Goal: Task Accomplishment & Management: Use online tool/utility

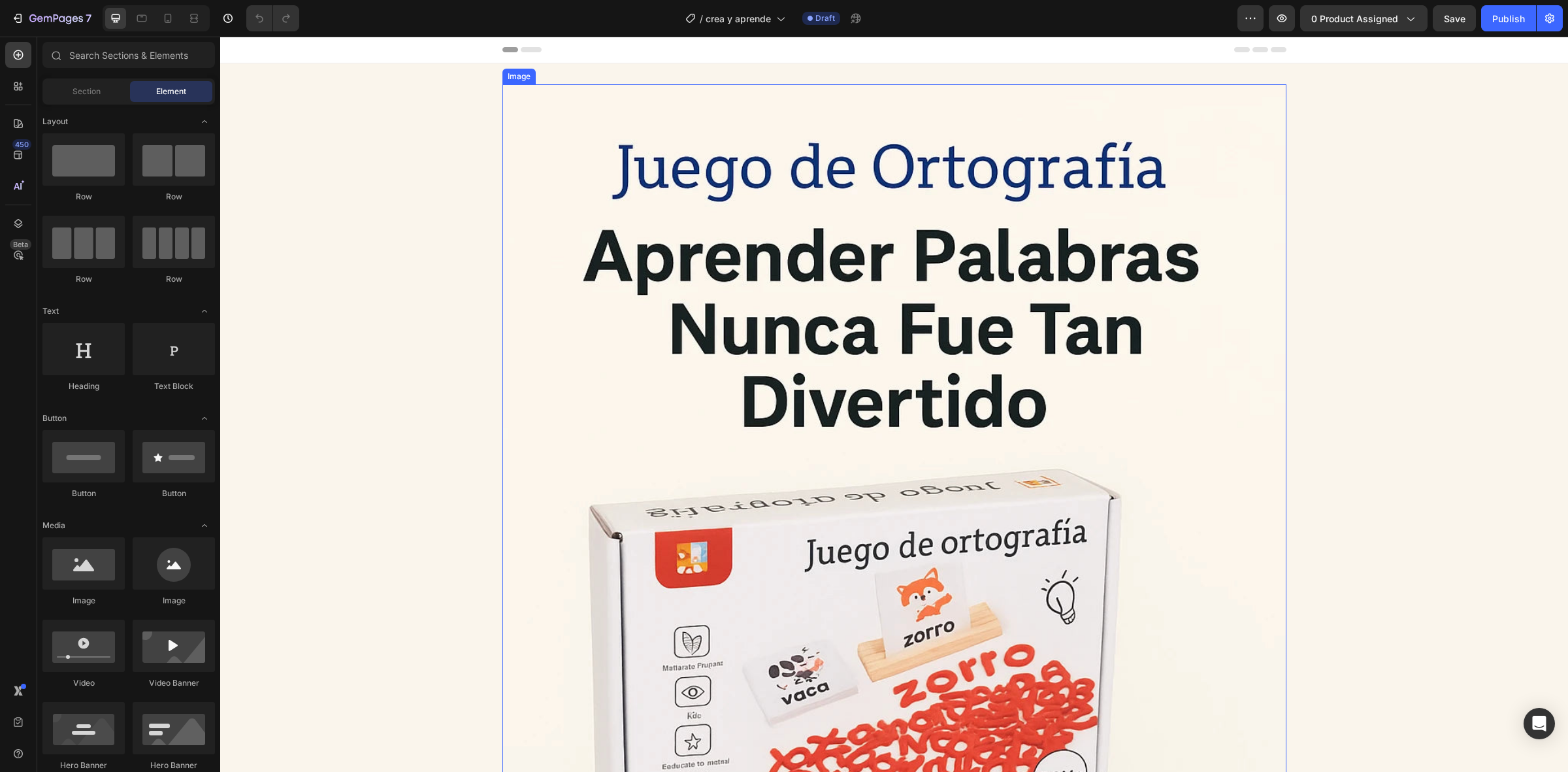
click at [506, 407] on img at bounding box center [894, 672] width 784 height 1176
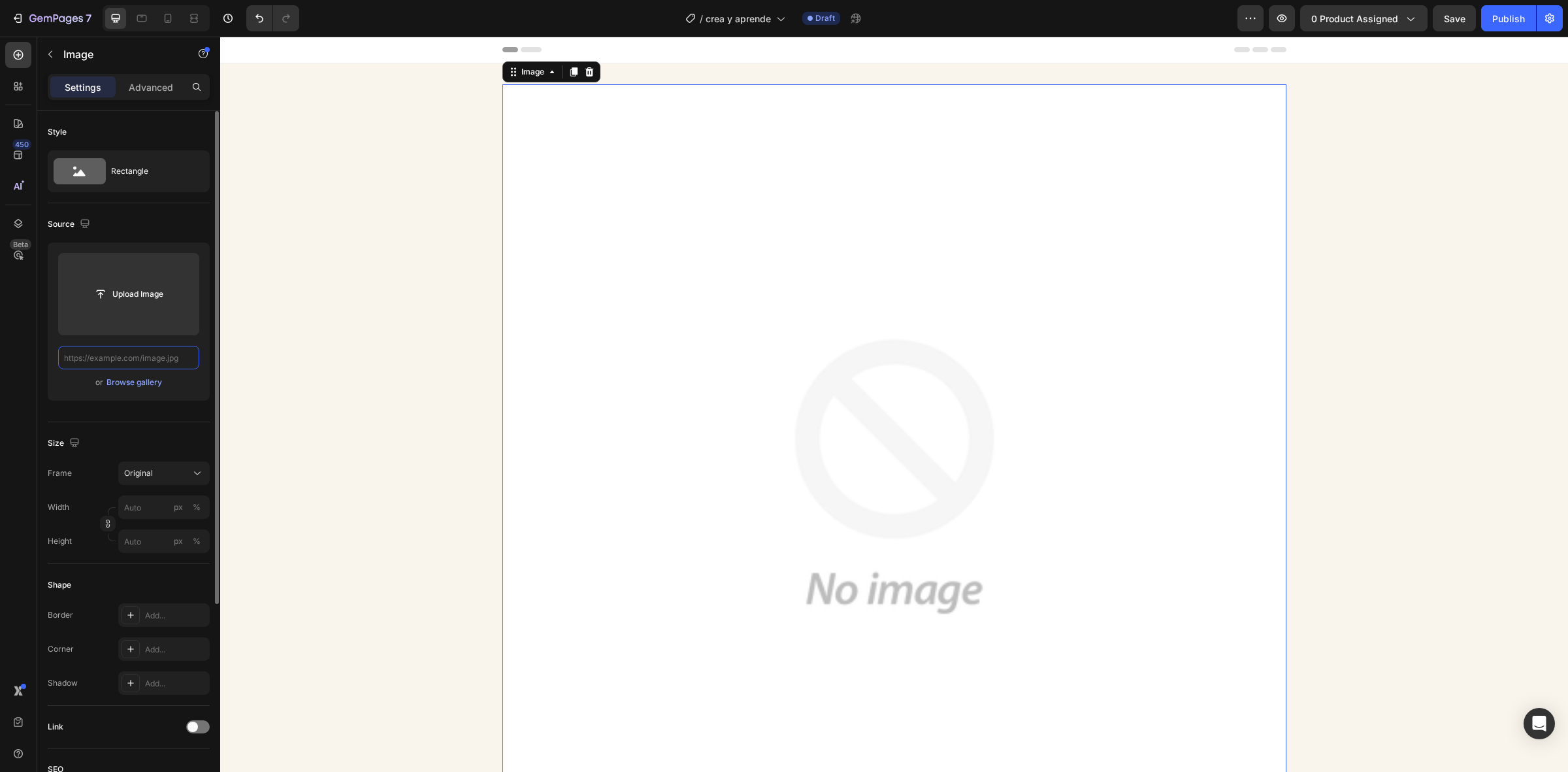
paste input "[URL][DOMAIN_NAME]"
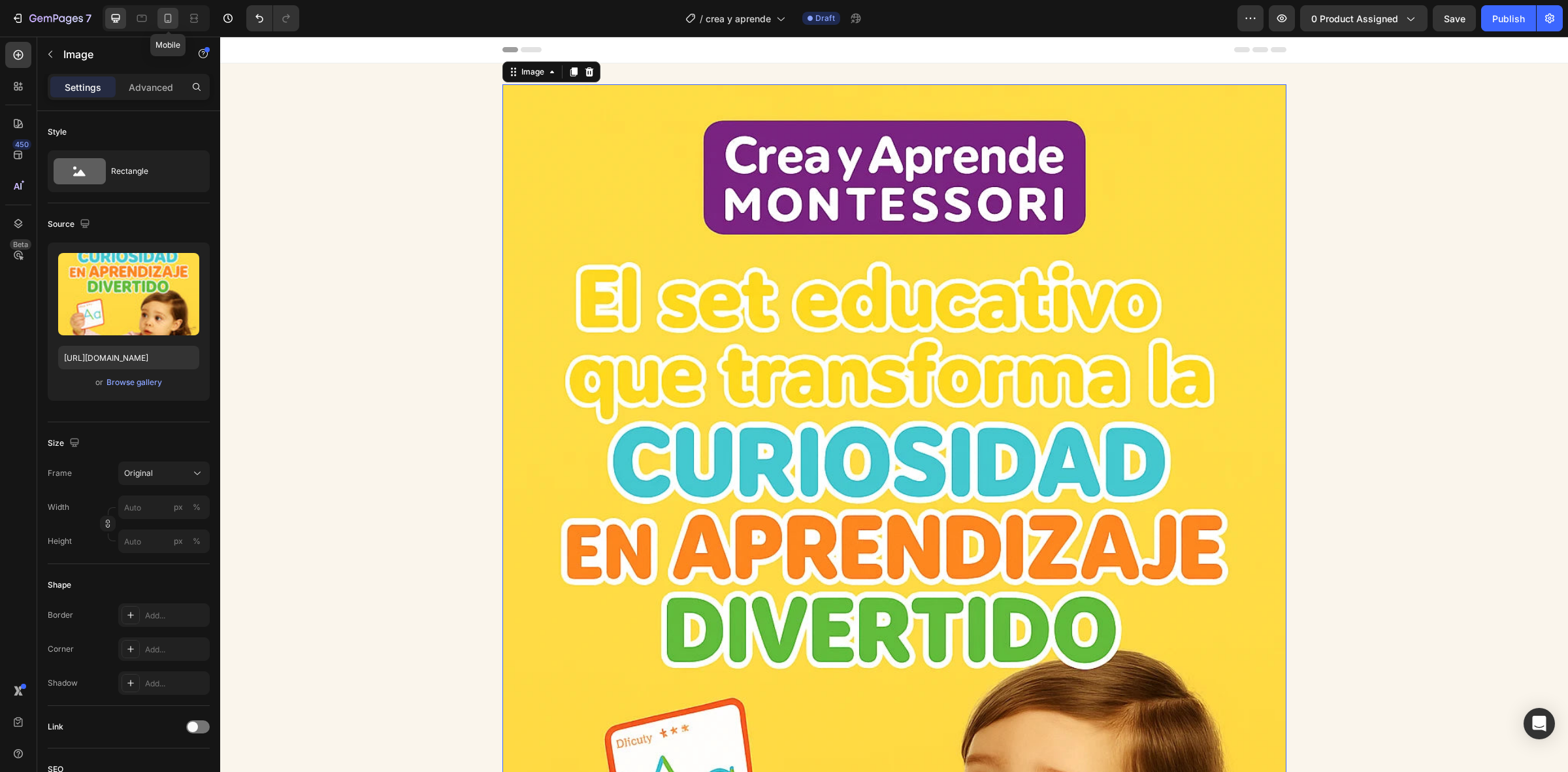
click at [172, 17] on icon at bounding box center [167, 18] width 13 height 13
type input "[URL][DOMAIN_NAME]"
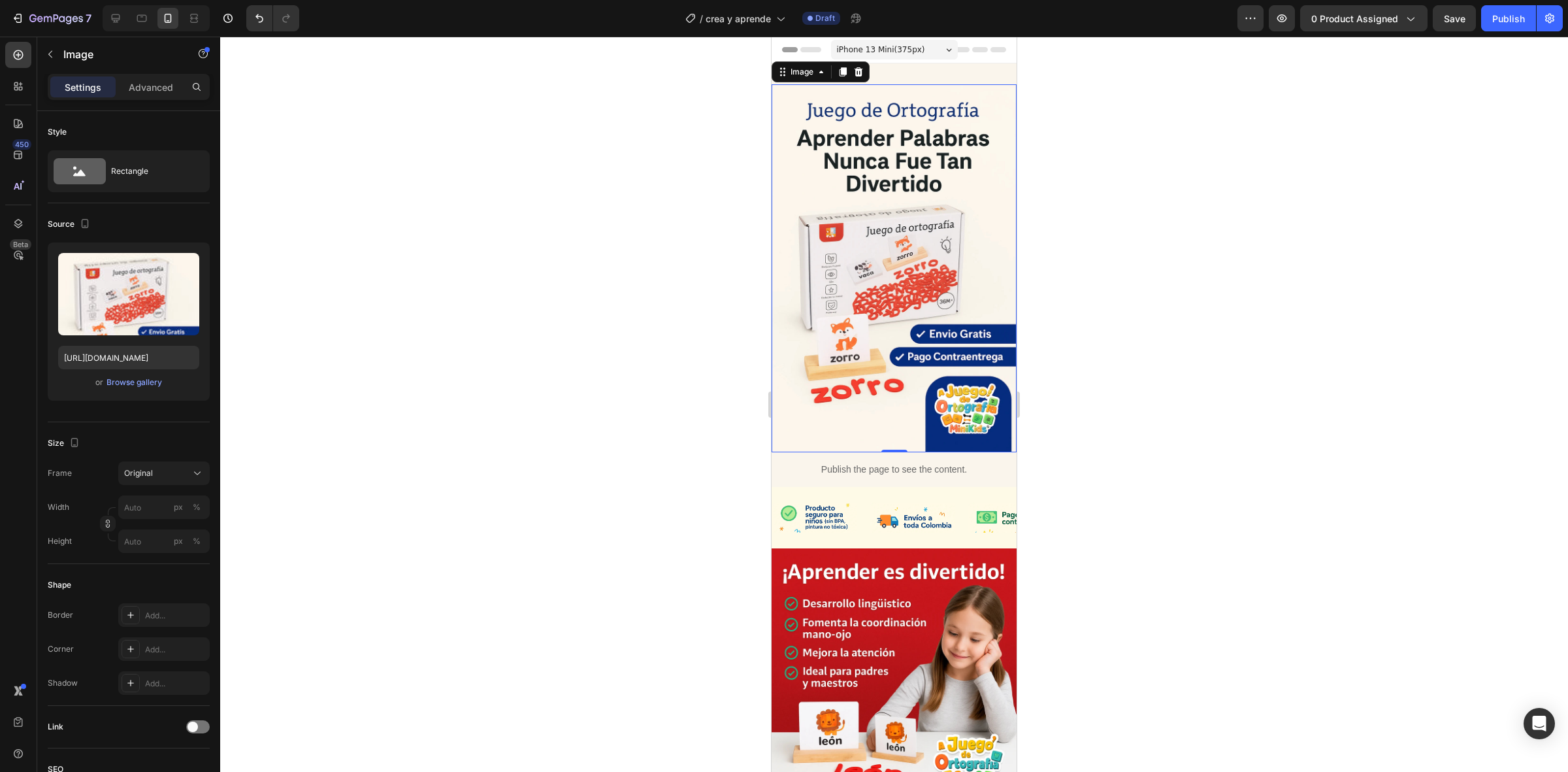
scroll to position [2, 0]
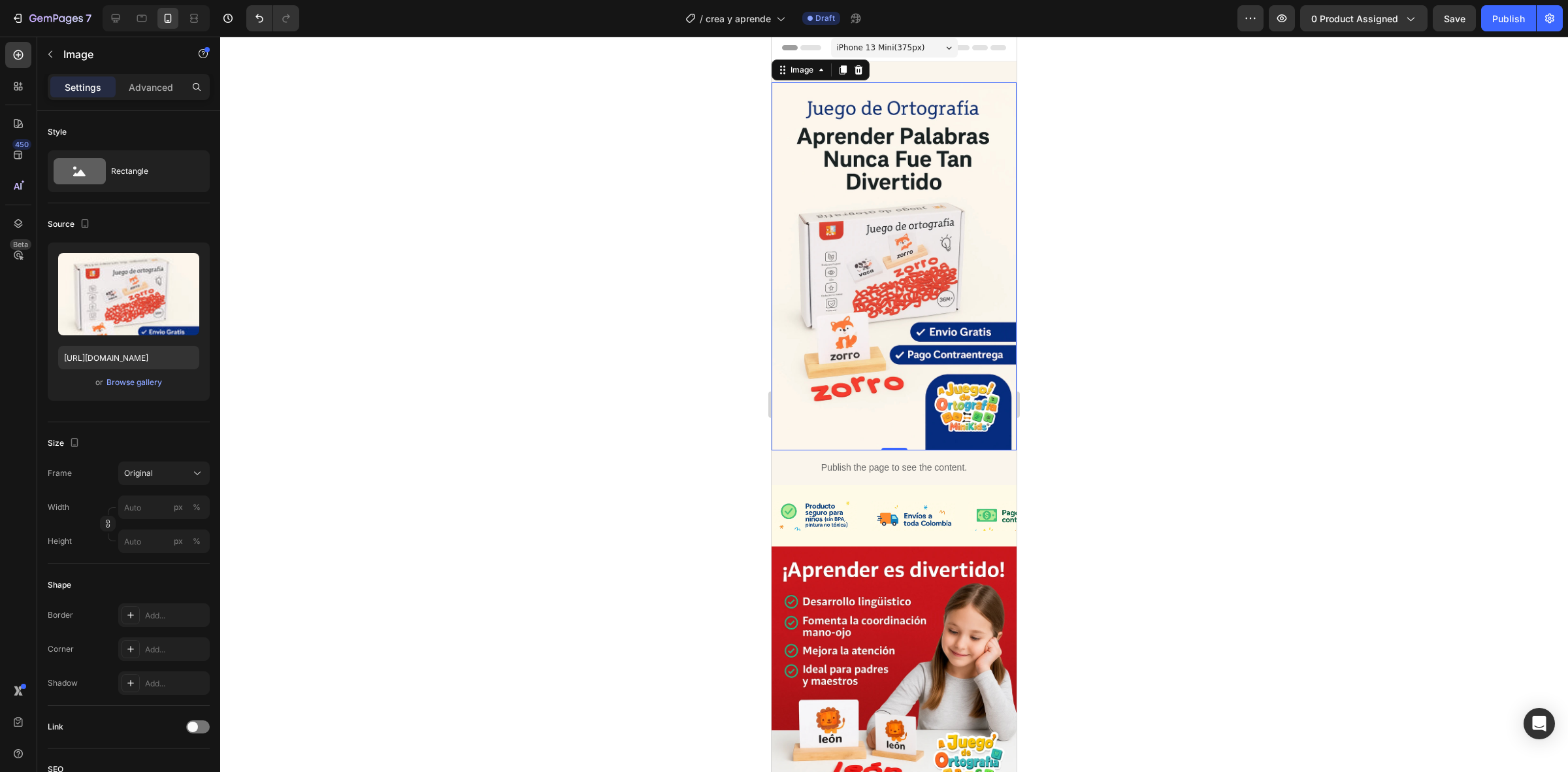
click at [870, 328] on img at bounding box center [894, 266] width 245 height 368
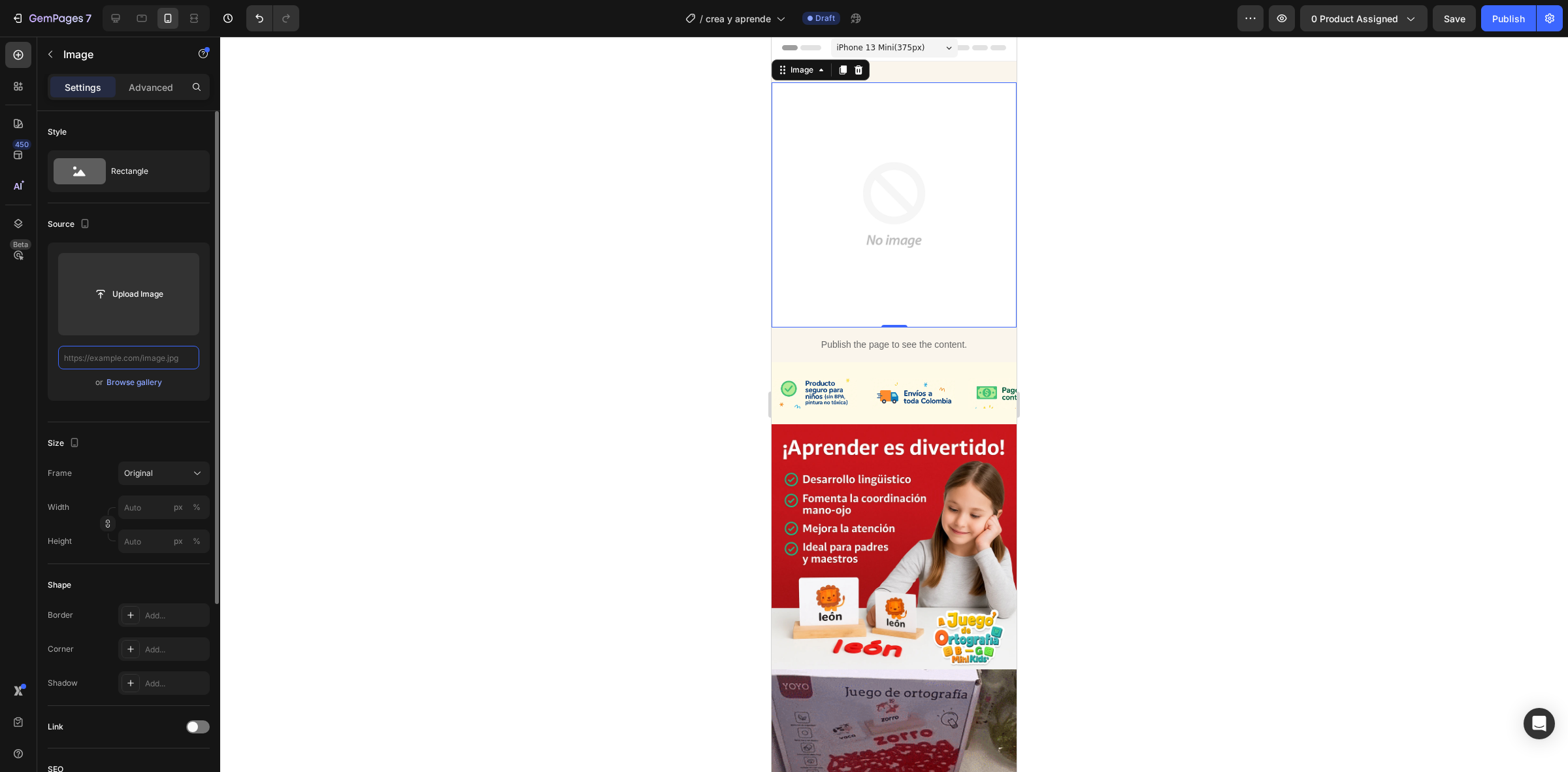
paste input "[URL][DOMAIN_NAME]"
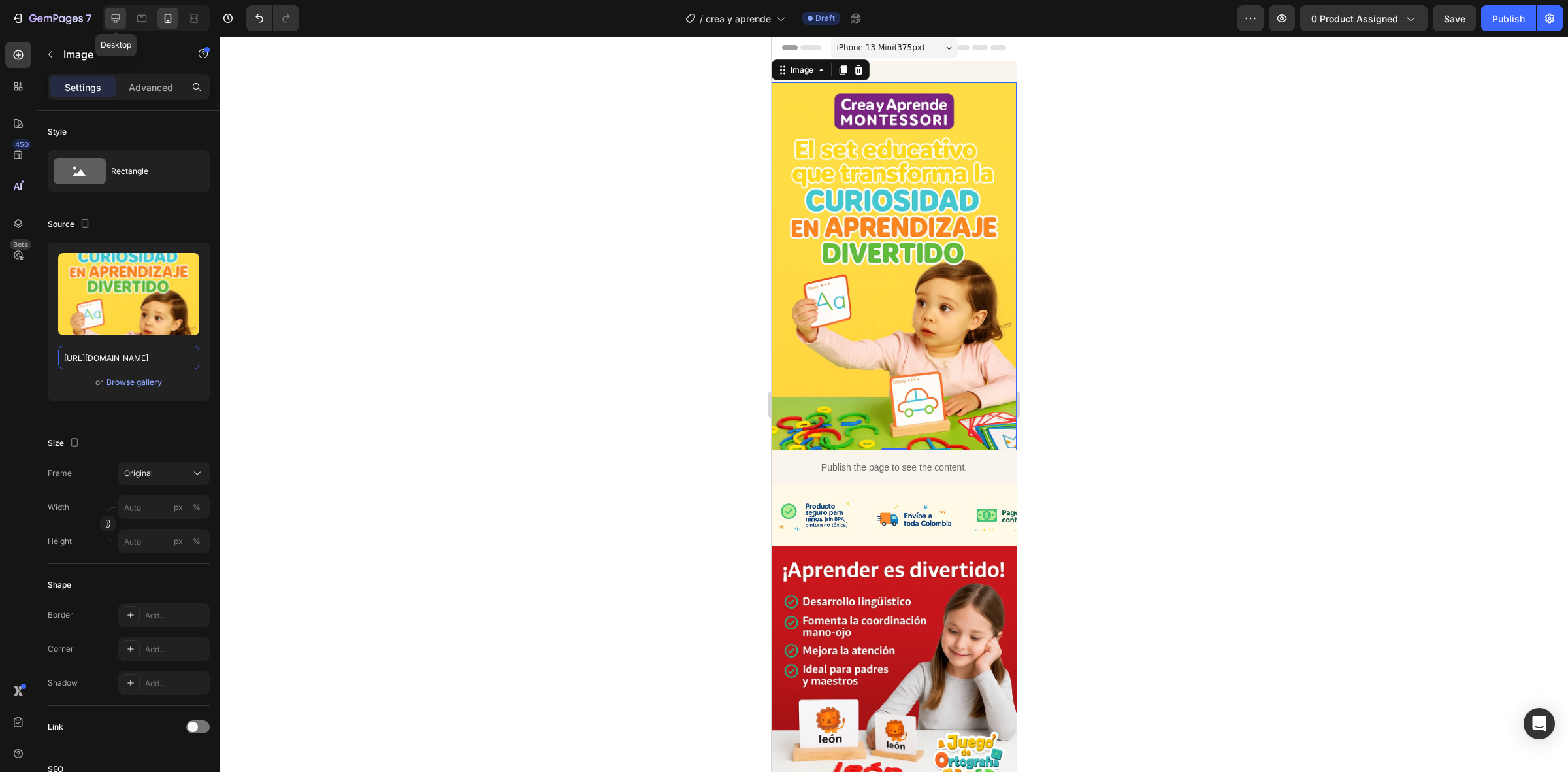
type input "[URL][DOMAIN_NAME]"
click at [118, 15] on icon at bounding box center [115, 18] width 13 height 13
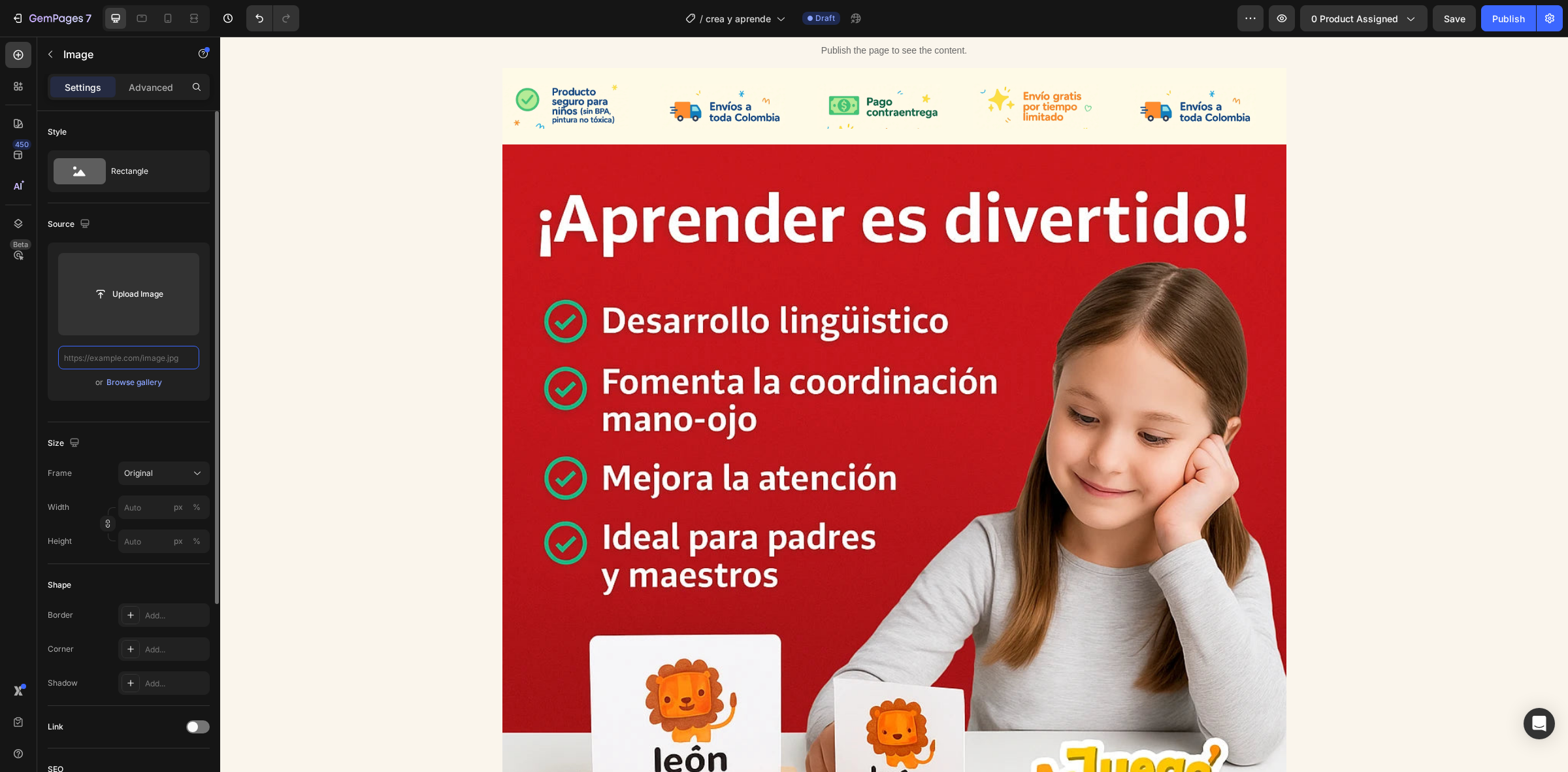
paste input "[URL][DOMAIN_NAME]"
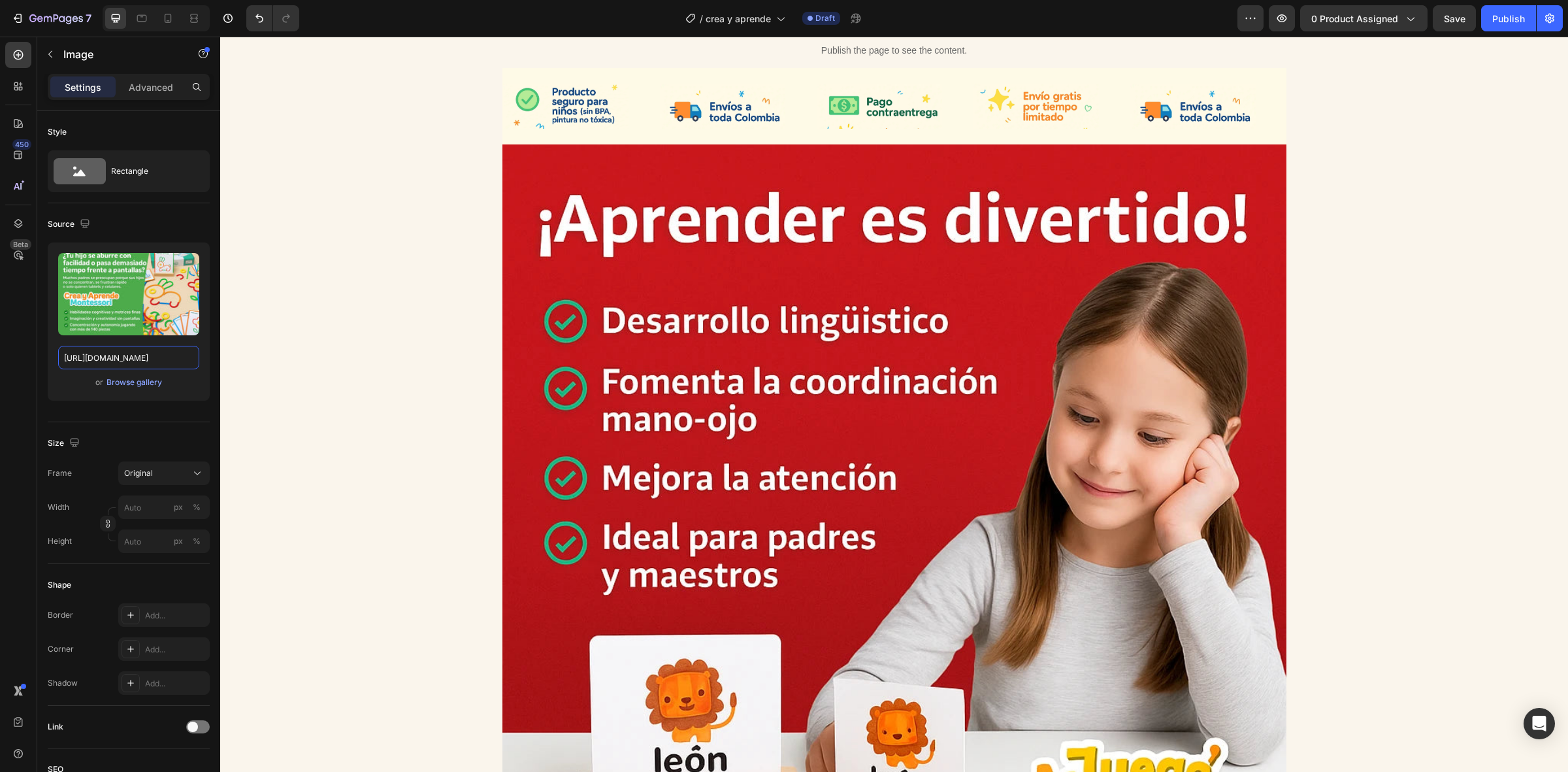
scroll to position [574, 0]
click at [171, 17] on icon at bounding box center [168, 18] width 7 height 10
type input "[URL][DOMAIN_NAME]"
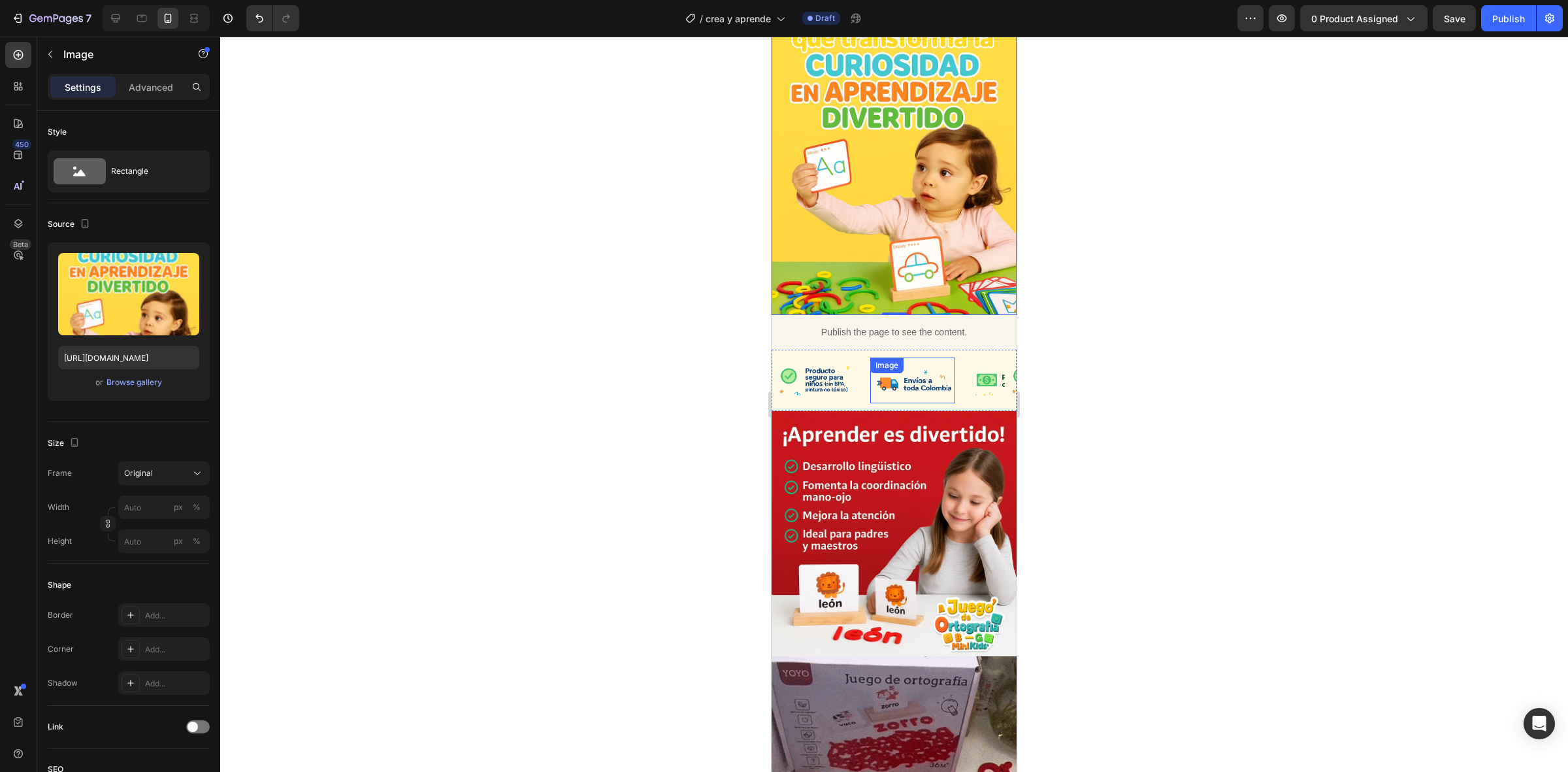
scroll to position [247, 0]
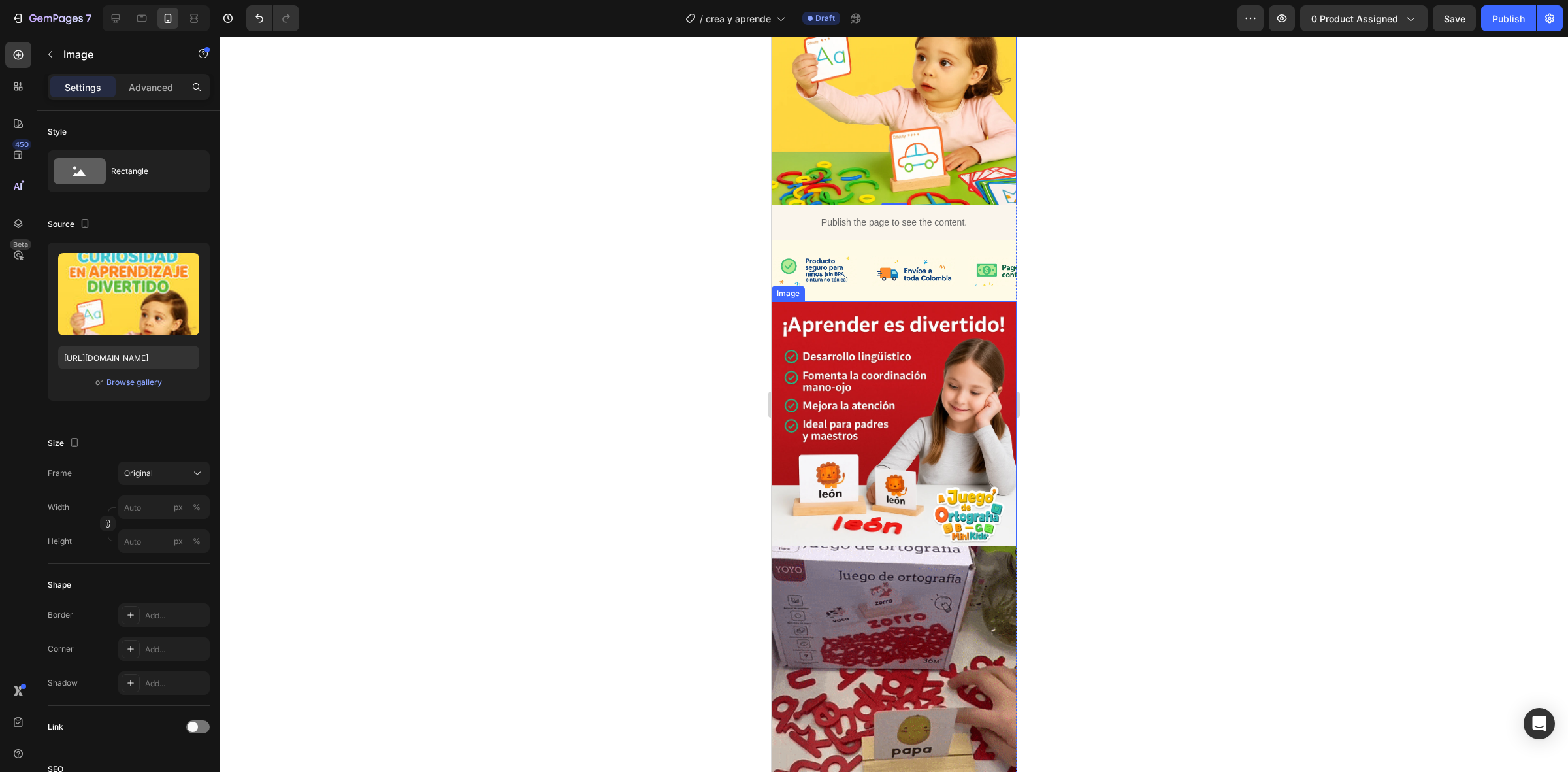
click at [796, 378] on img at bounding box center [894, 423] width 245 height 245
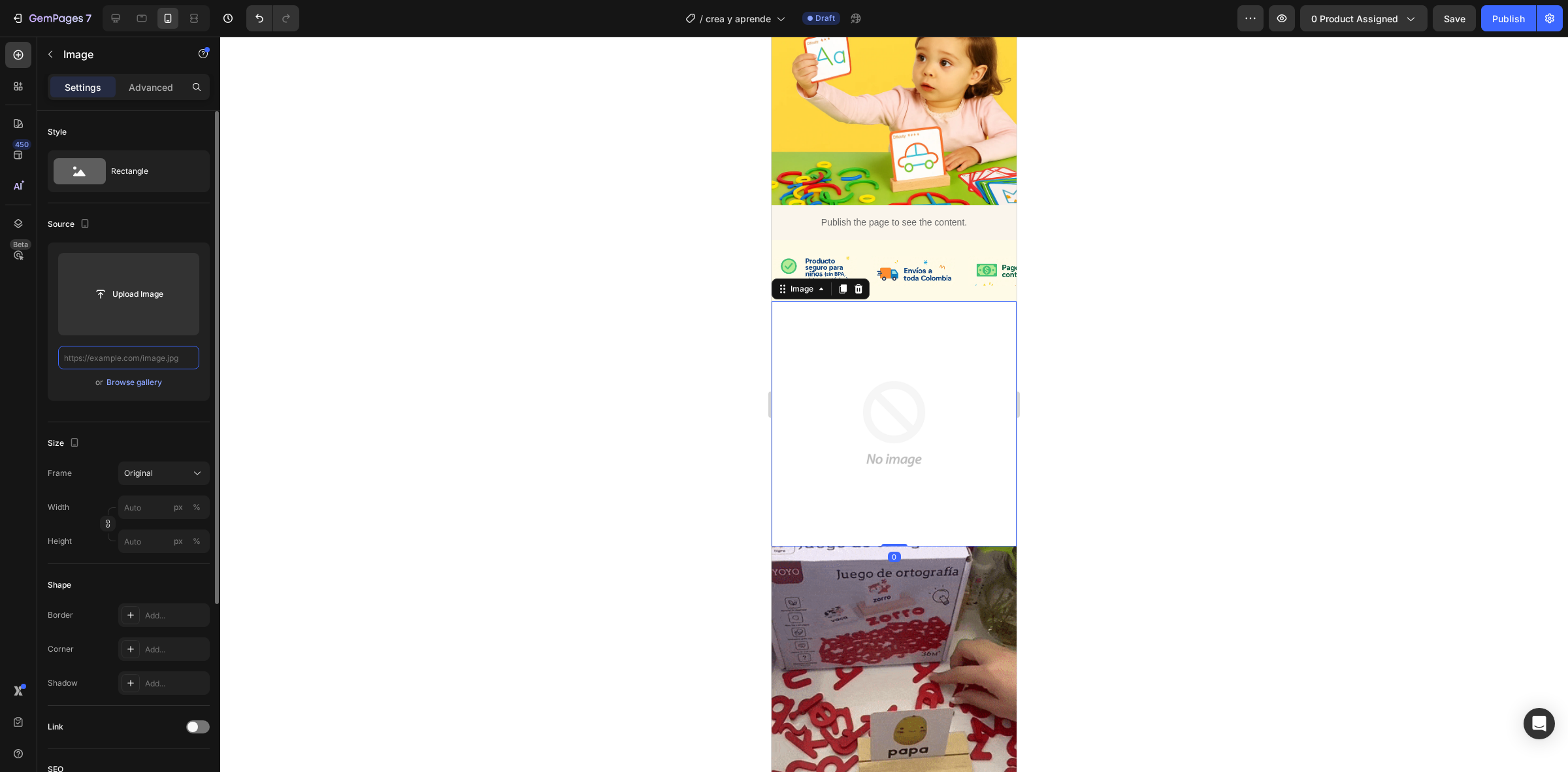
scroll to position [0, 0]
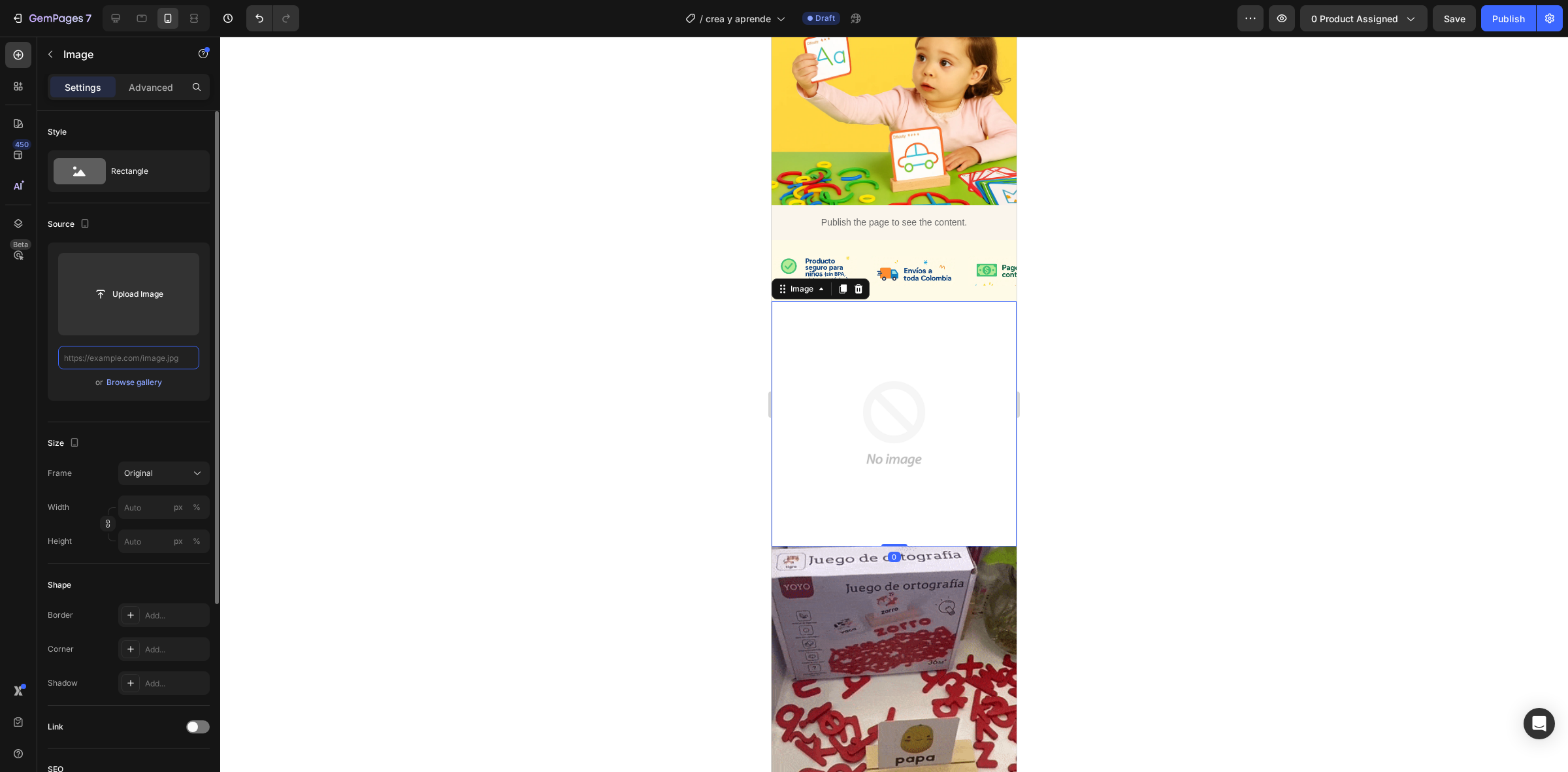
paste input "[URL][DOMAIN_NAME]"
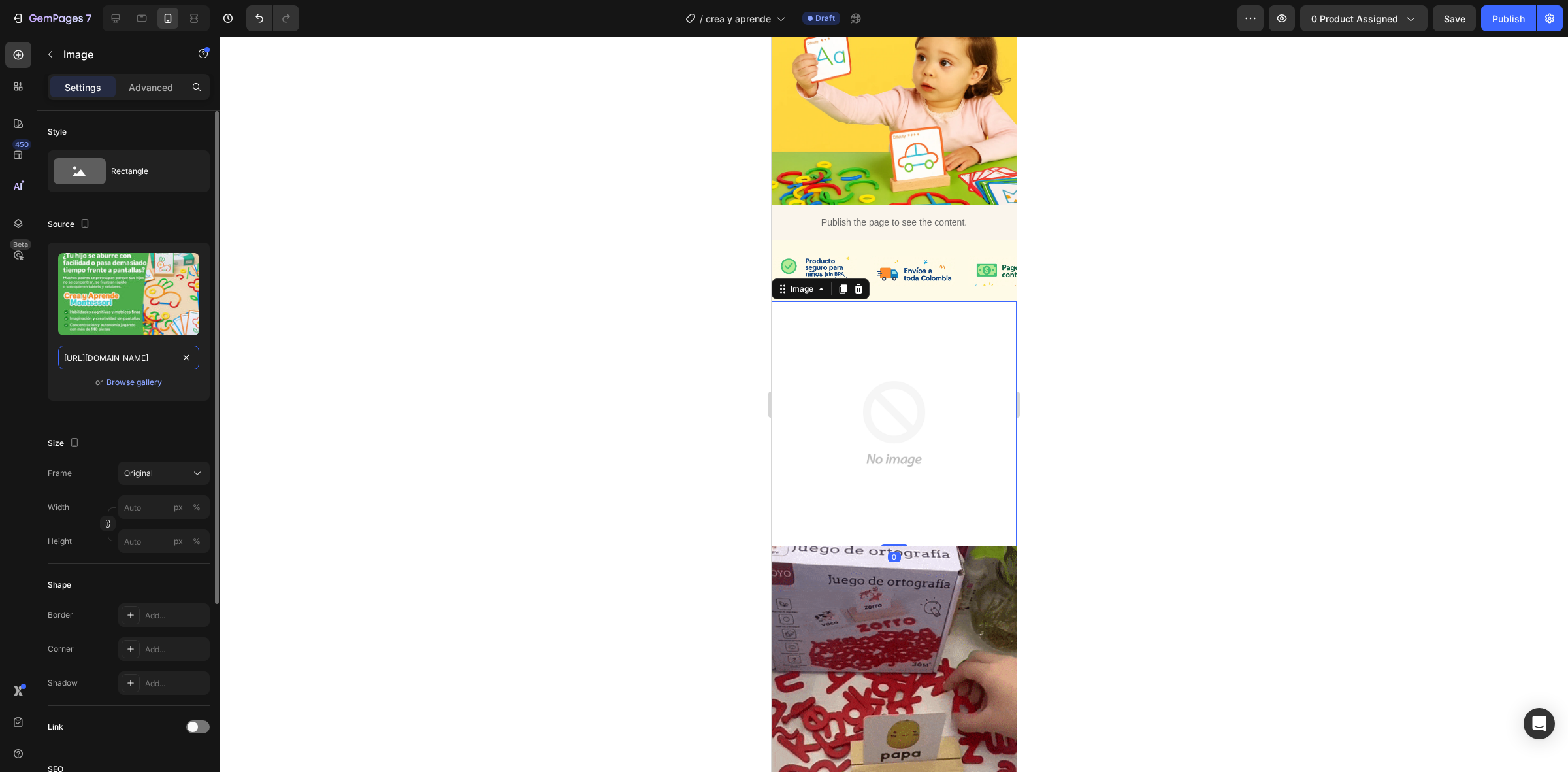
scroll to position [0, 460]
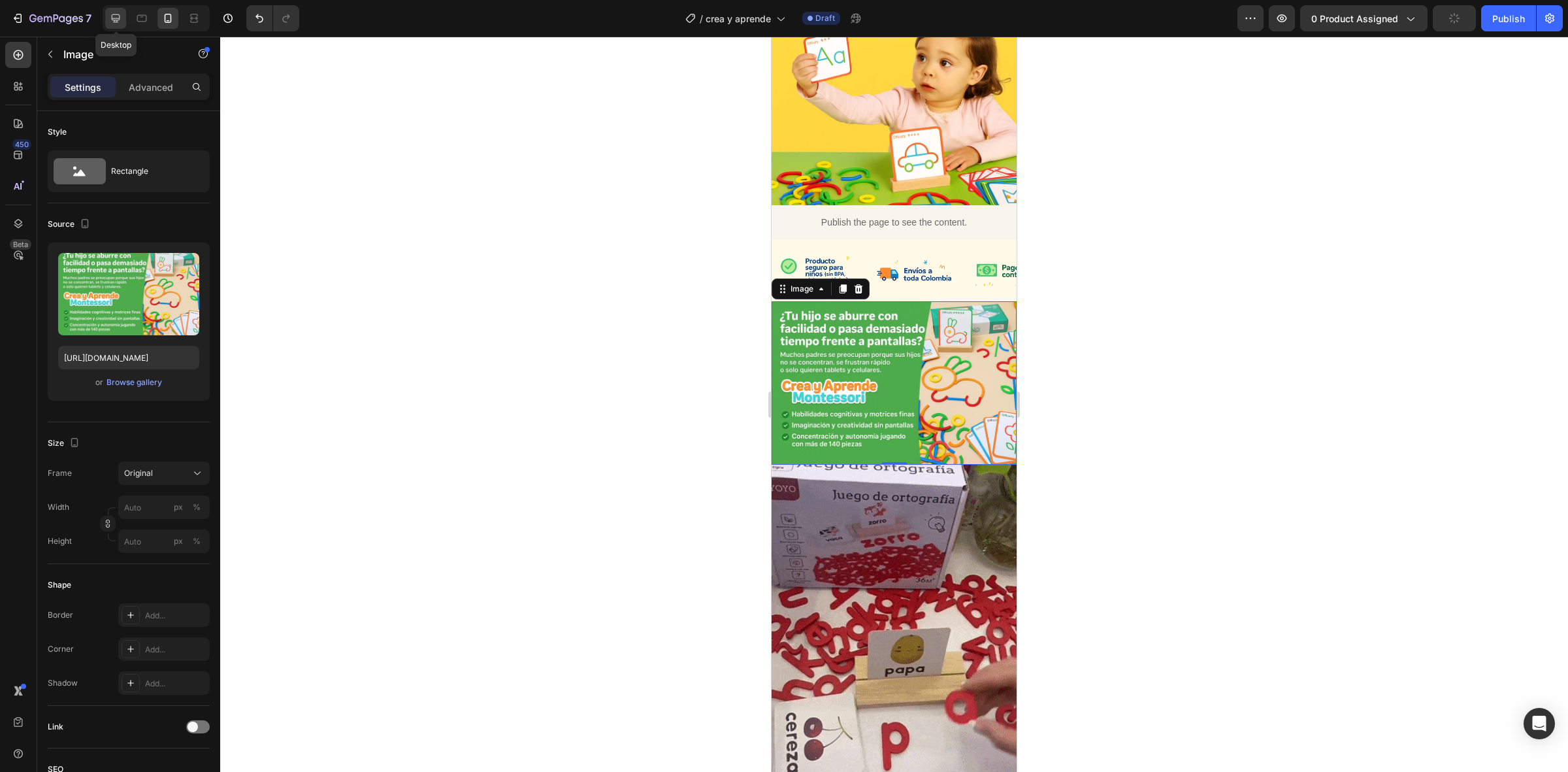
click at [120, 18] on icon at bounding box center [116, 19] width 9 height 9
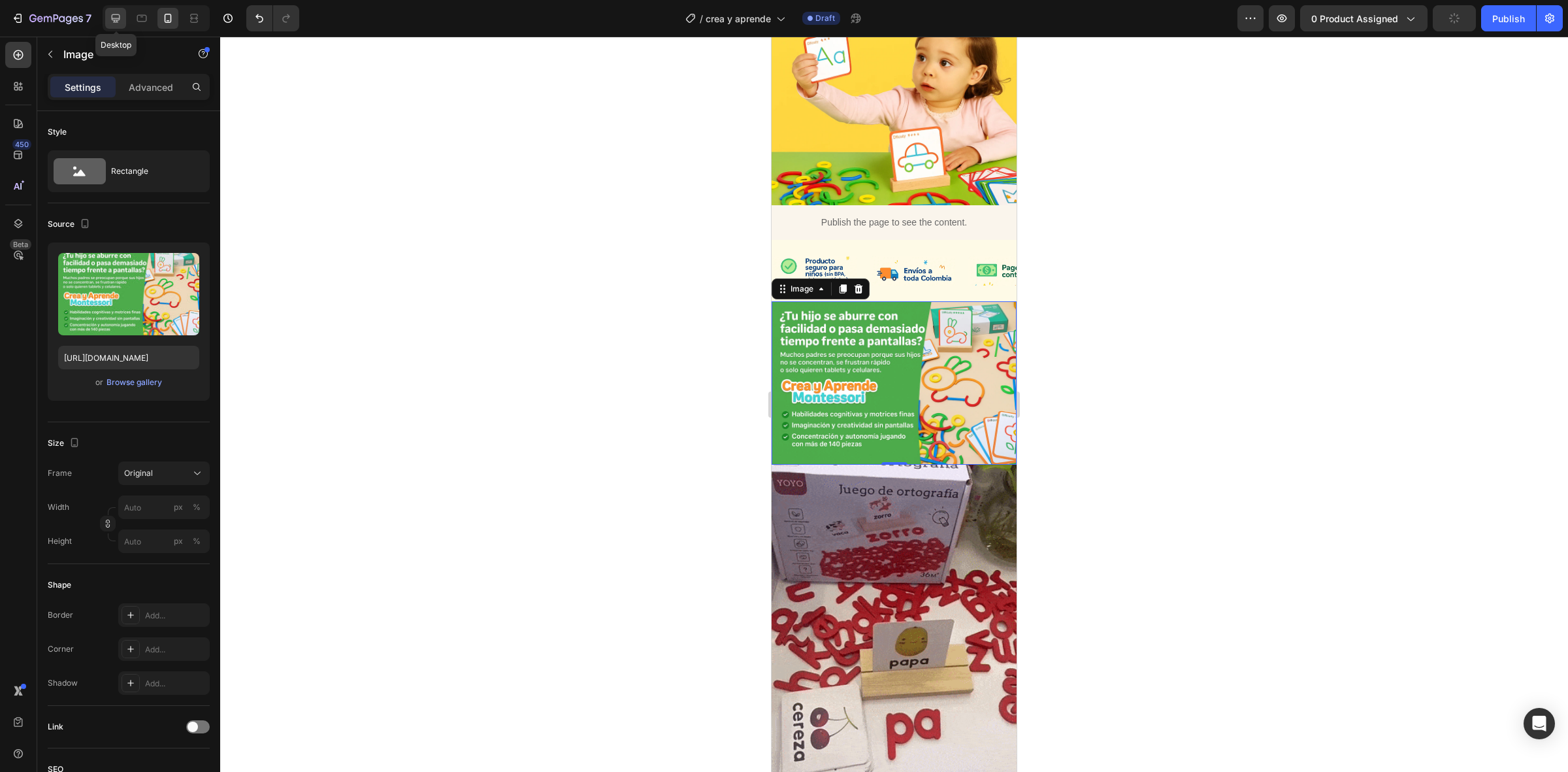
type input "[URL][DOMAIN_NAME]"
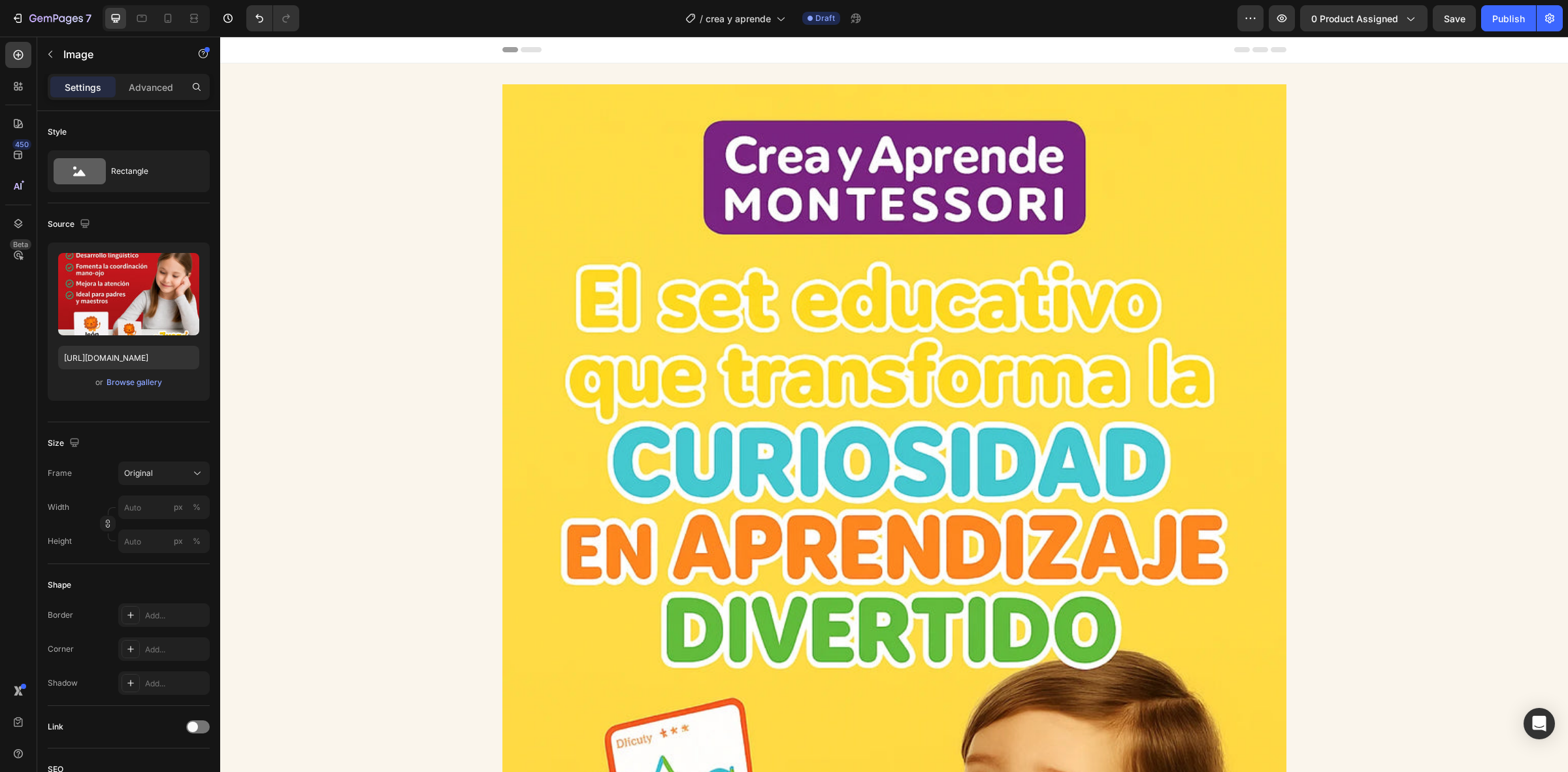
scroll to position [245, 0]
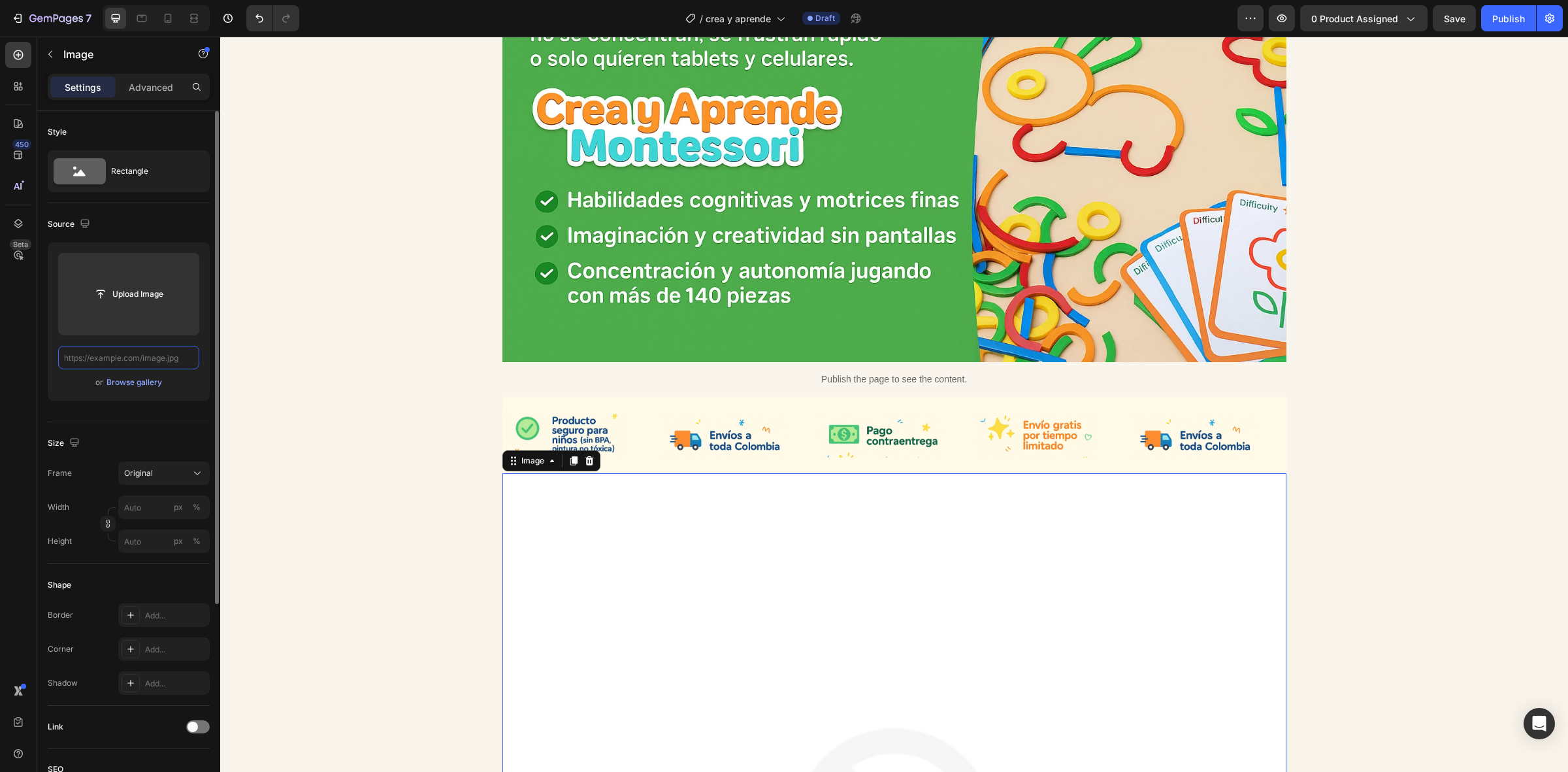
paste input "[URL][DOMAIN_NAME]"
type input "[URL][DOMAIN_NAME]"
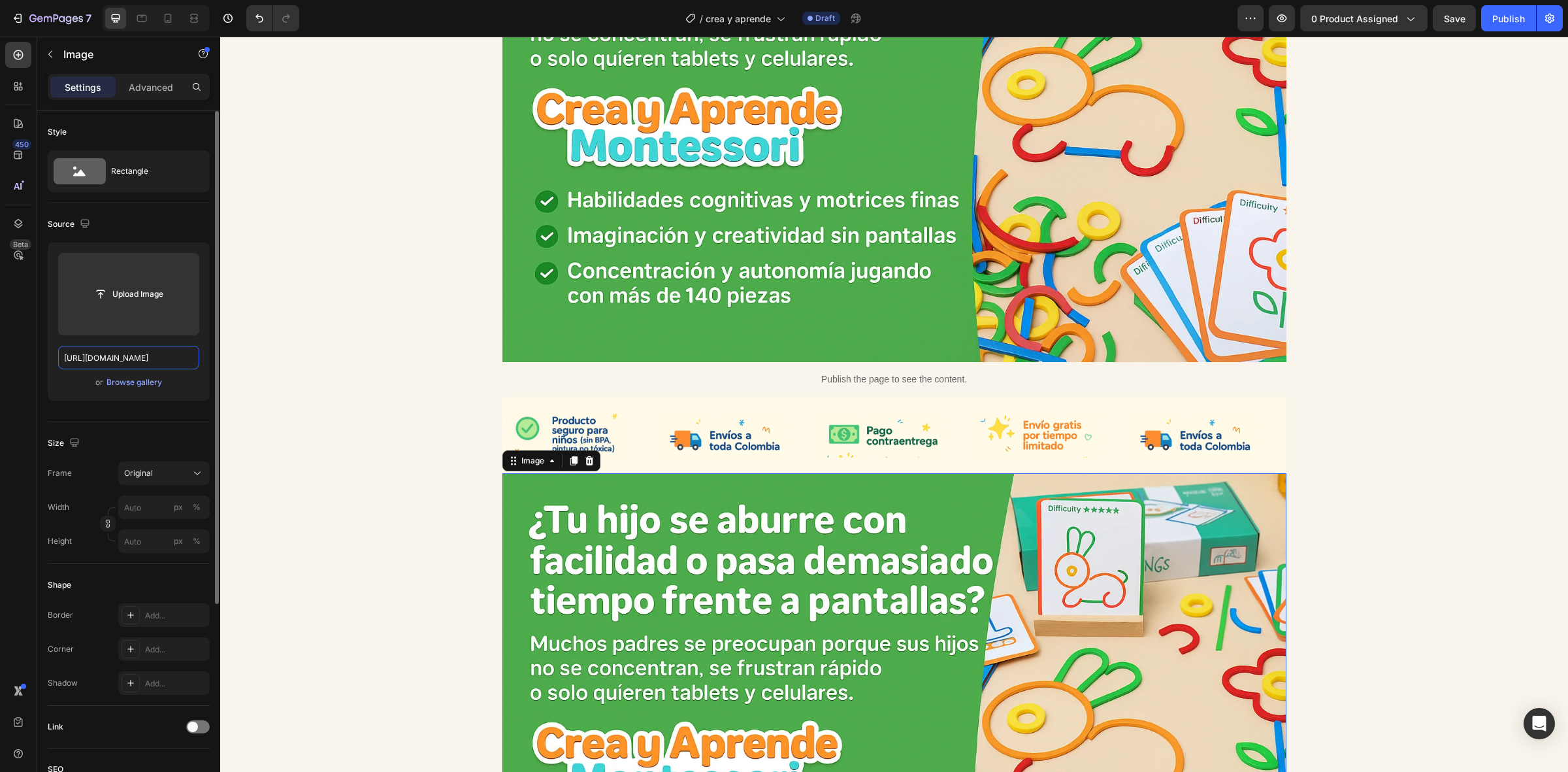
scroll to position [0, 460]
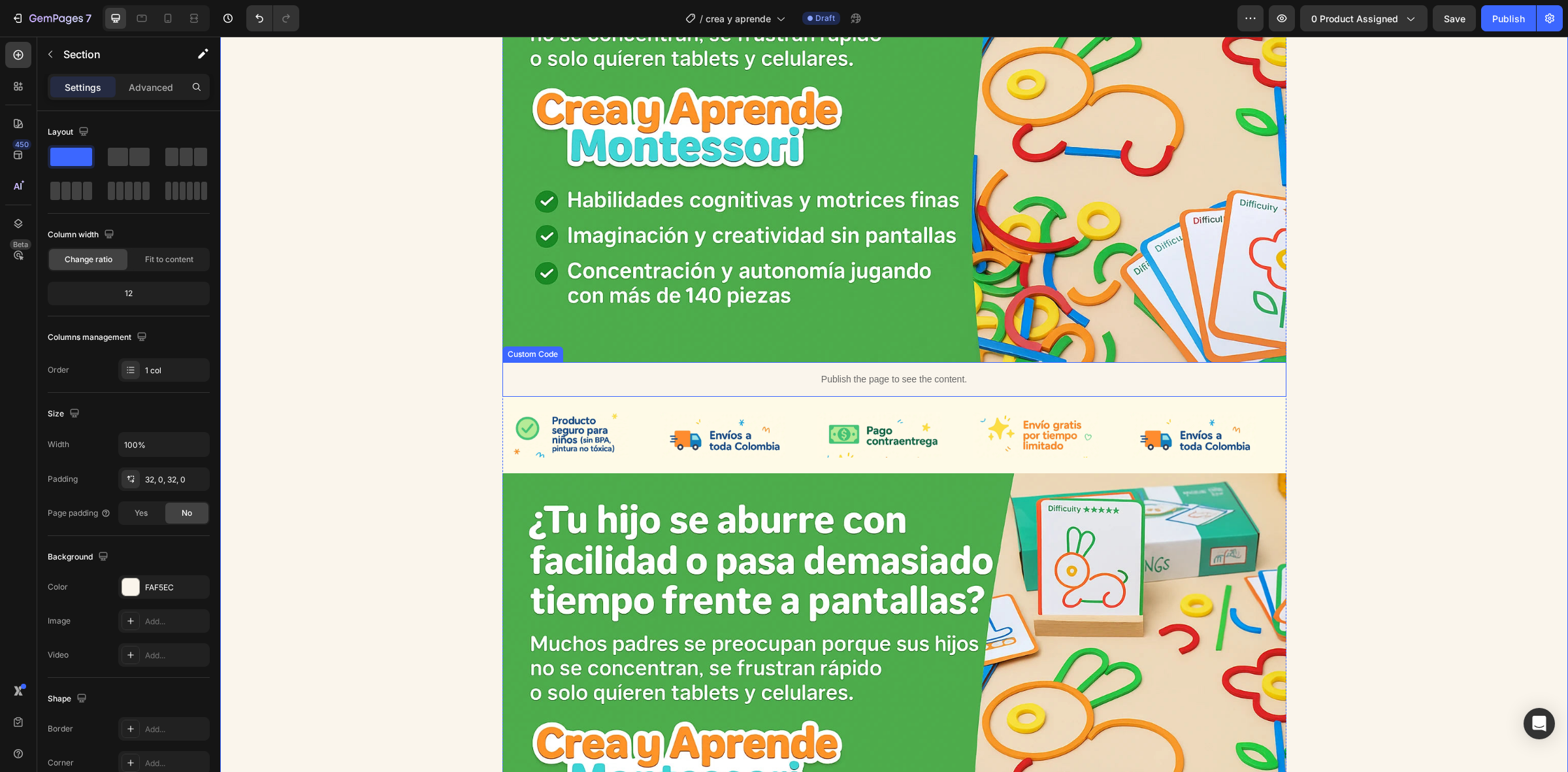
click at [725, 263] on img at bounding box center [894, 101] width 784 height 523
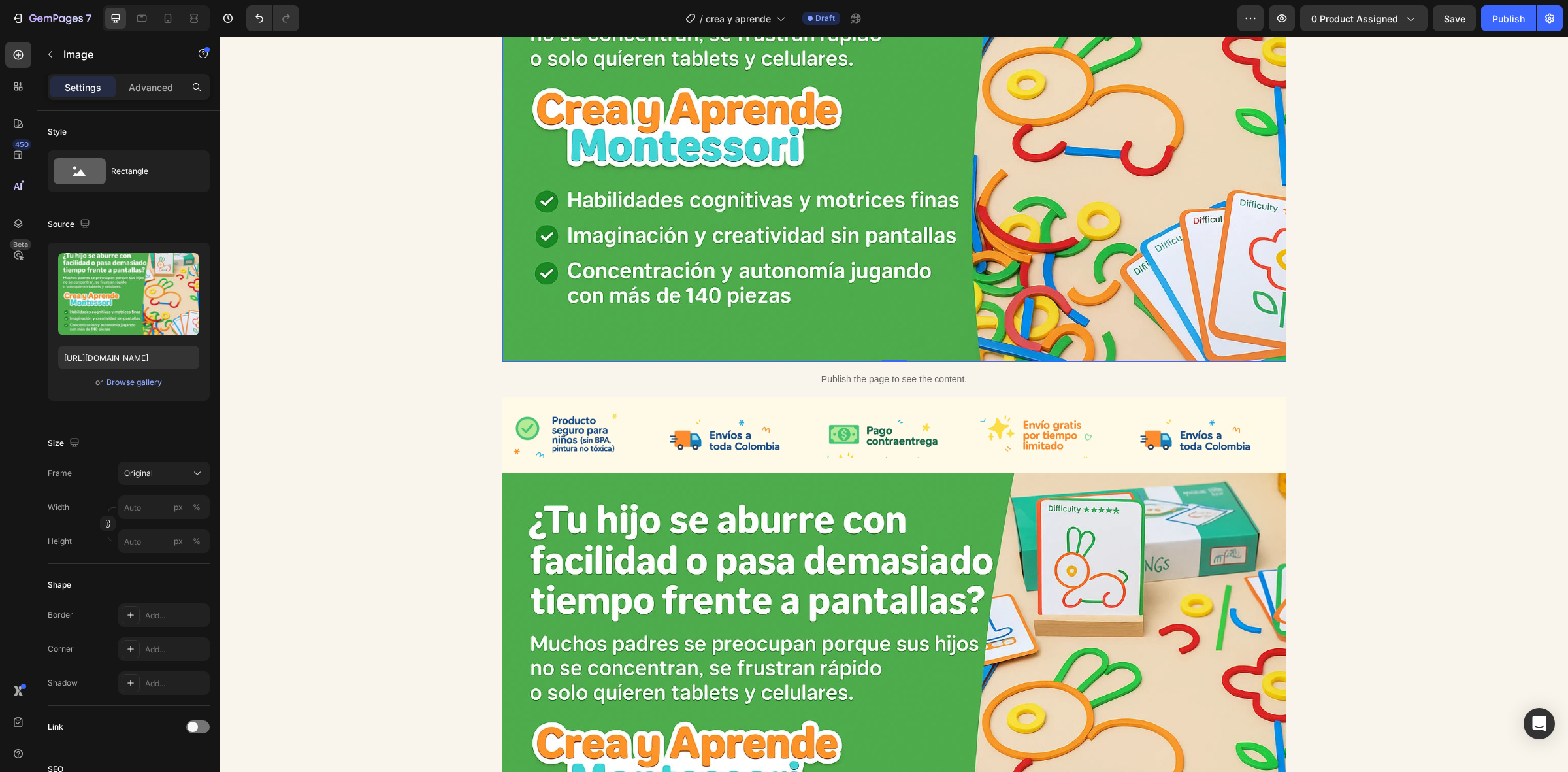
click at [551, 244] on img at bounding box center [894, 101] width 784 height 523
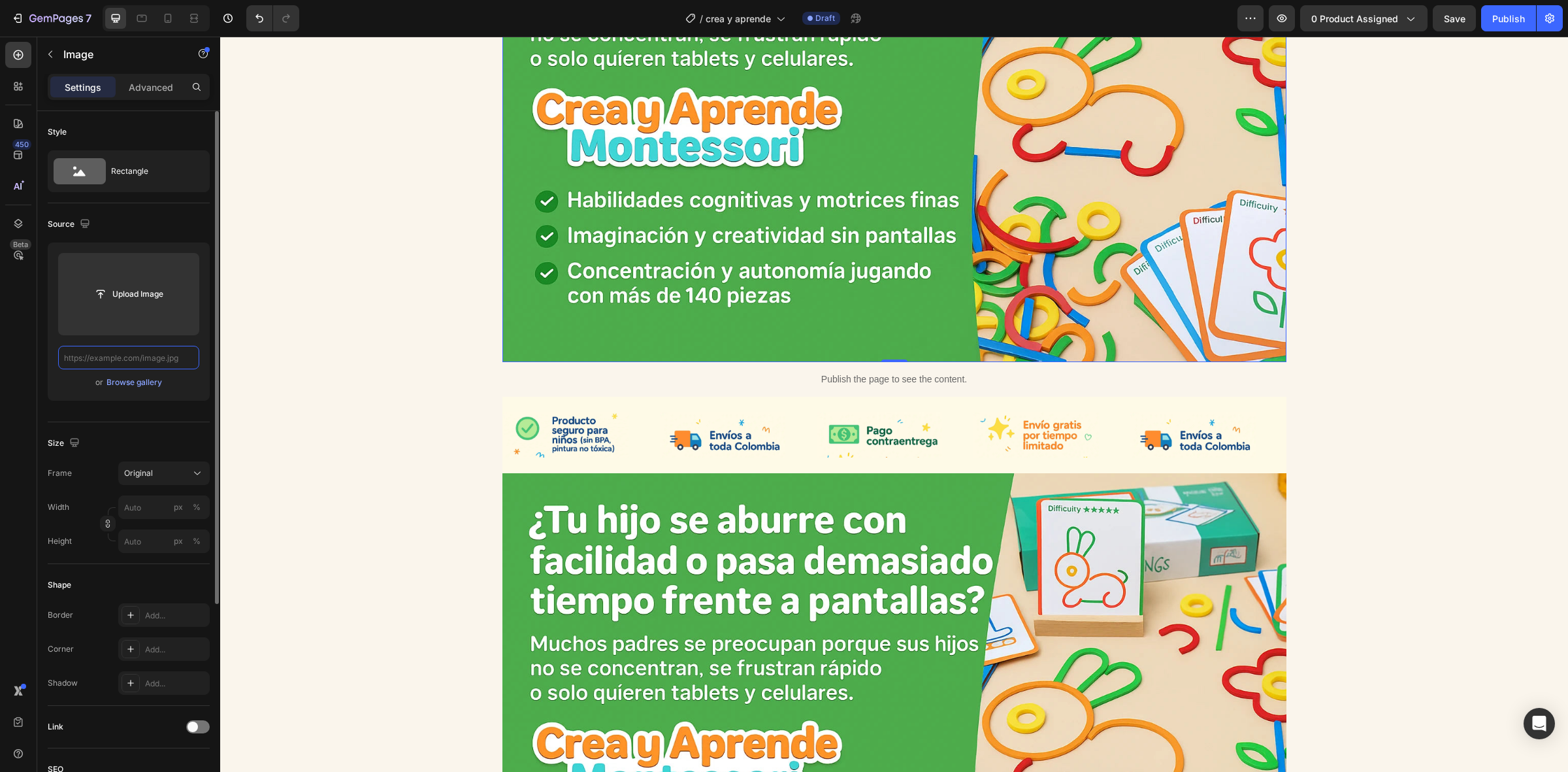
scroll to position [0, 0]
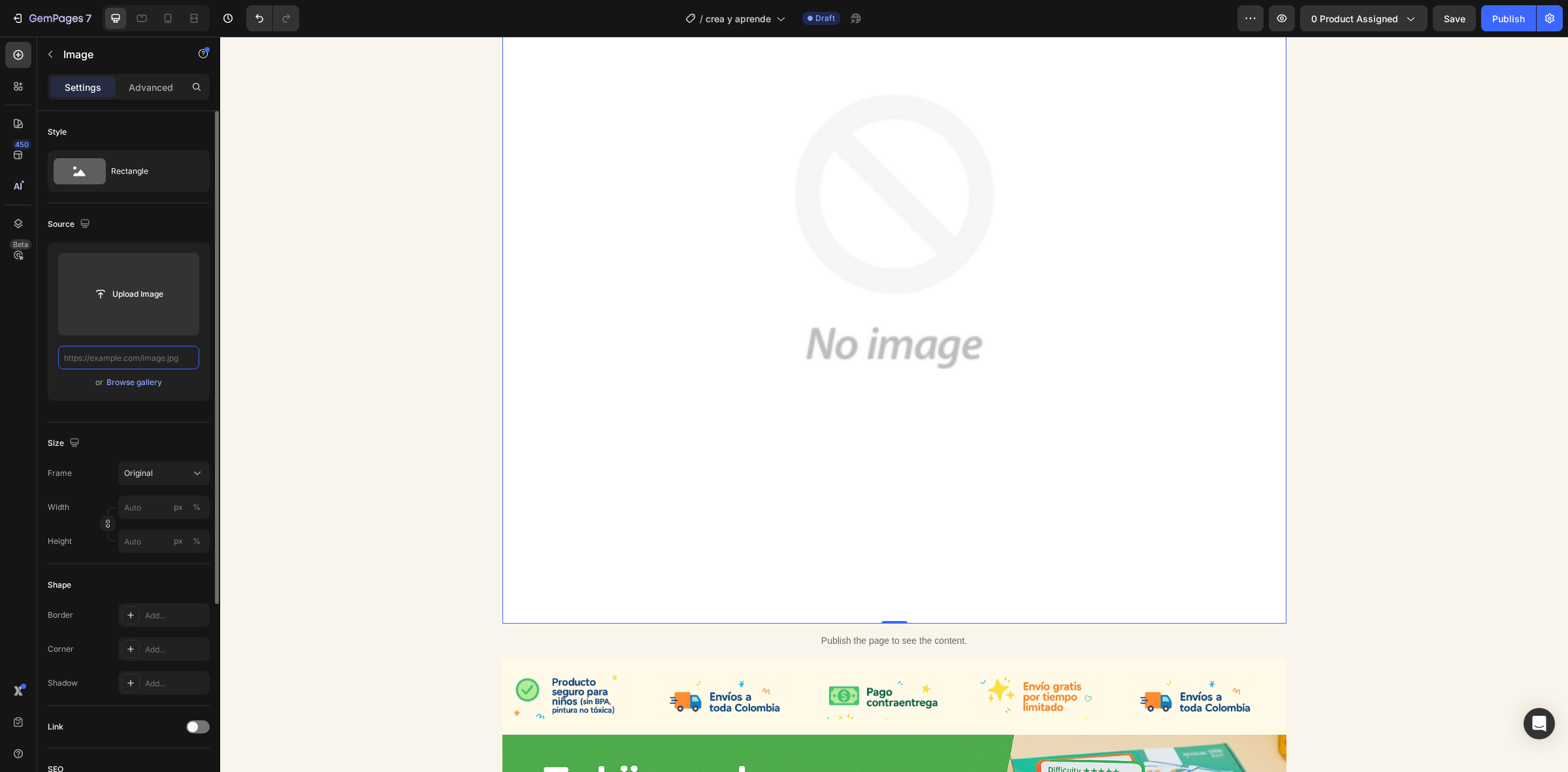
paste input "[URL][DOMAIN_NAME]"
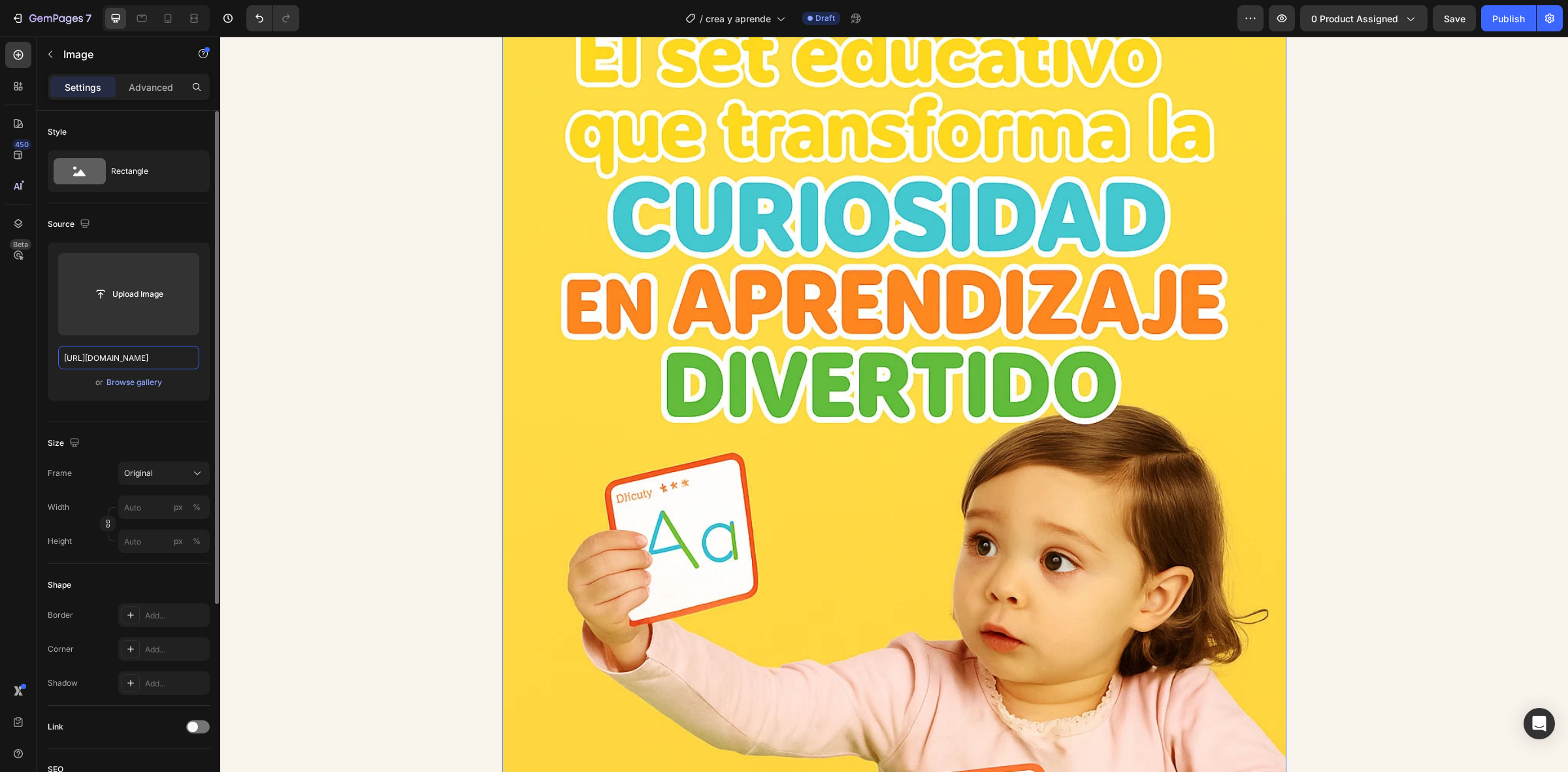
scroll to position [0, 456]
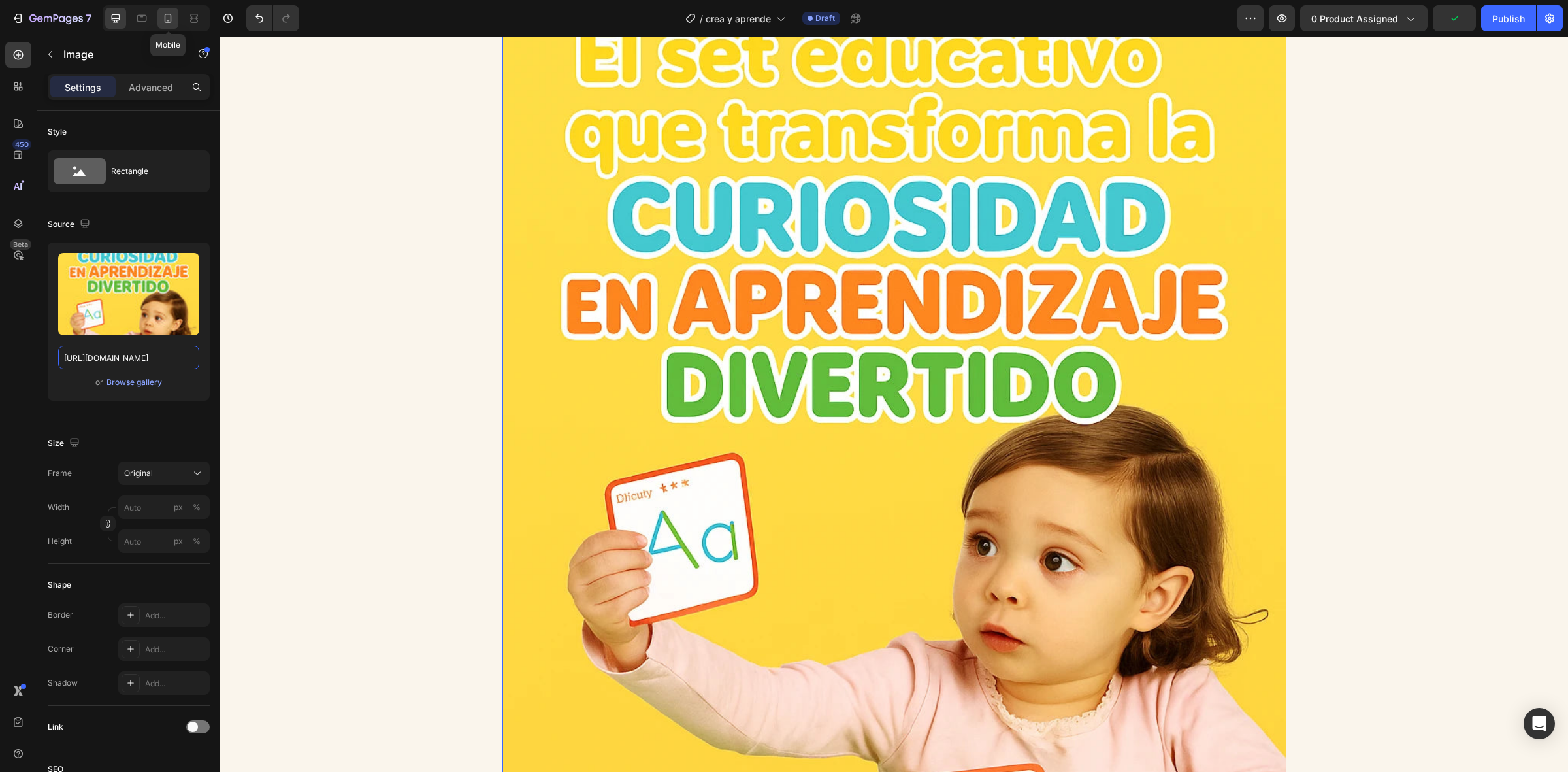
type input "[URL][DOMAIN_NAME]"
click at [168, 18] on icon at bounding box center [167, 18] width 13 height 13
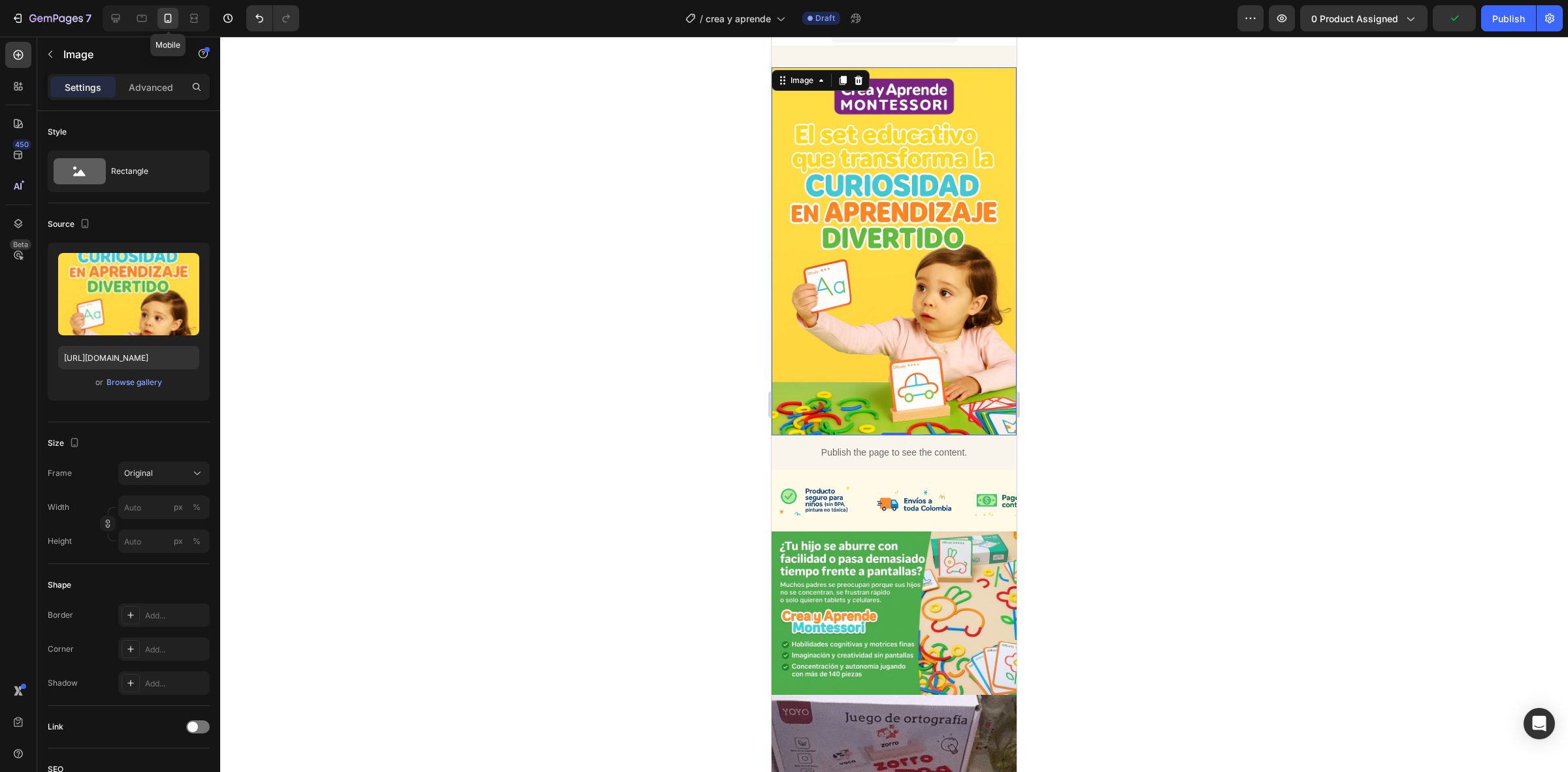
scroll to position [2, 0]
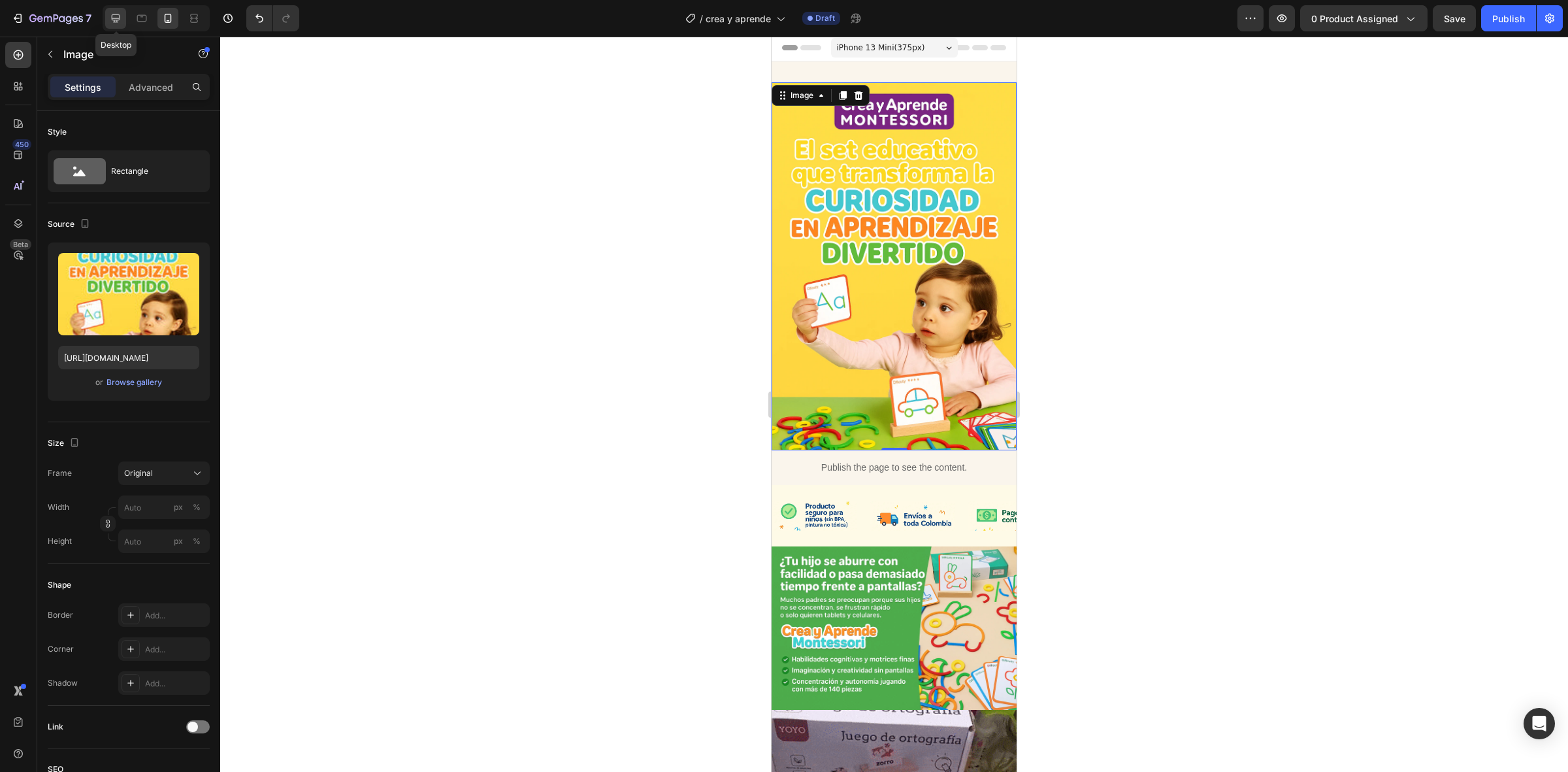
click at [118, 17] on icon at bounding box center [115, 18] width 13 height 13
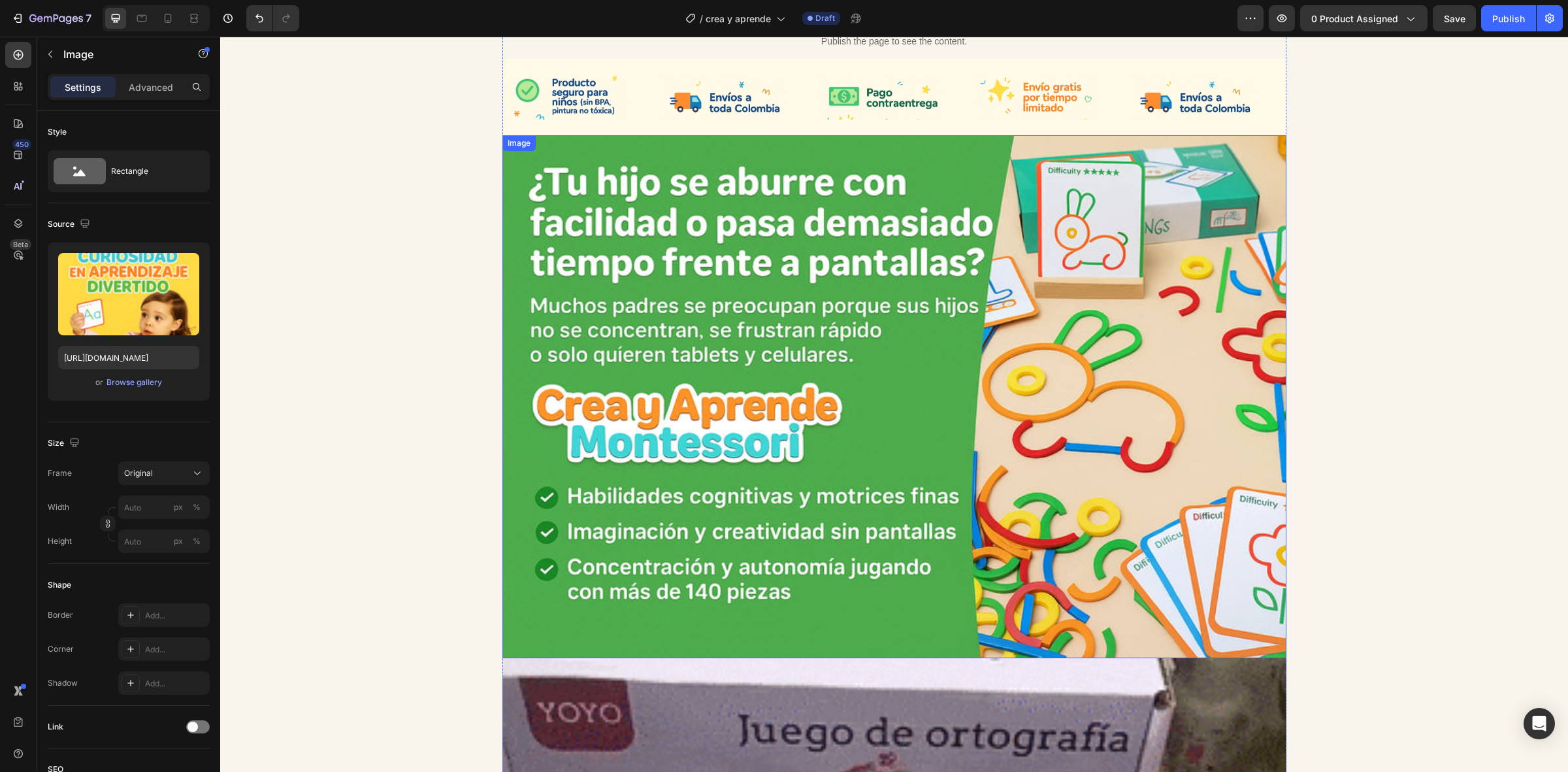
scroll to position [1144, 0]
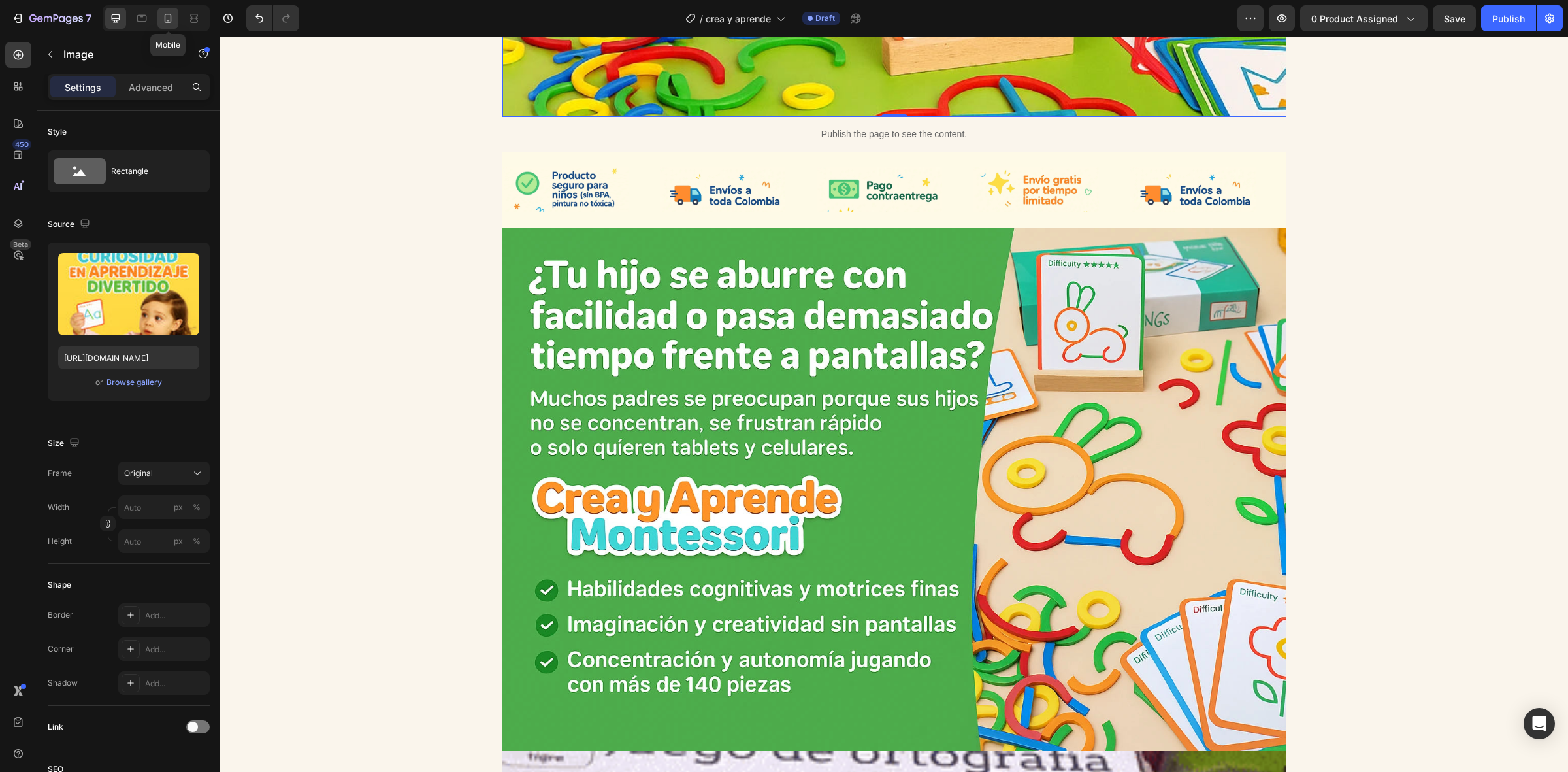
click at [168, 21] on icon at bounding box center [167, 18] width 13 height 13
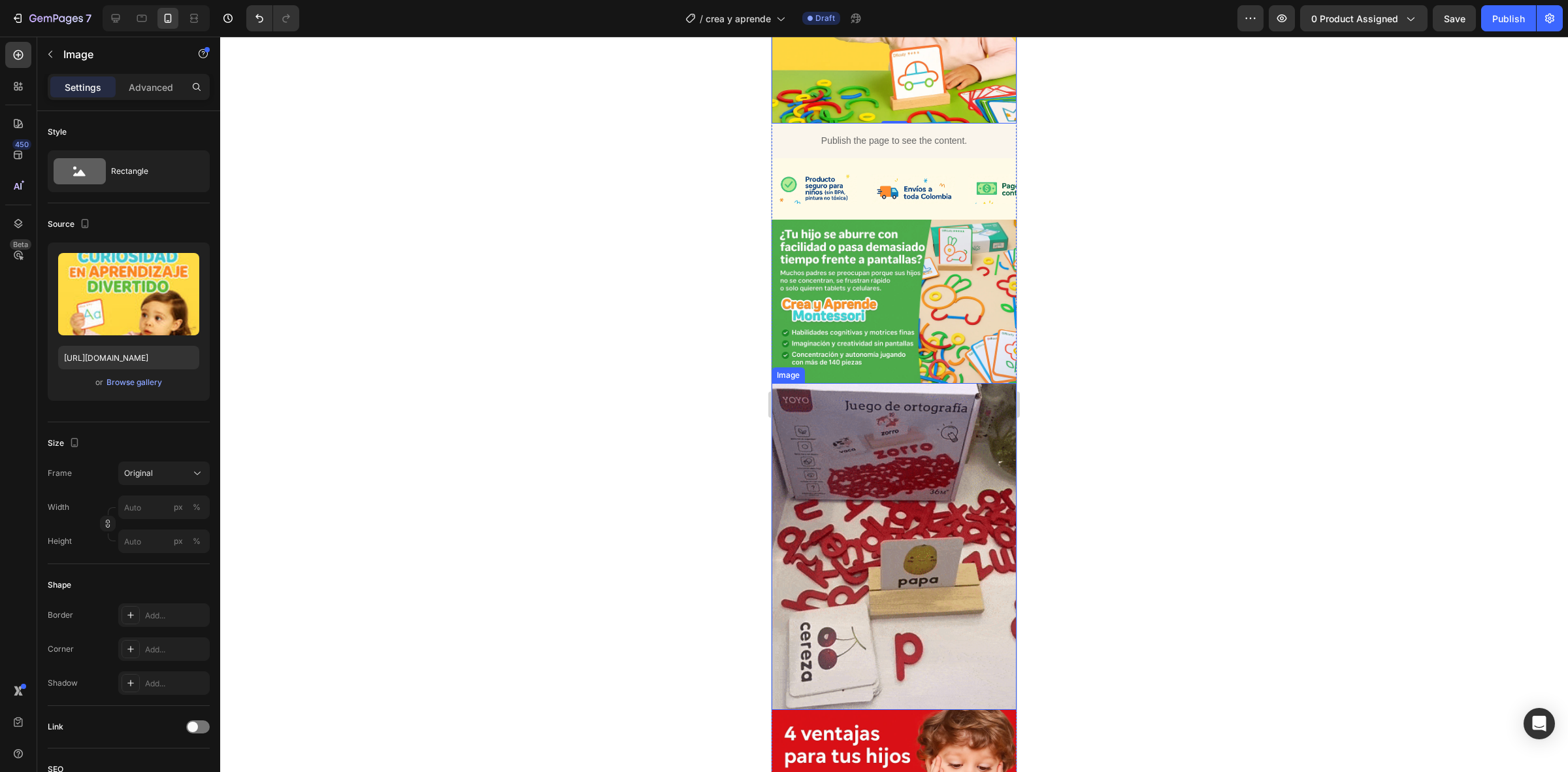
scroll to position [574, 0]
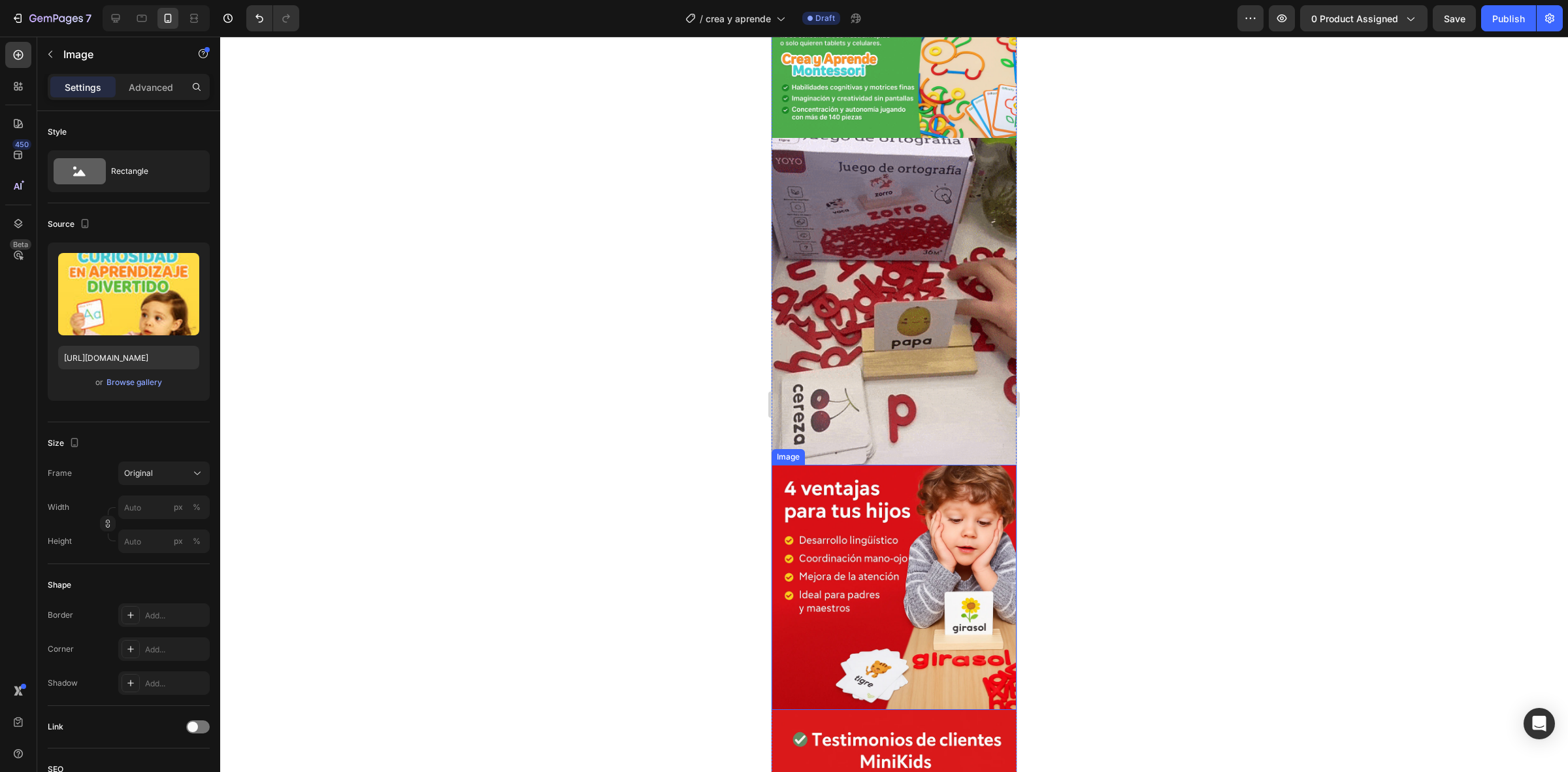
click at [831, 481] on img at bounding box center [894, 587] width 245 height 245
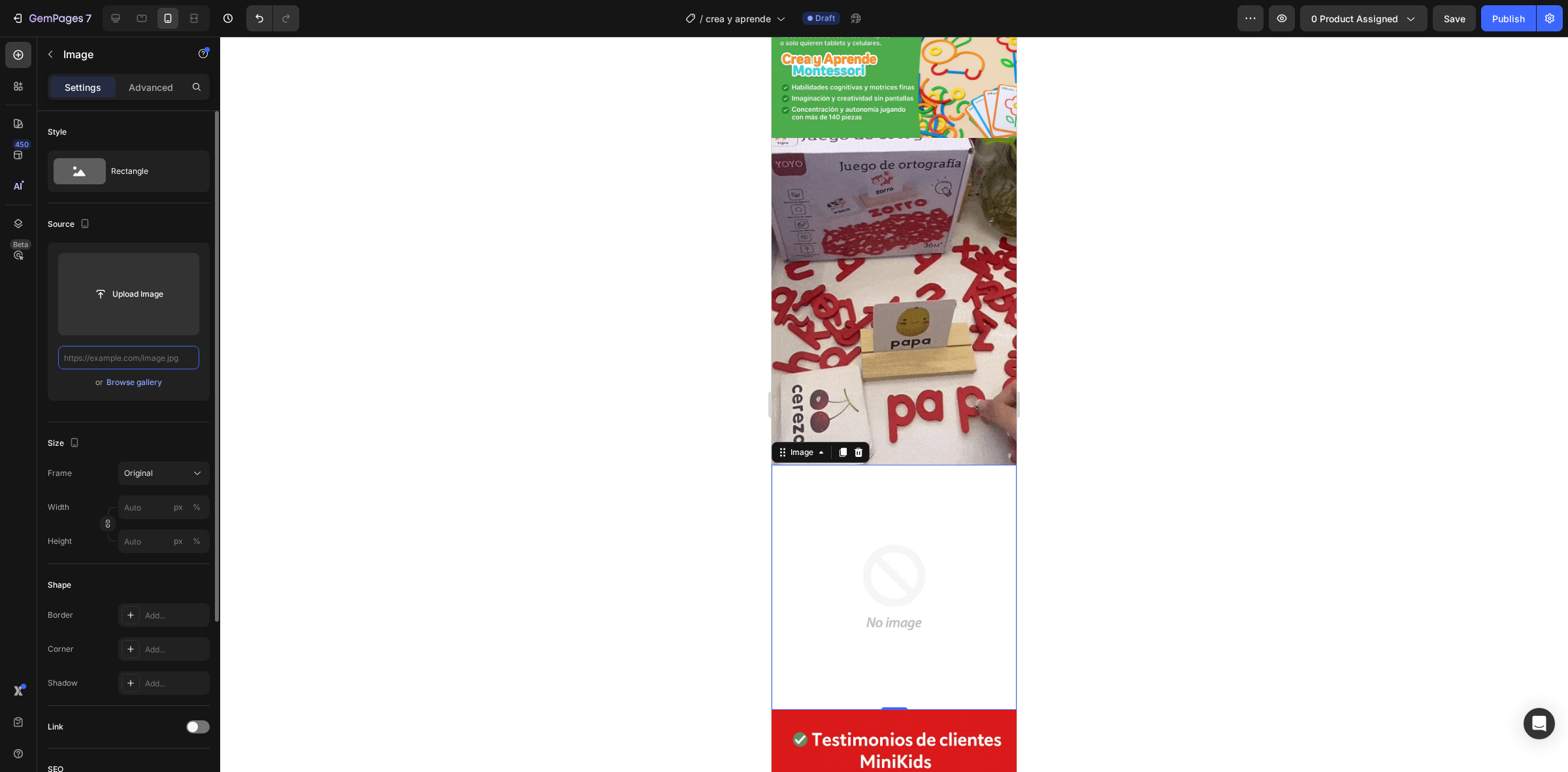
scroll to position [0, 0]
click at [142, 364] on input "text" at bounding box center [128, 357] width 141 height 23
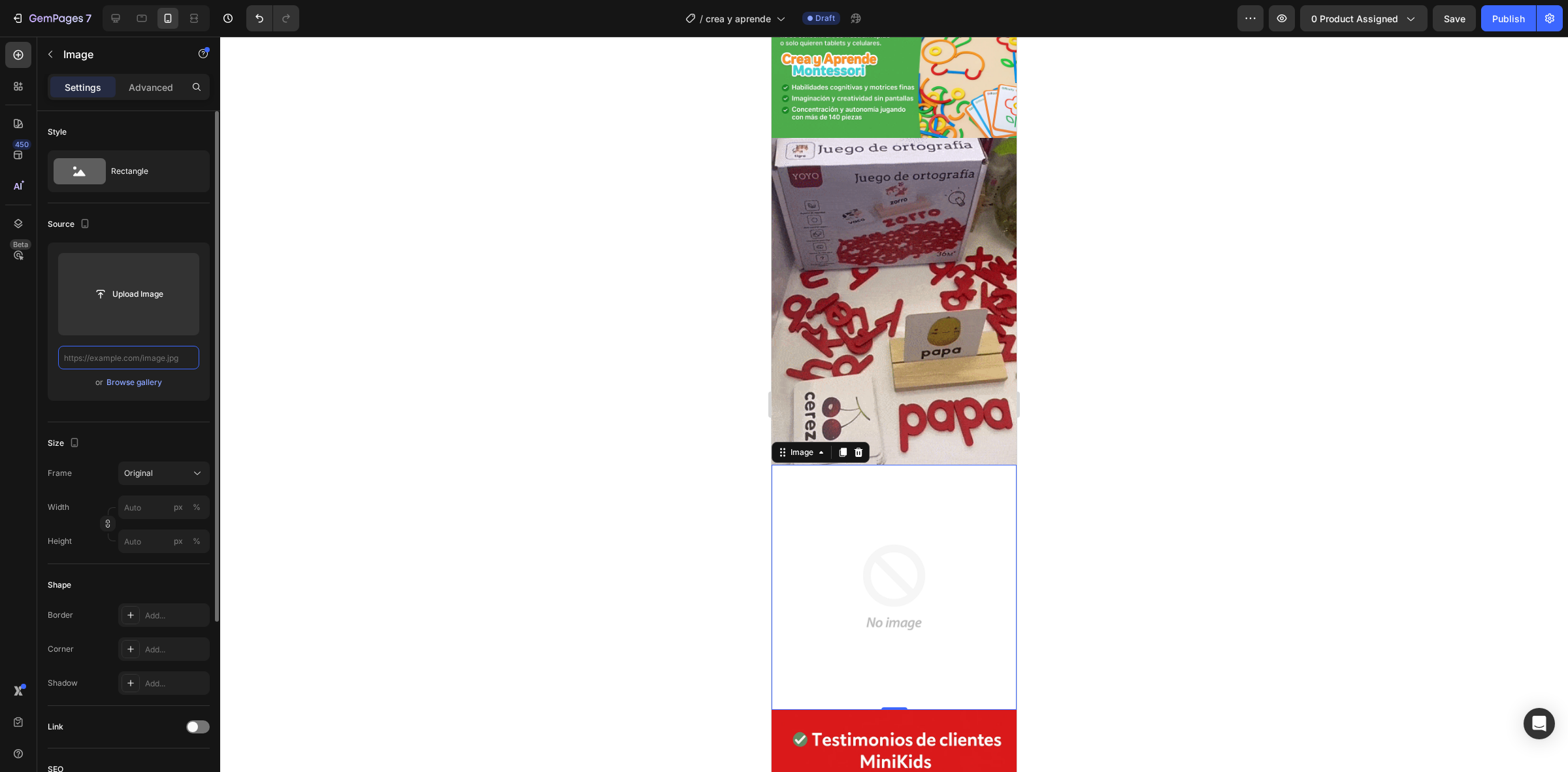
paste input "[URL][DOMAIN_NAME]"
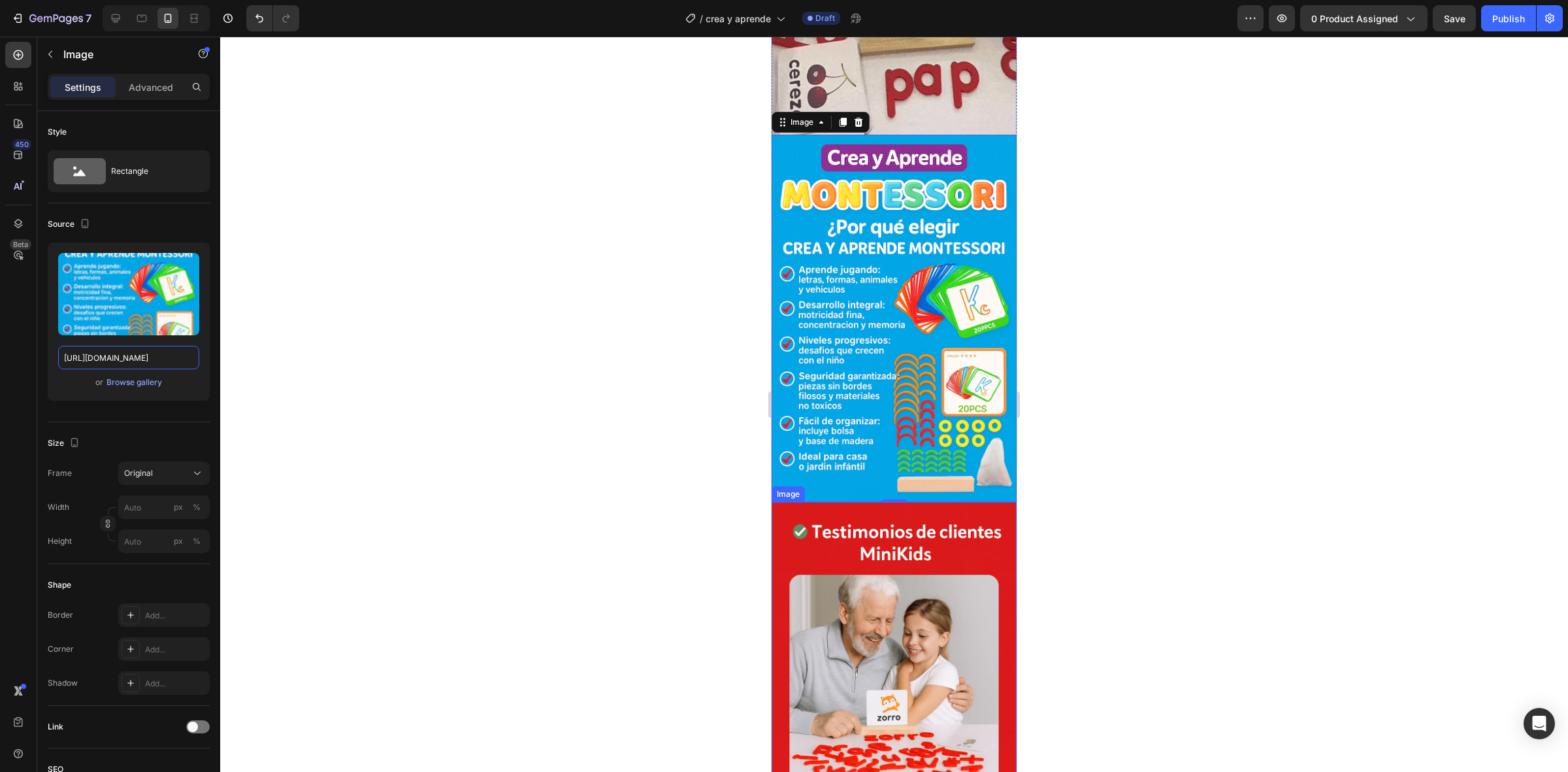
scroll to position [982, 0]
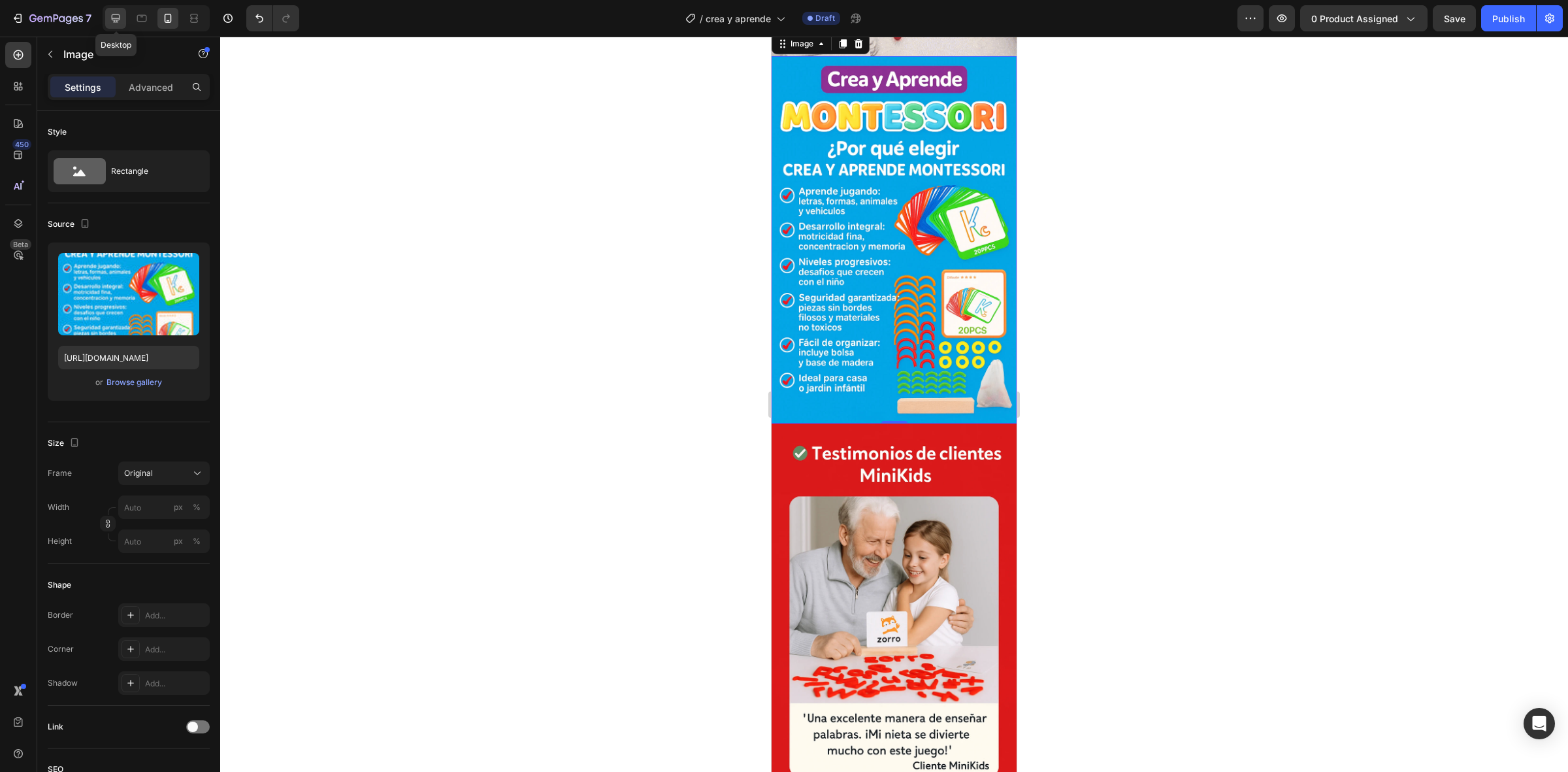
click at [120, 15] on icon at bounding box center [116, 19] width 9 height 9
type input "[URL][DOMAIN_NAME]"
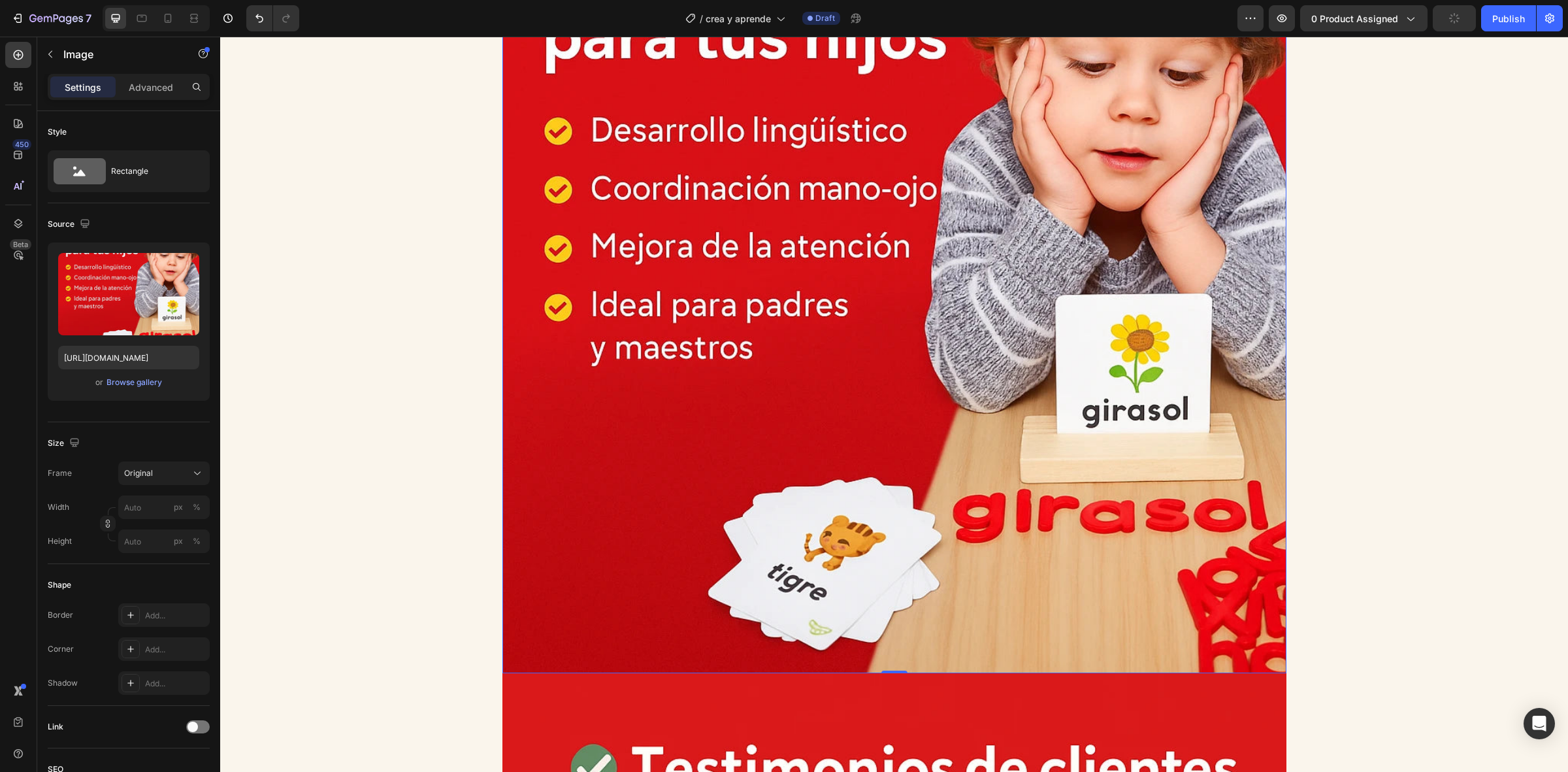
scroll to position [3053, 0]
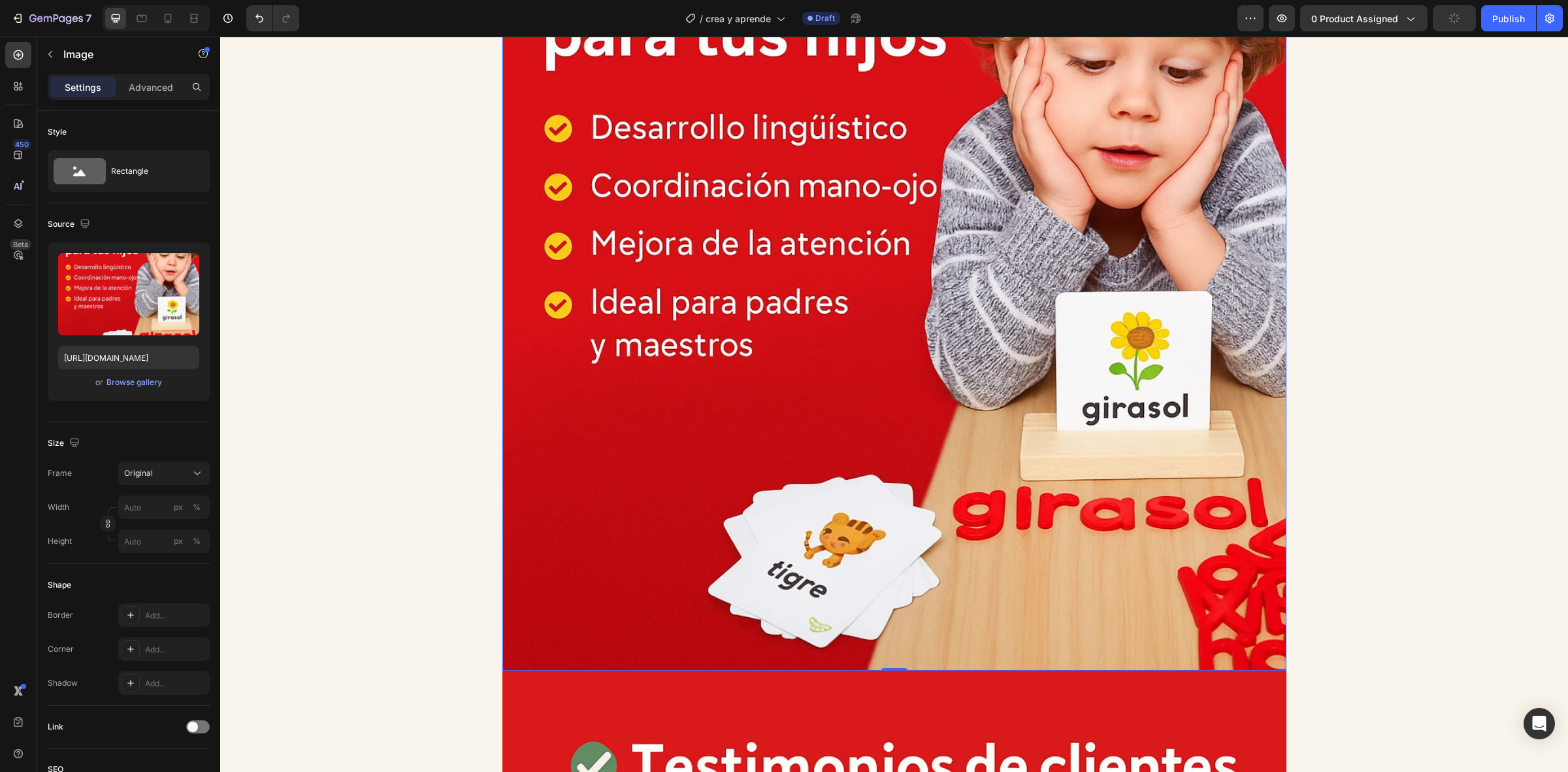
click at [628, 342] on img at bounding box center [894, 278] width 784 height 784
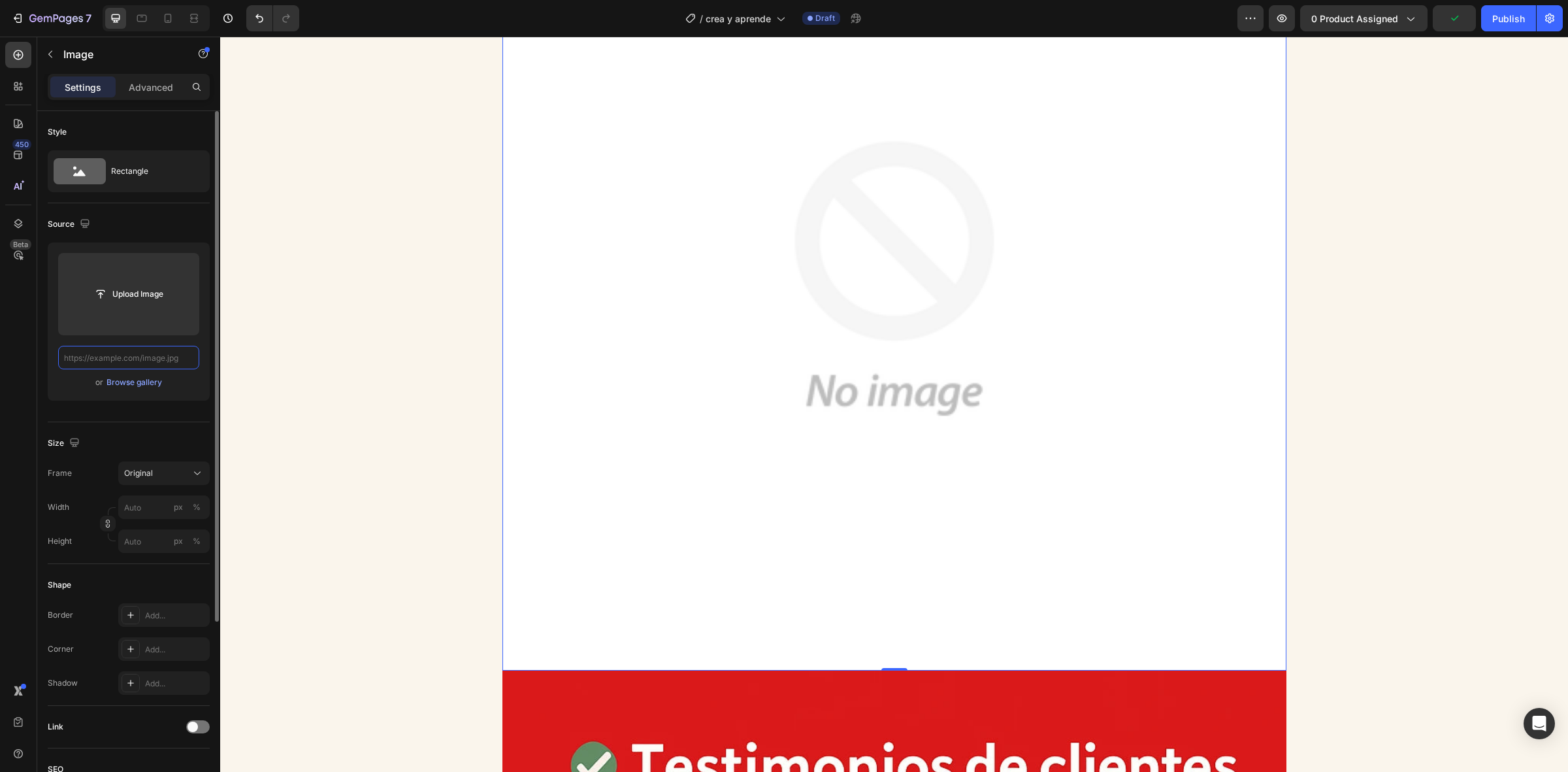
paste input "[URL][DOMAIN_NAME]"
type input "[URL][DOMAIN_NAME]"
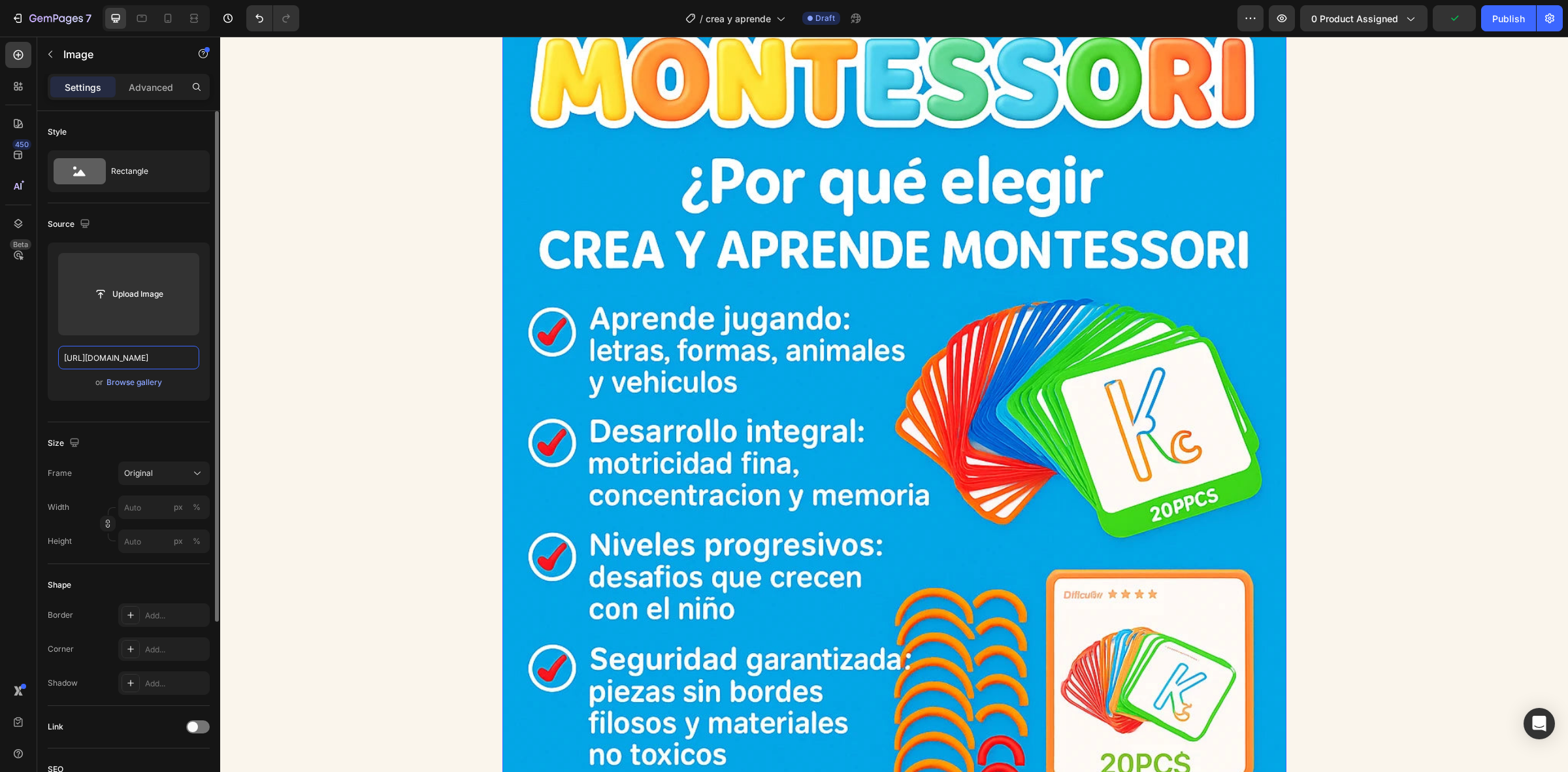
scroll to position [0, 459]
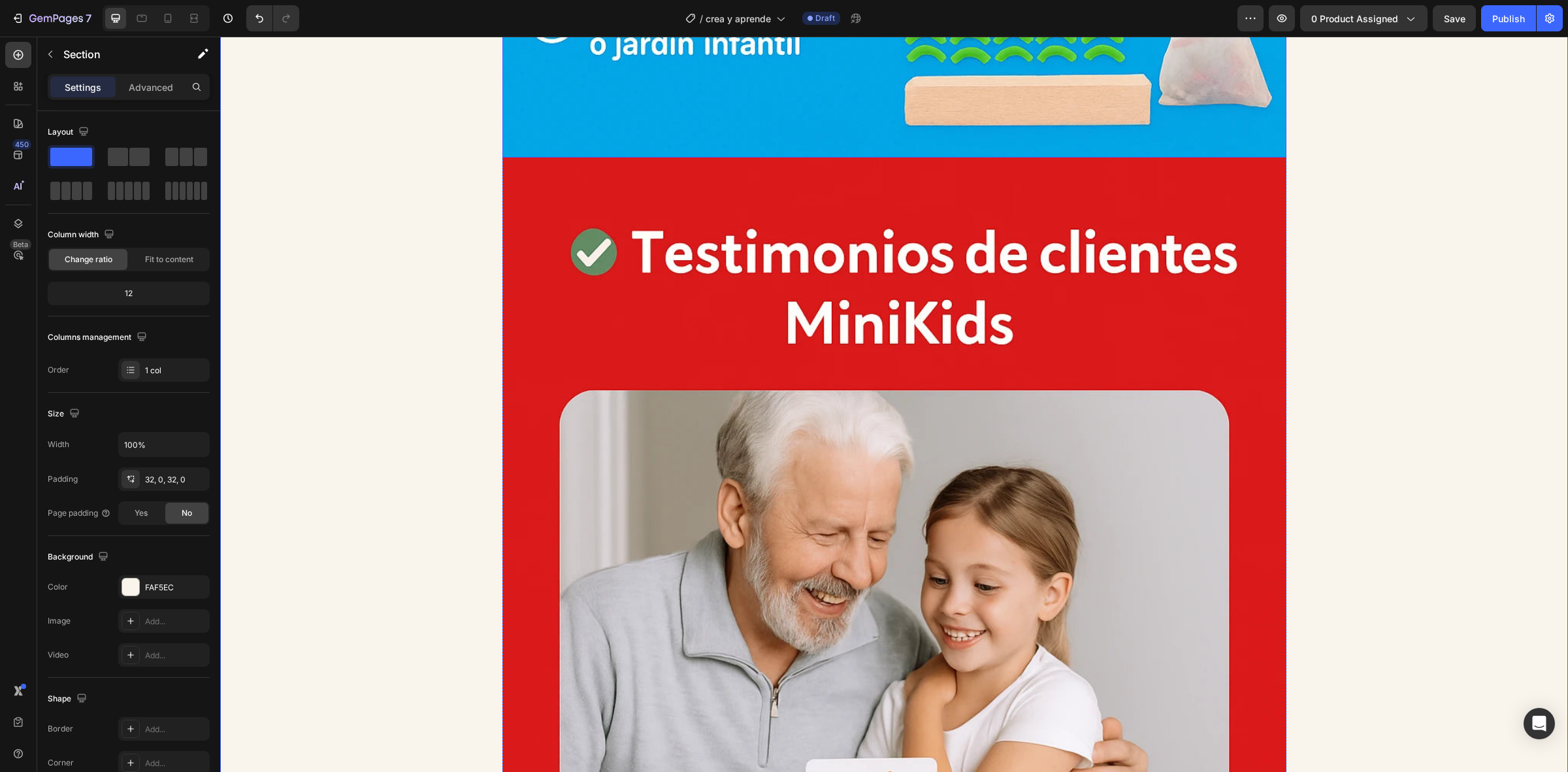
scroll to position [4115, 0]
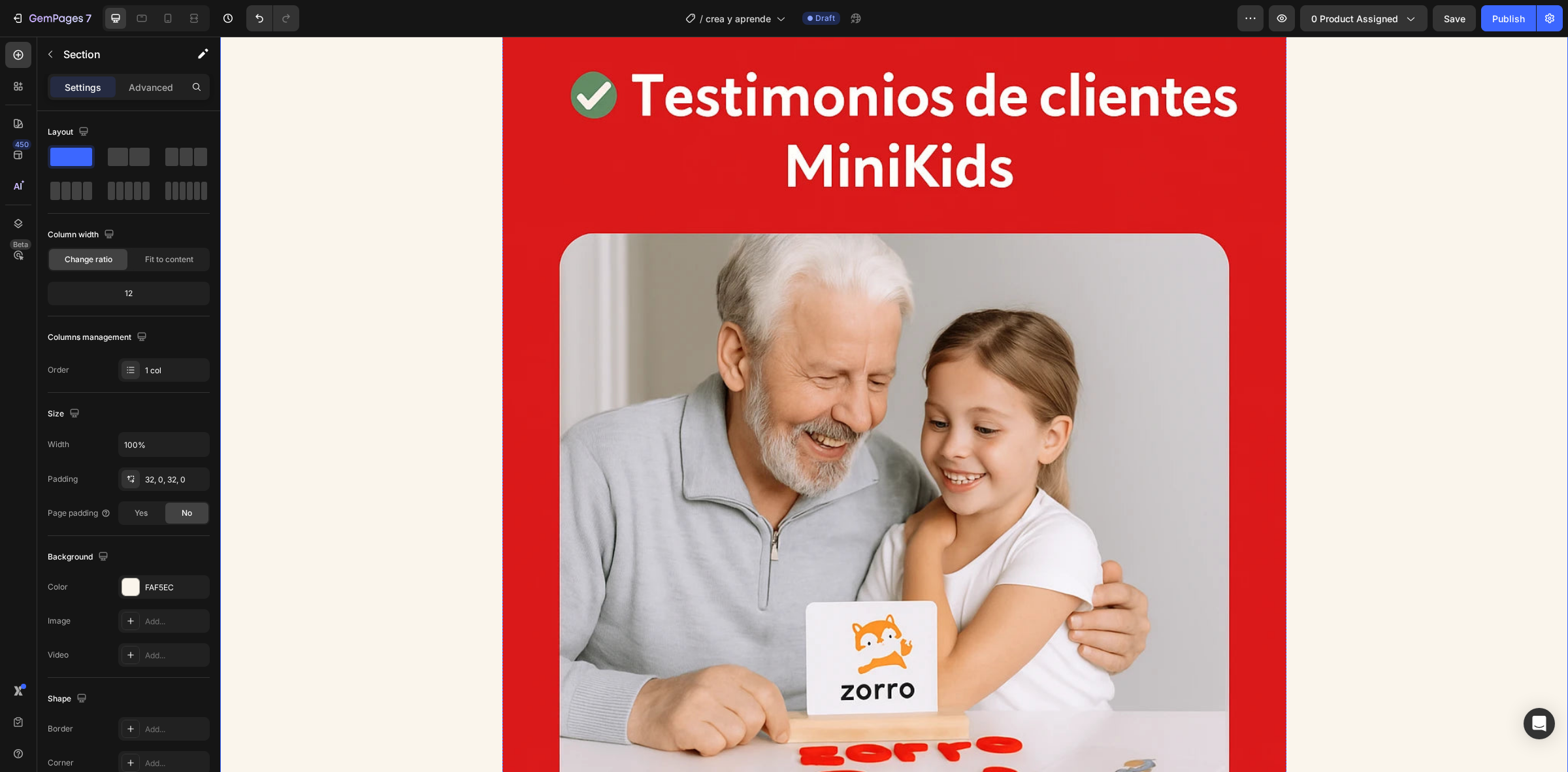
click at [565, 349] on img at bounding box center [894, 589] width 784 height 1176
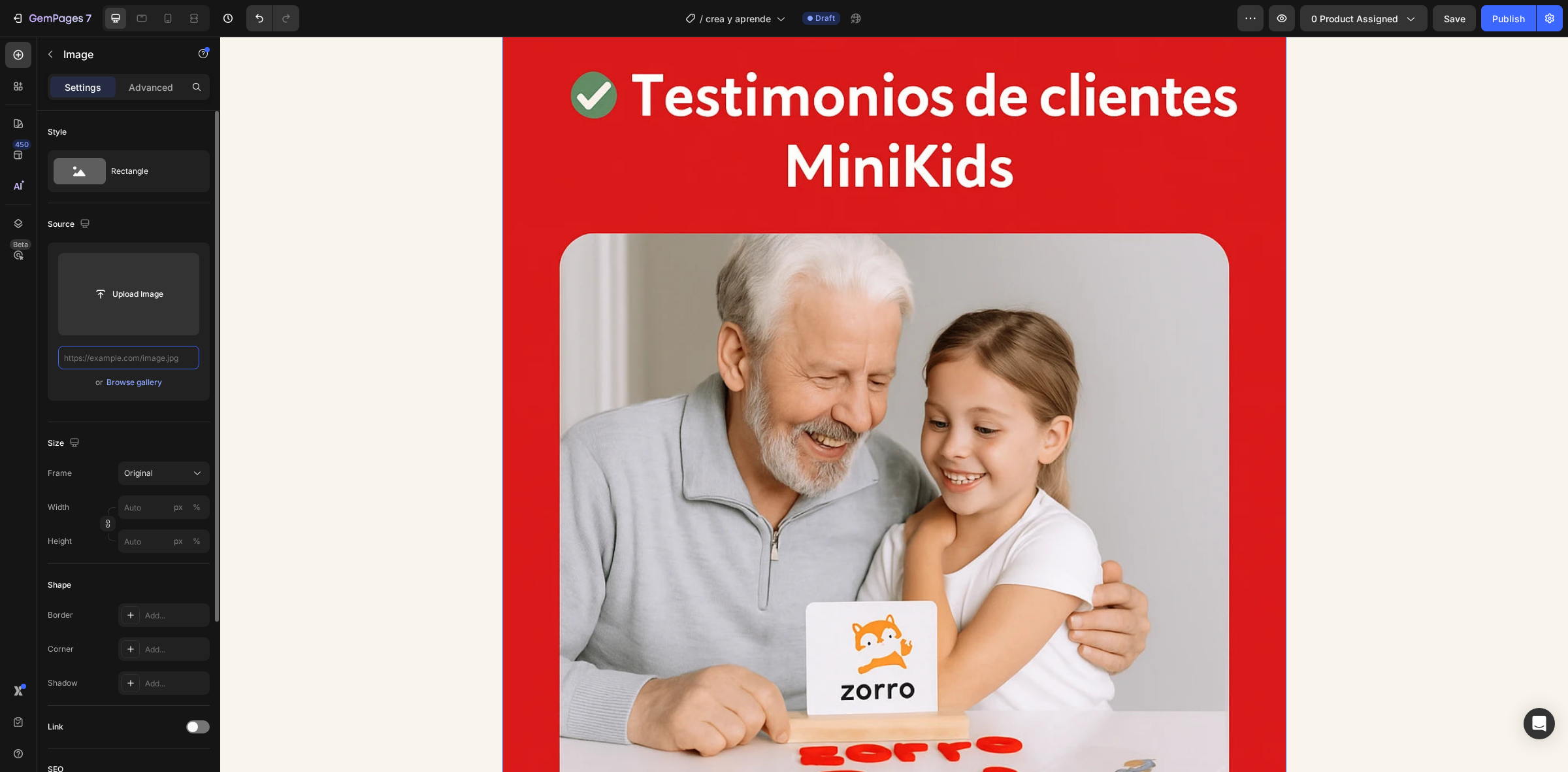
drag, startPoint x: 187, startPoint y: 354, endPoint x: 22, endPoint y: 317, distance: 169.1
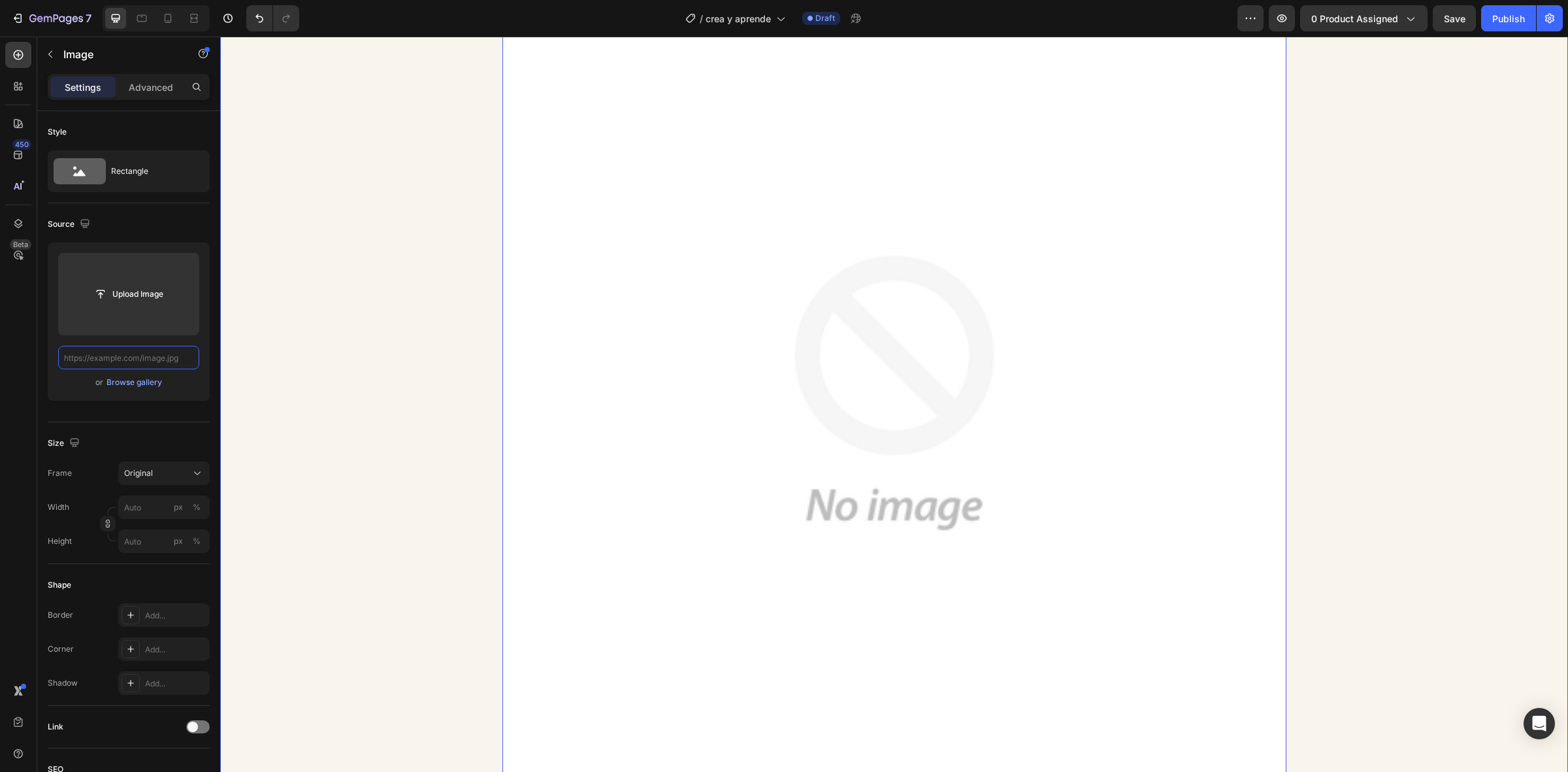
paste input "[URL][DOMAIN_NAME]"
type input "[URL][DOMAIN_NAME]"
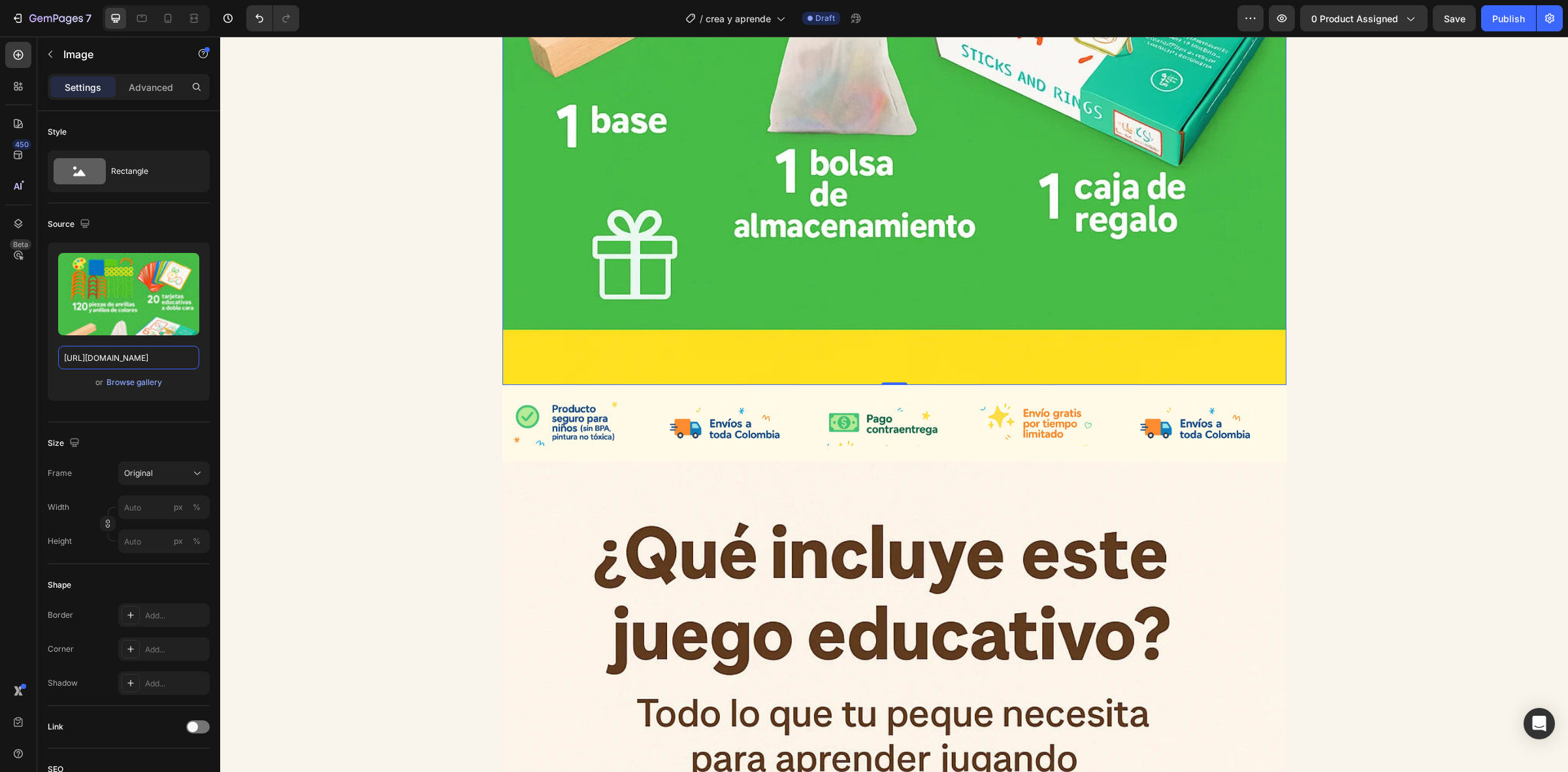
scroll to position [5014, 0]
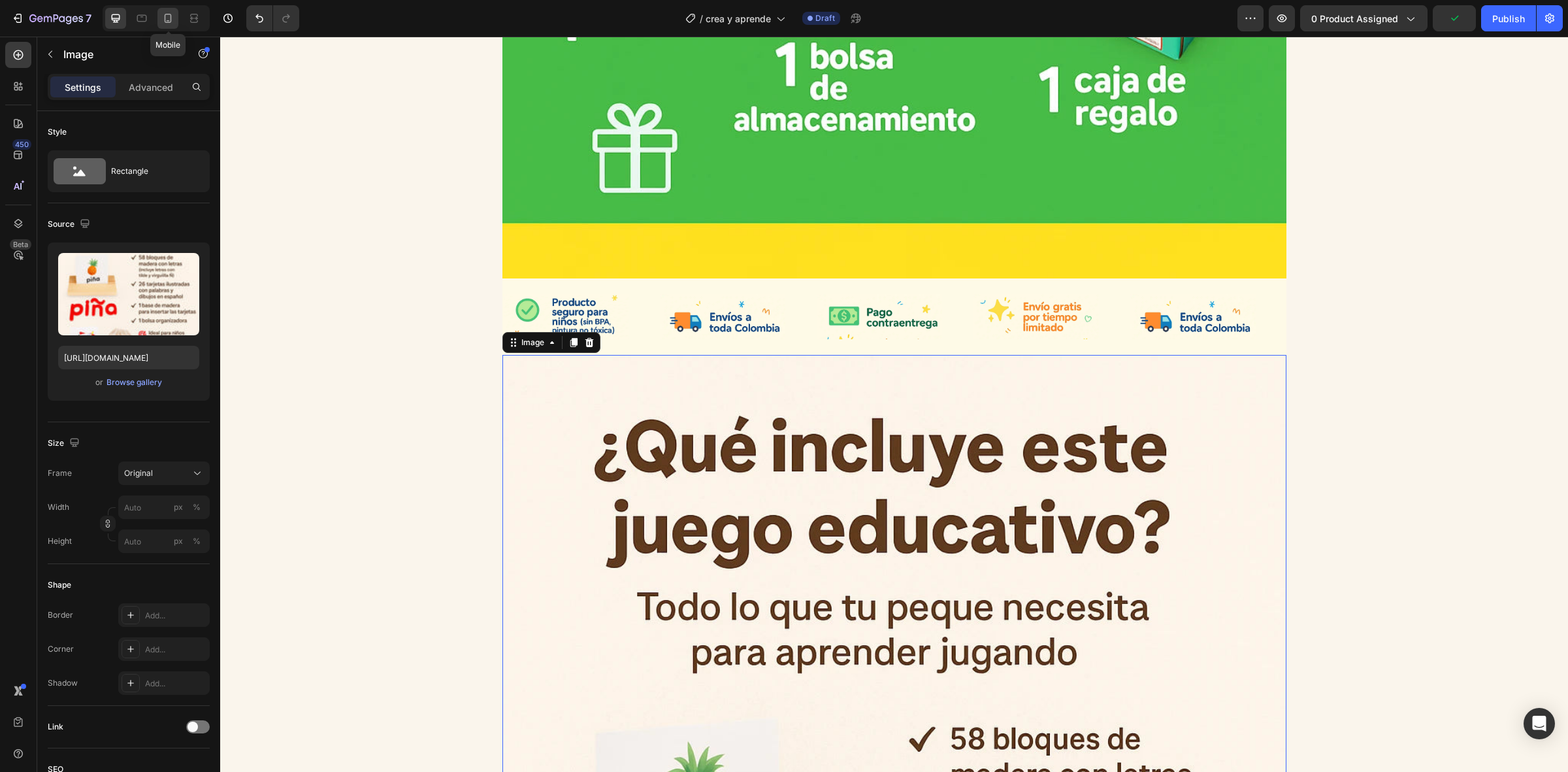
click at [162, 18] on icon at bounding box center [167, 18] width 13 height 13
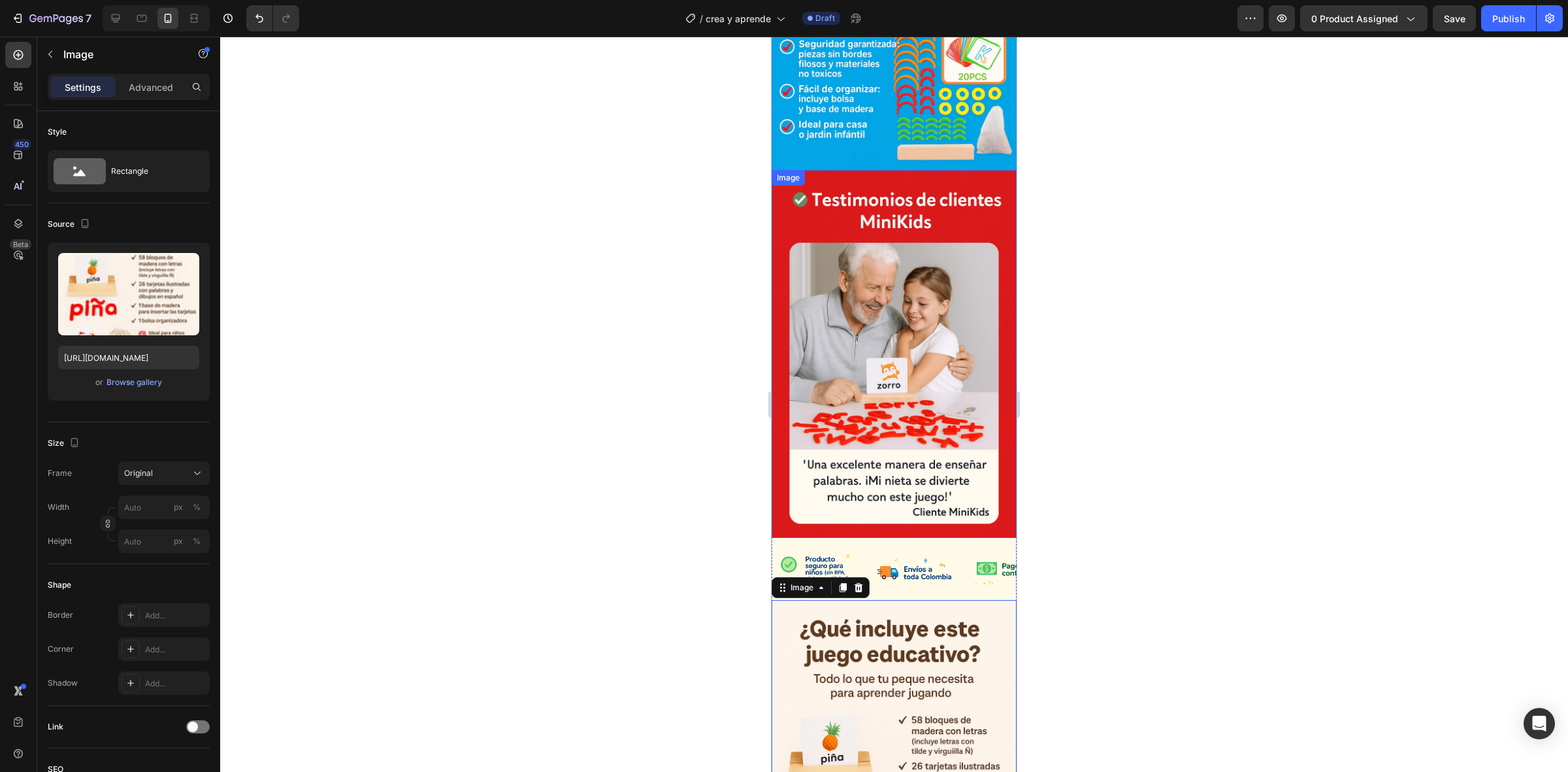
scroll to position [1020, 0]
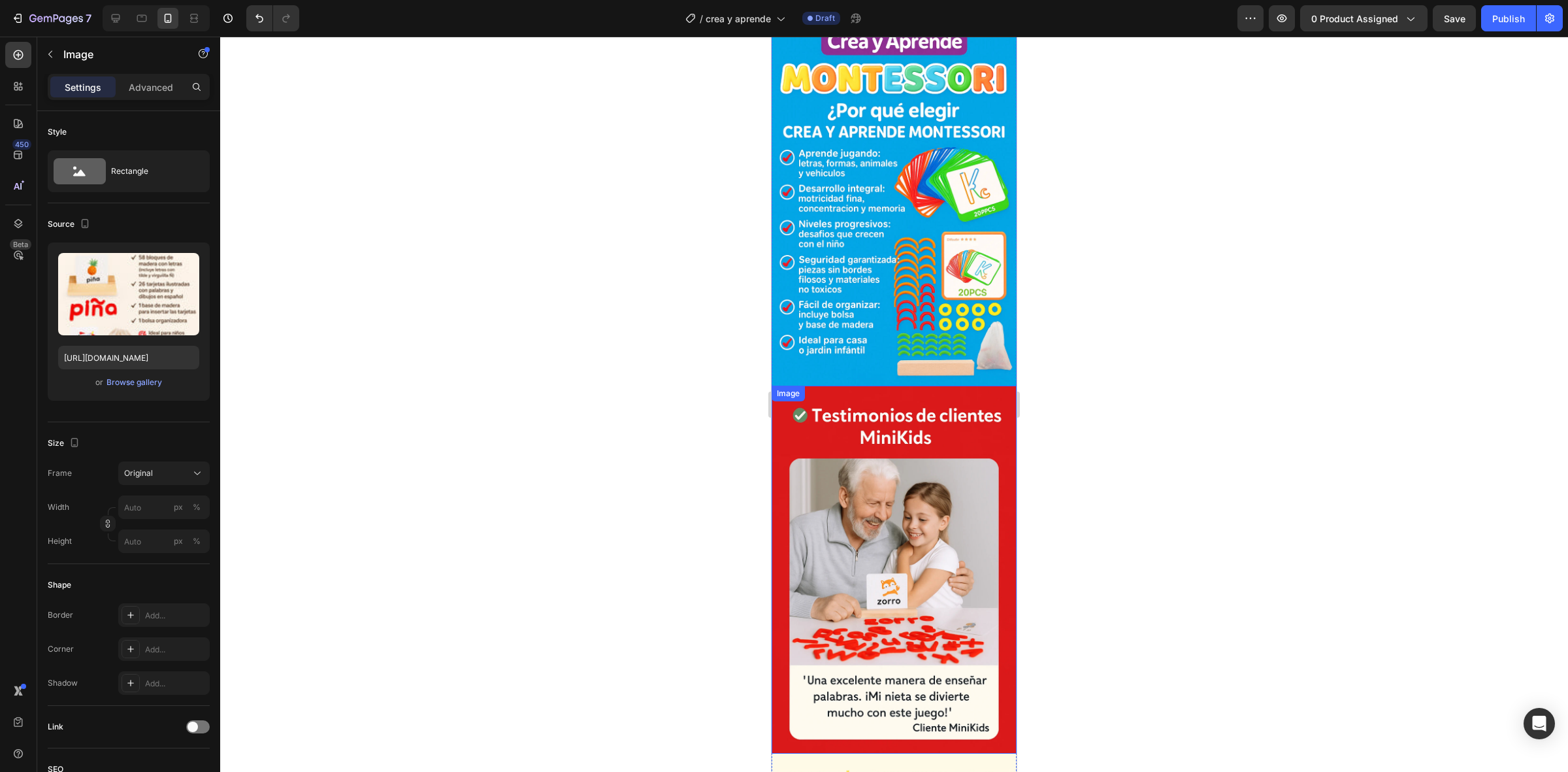
click at [838, 392] on img at bounding box center [894, 570] width 245 height 368
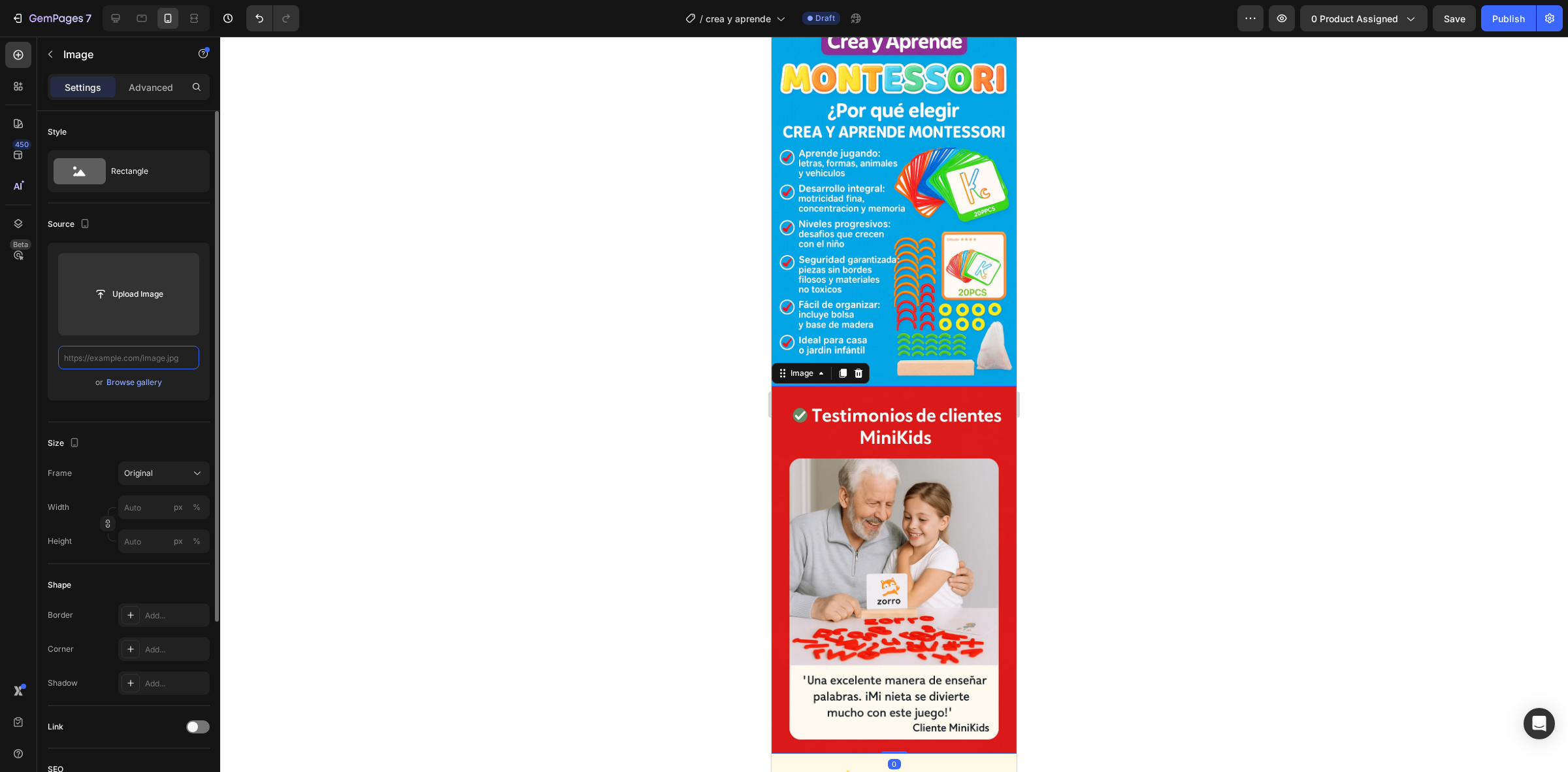
scroll to position [0, 0]
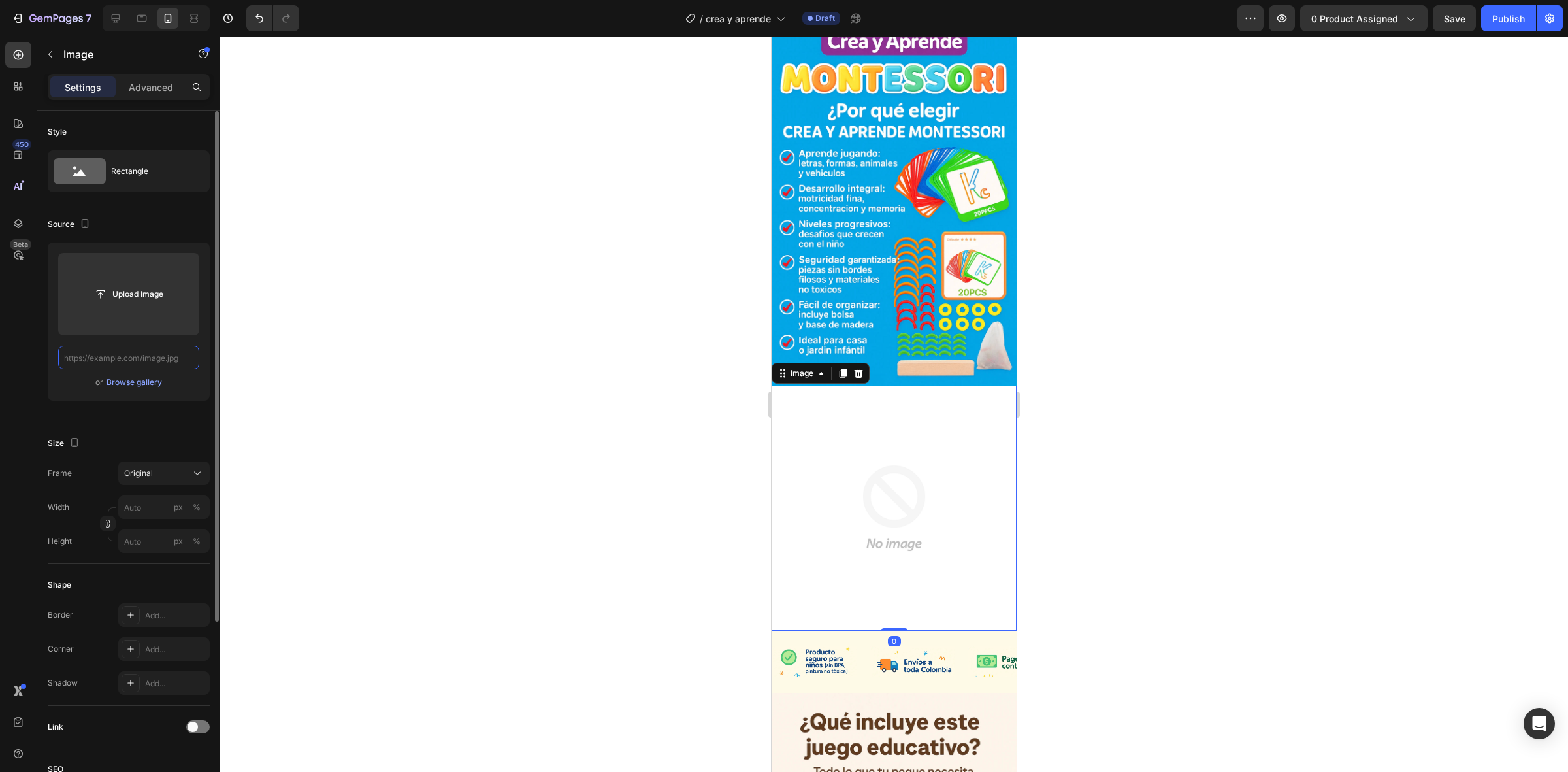
paste input "[URL][DOMAIN_NAME]"
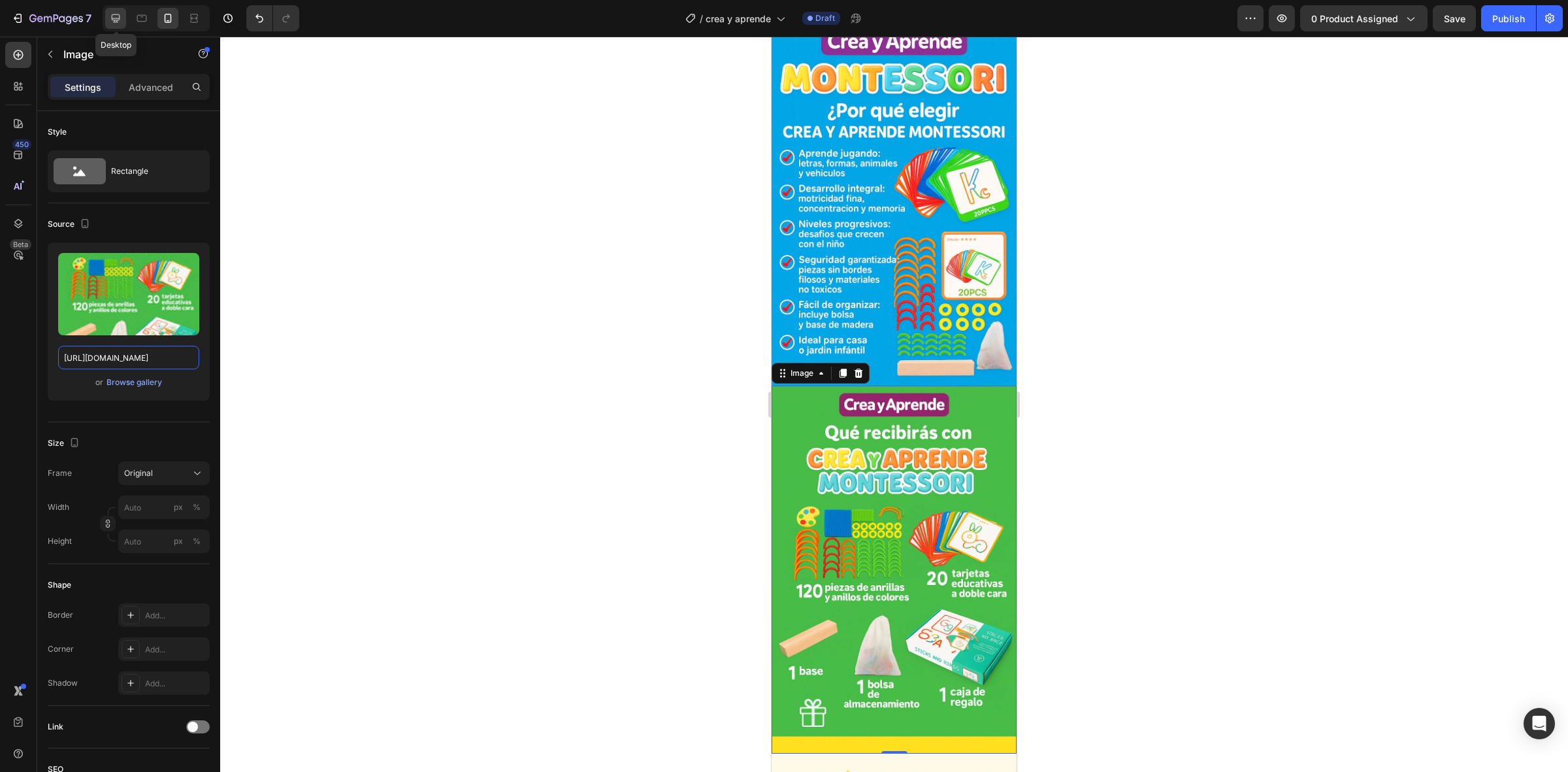
type input "[URL][DOMAIN_NAME]"
click at [125, 23] on div at bounding box center [115, 18] width 21 height 21
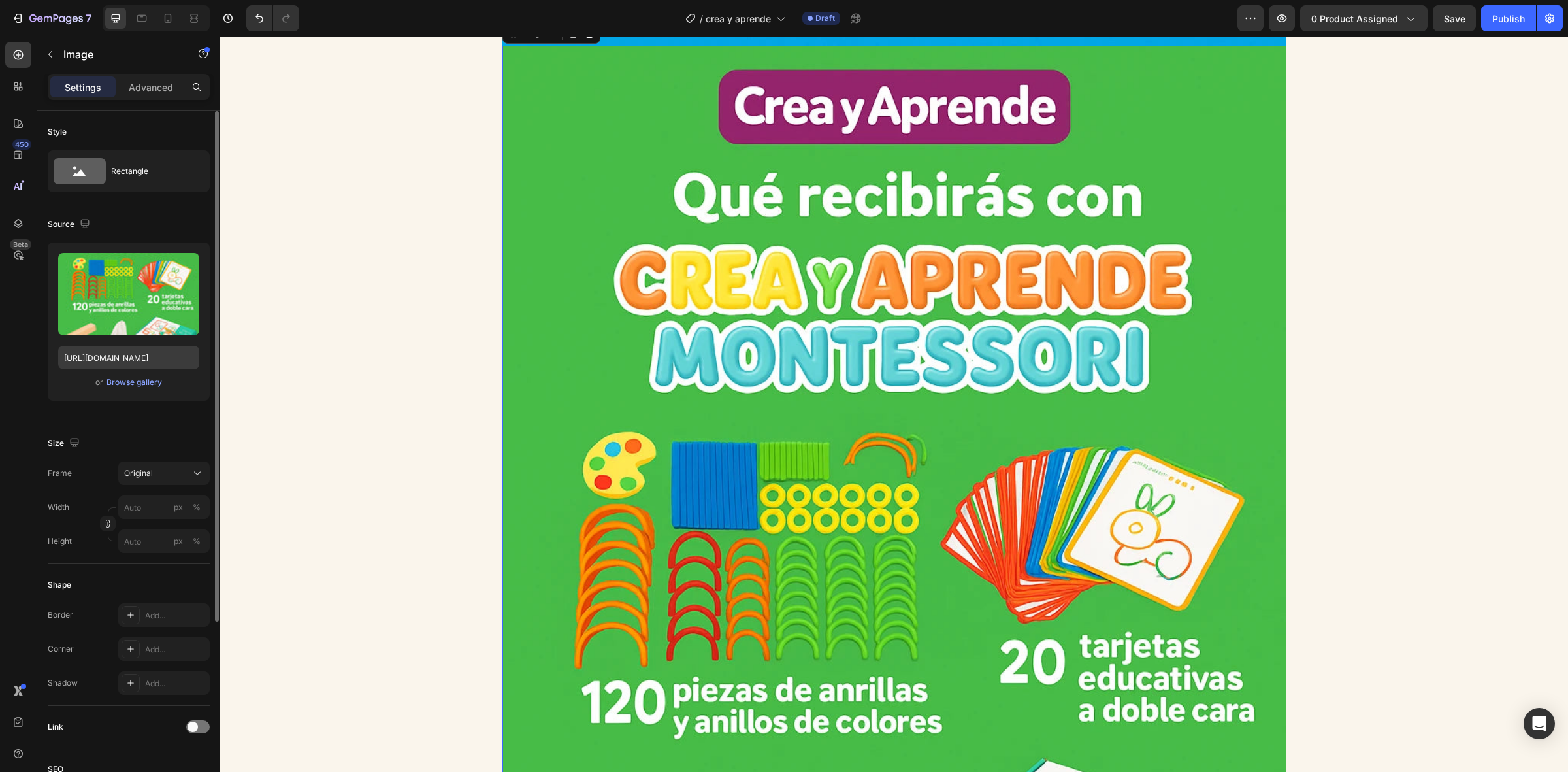
scroll to position [3984, 0]
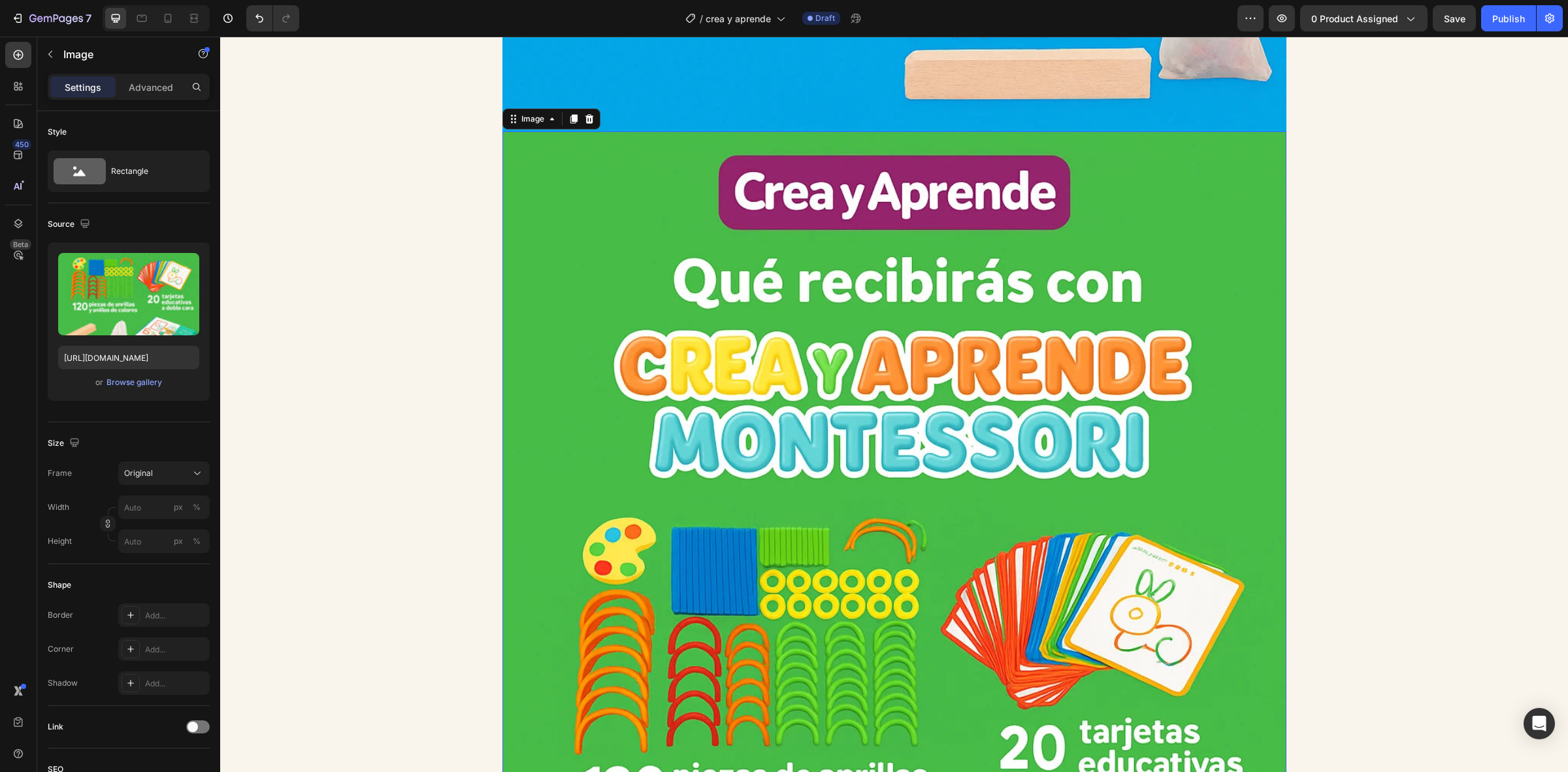
drag, startPoint x: 645, startPoint y: 336, endPoint x: 394, endPoint y: 324, distance: 251.3
click at [644, 335] on img at bounding box center [894, 719] width 784 height 1176
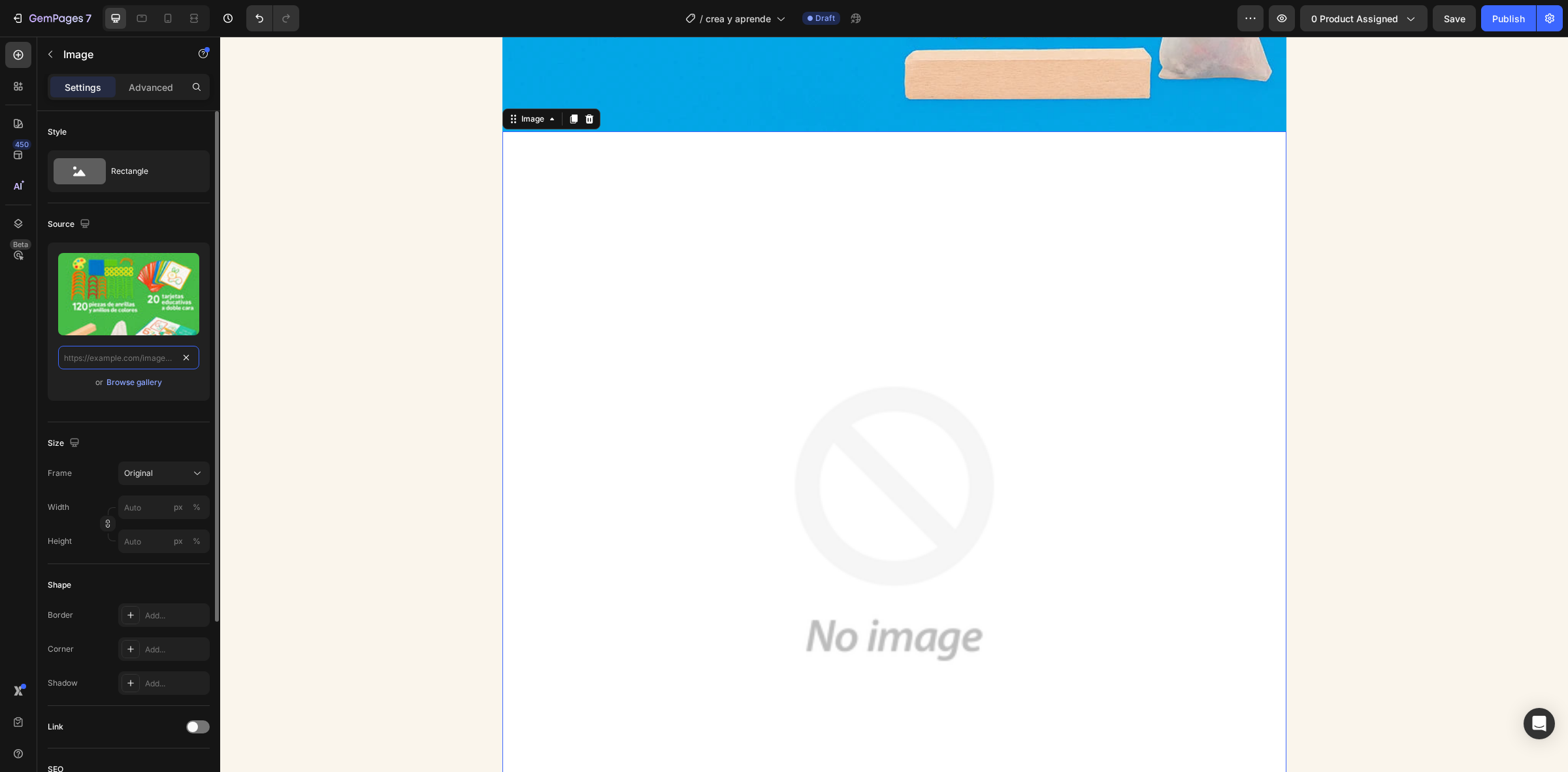
scroll to position [0, 0]
paste input "[URL][DOMAIN_NAME]"
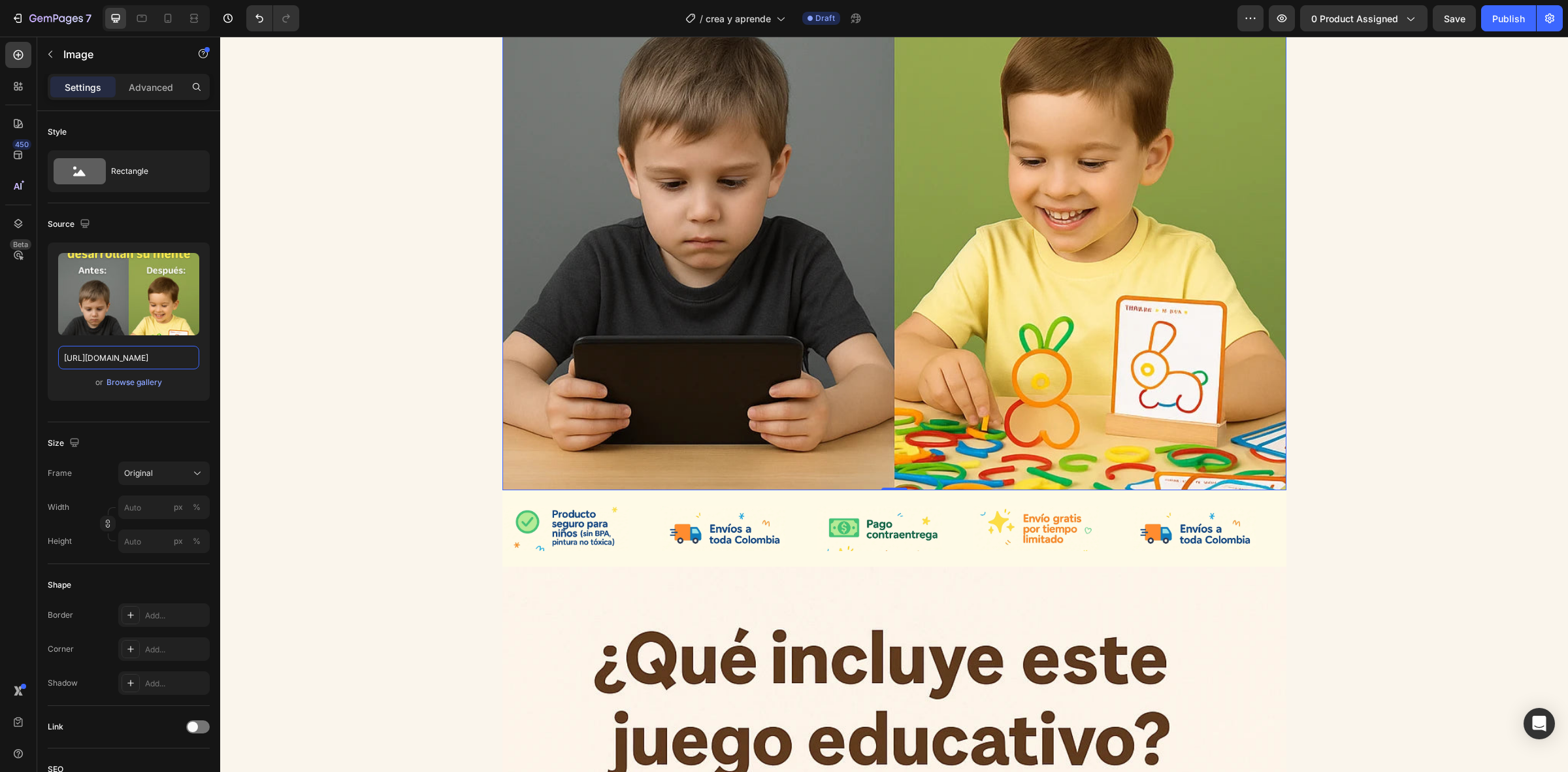
scroll to position [4557, 0]
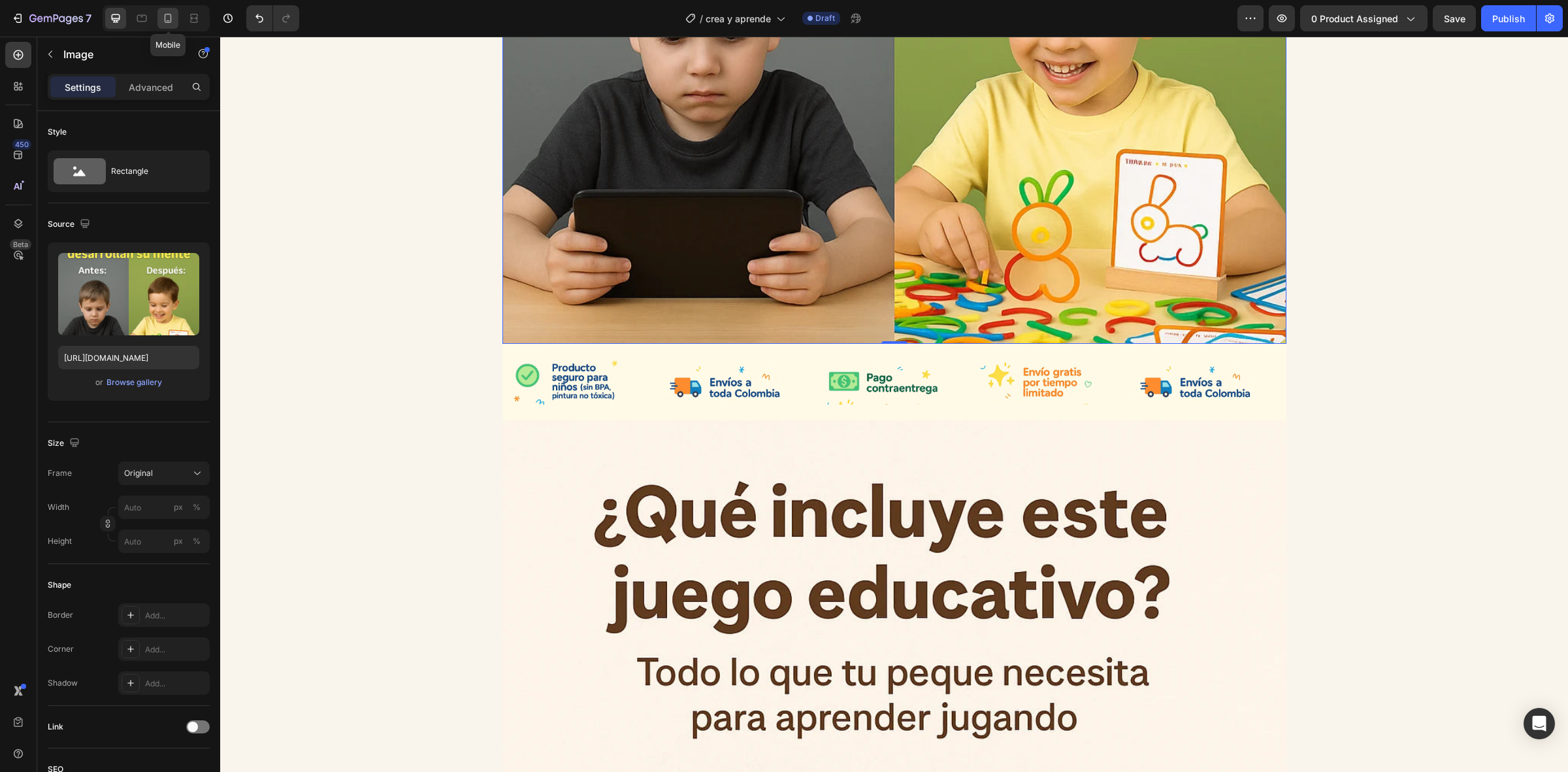
click at [164, 20] on icon at bounding box center [167, 18] width 13 height 13
type input "[URL][DOMAIN_NAME]"
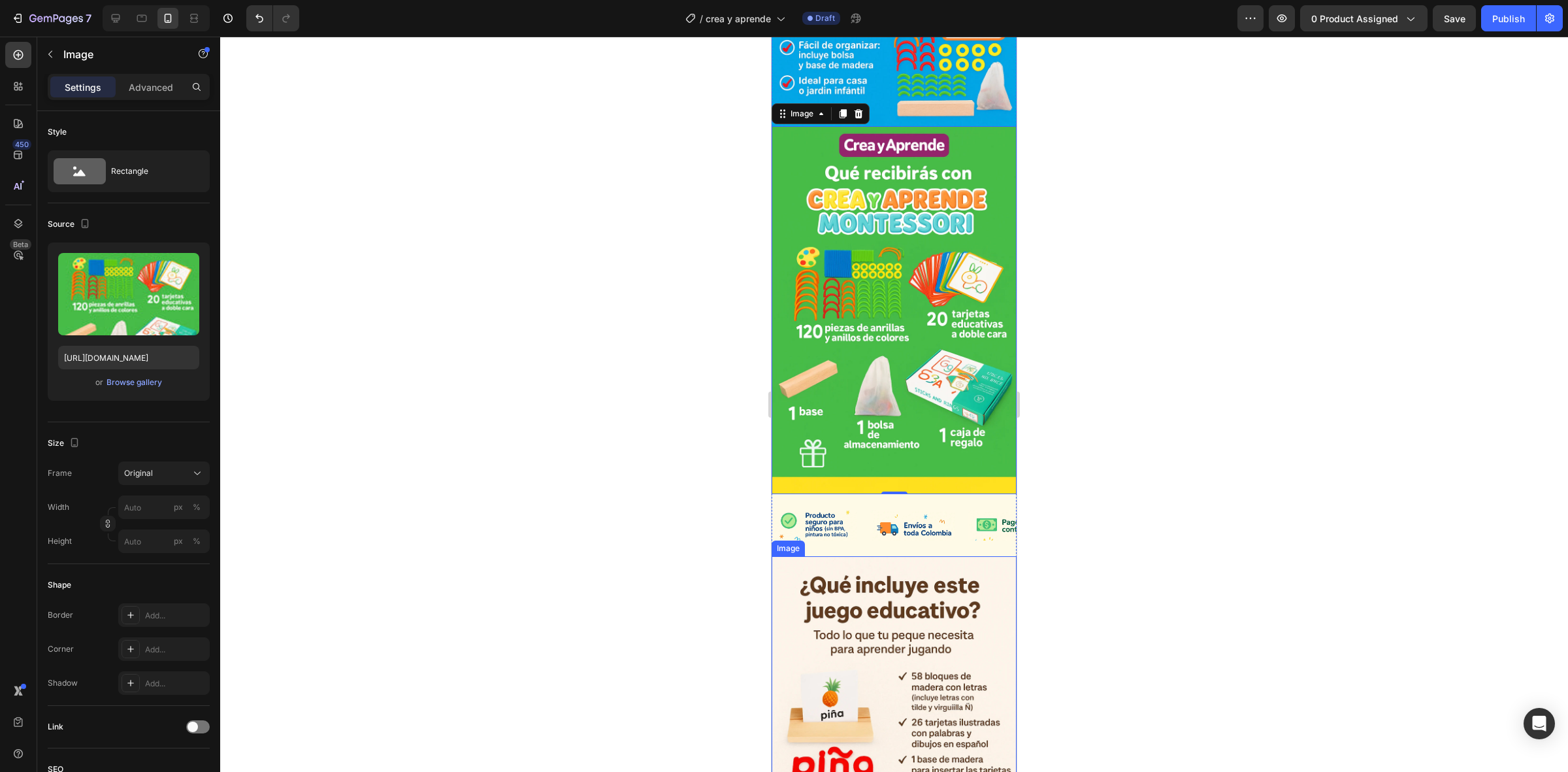
scroll to position [1262, 0]
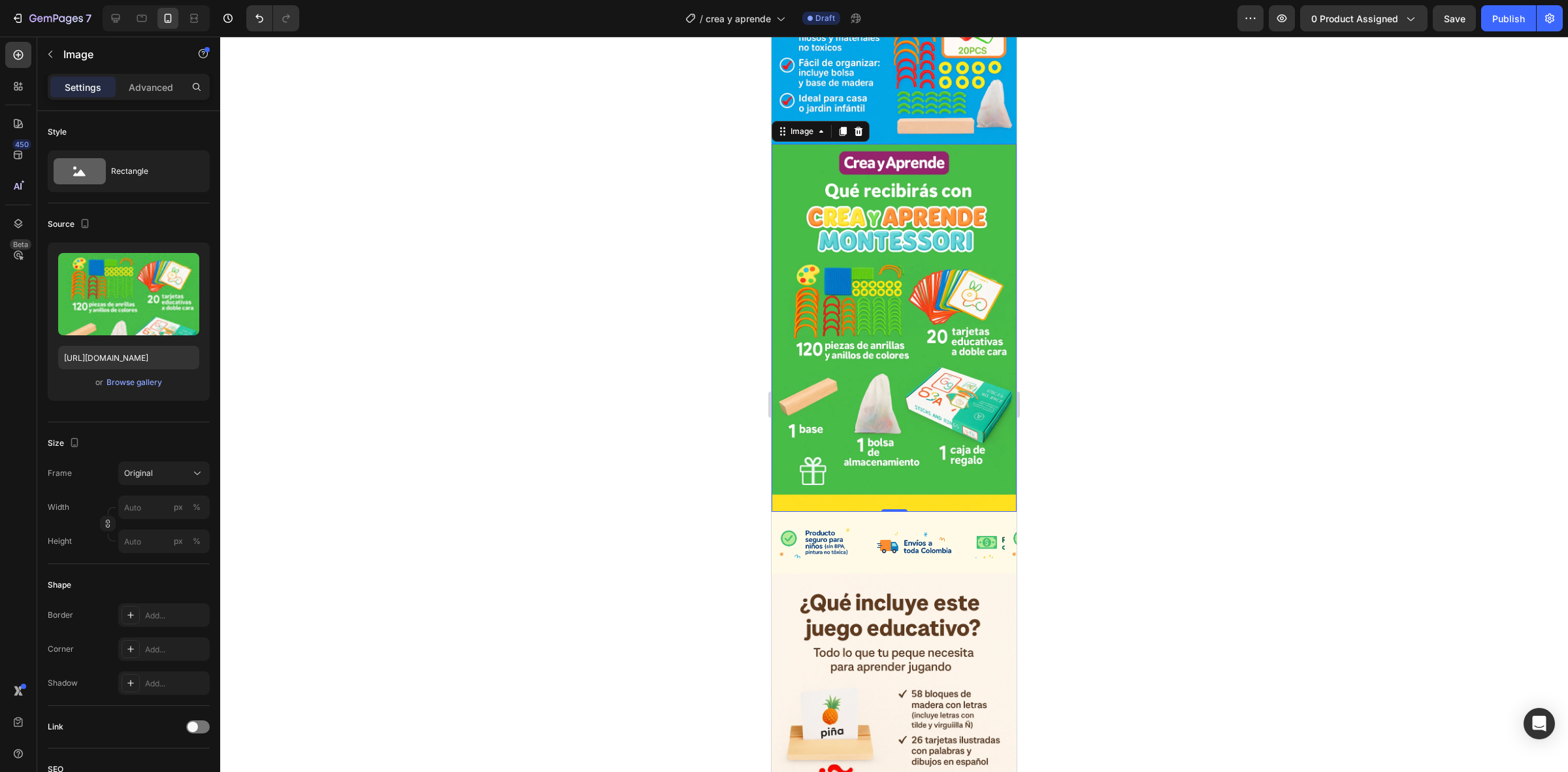
click at [890, 311] on img at bounding box center [894, 328] width 245 height 368
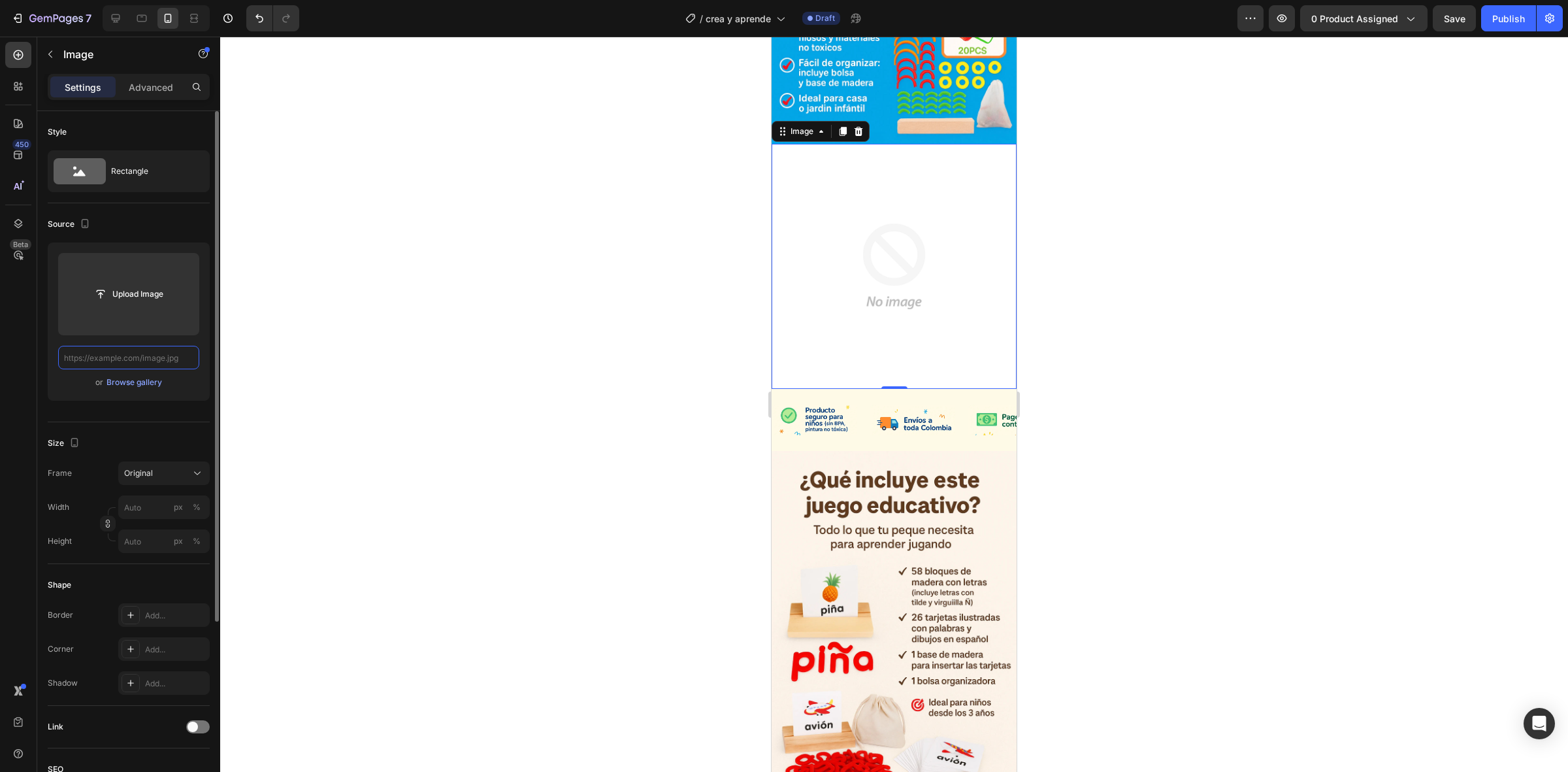
paste input "[URL][DOMAIN_NAME]"
type input "[URL][DOMAIN_NAME]"
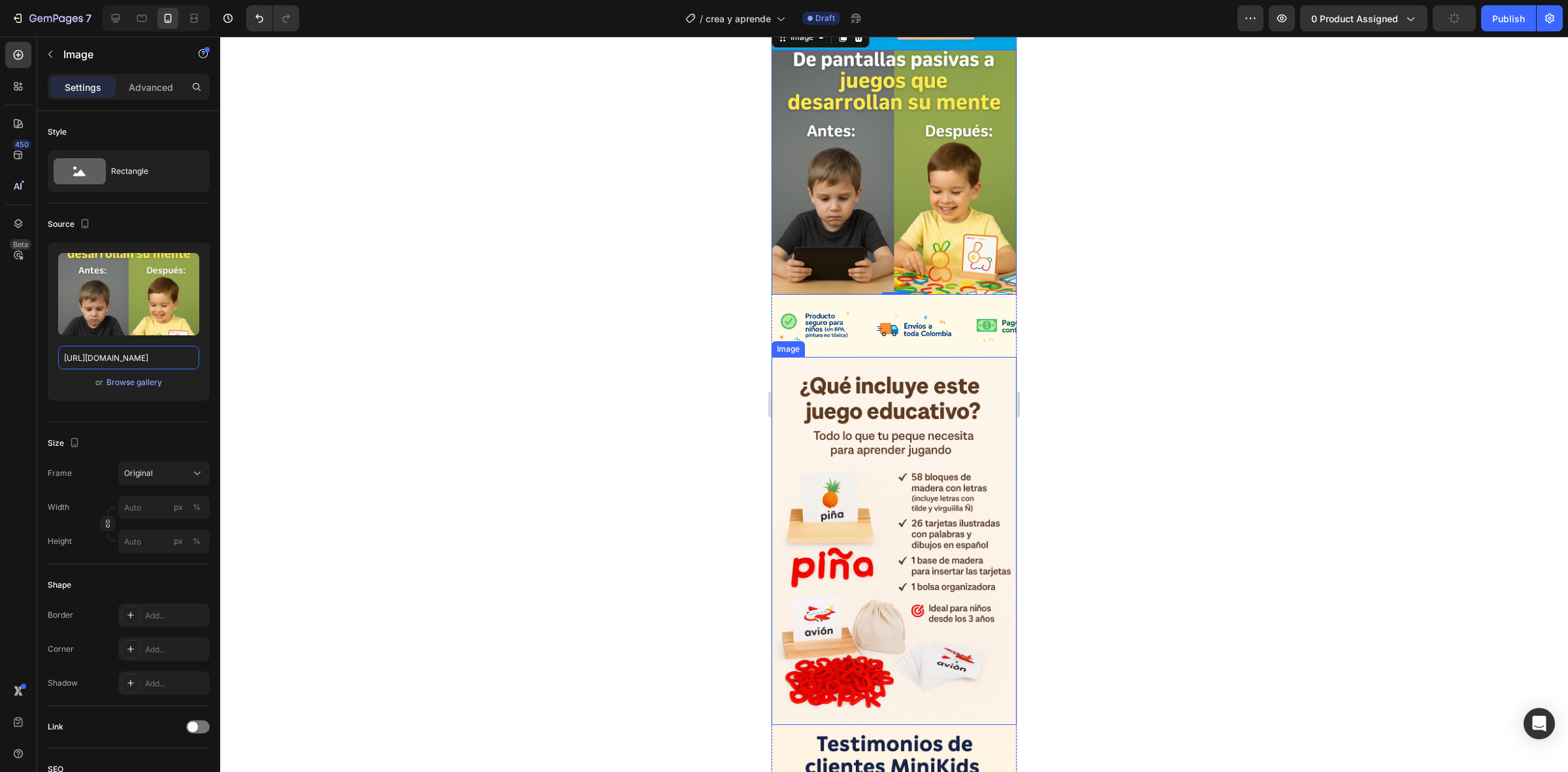
scroll to position [1425, 0]
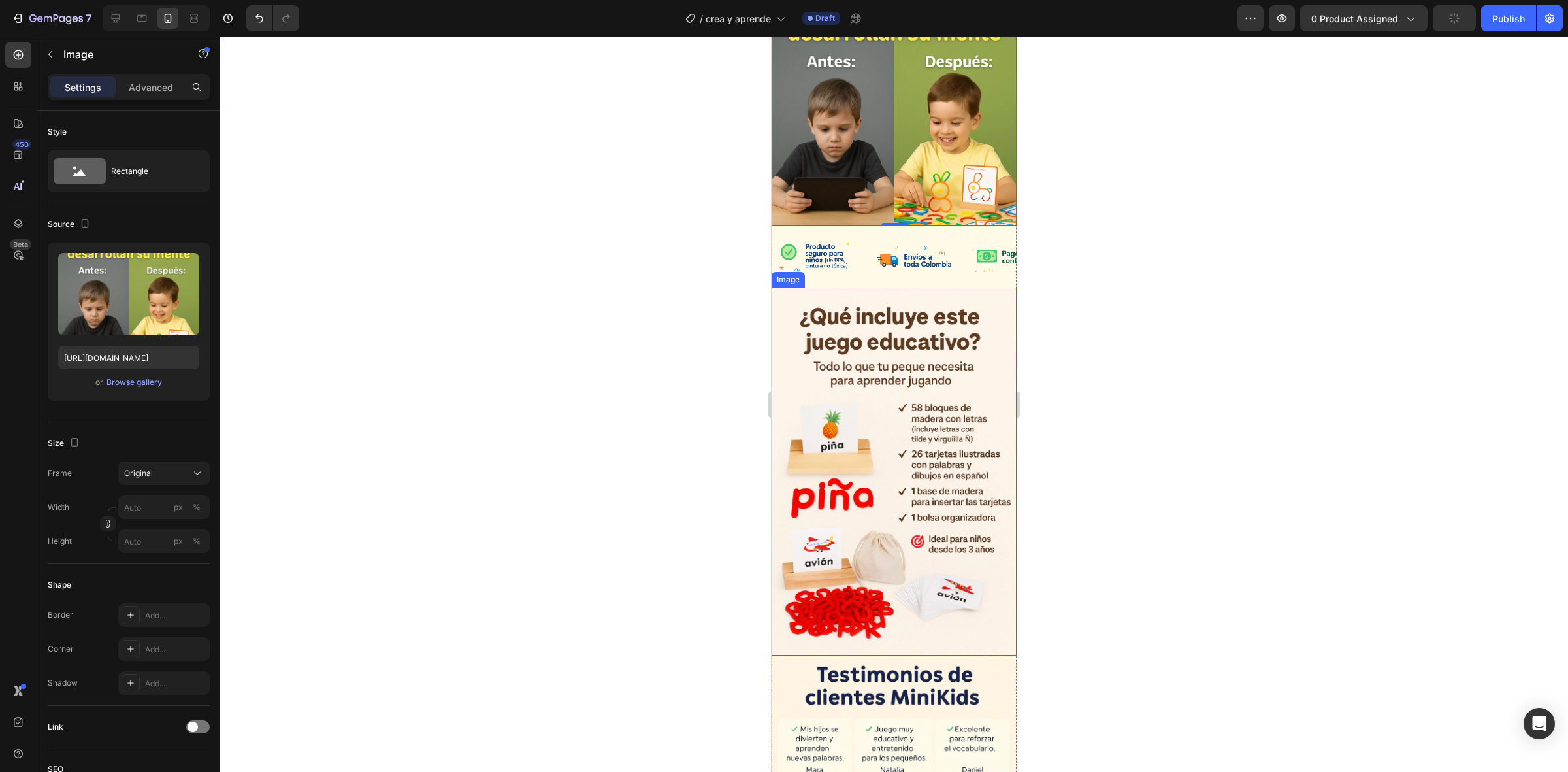
click at [858, 392] on img at bounding box center [894, 472] width 245 height 368
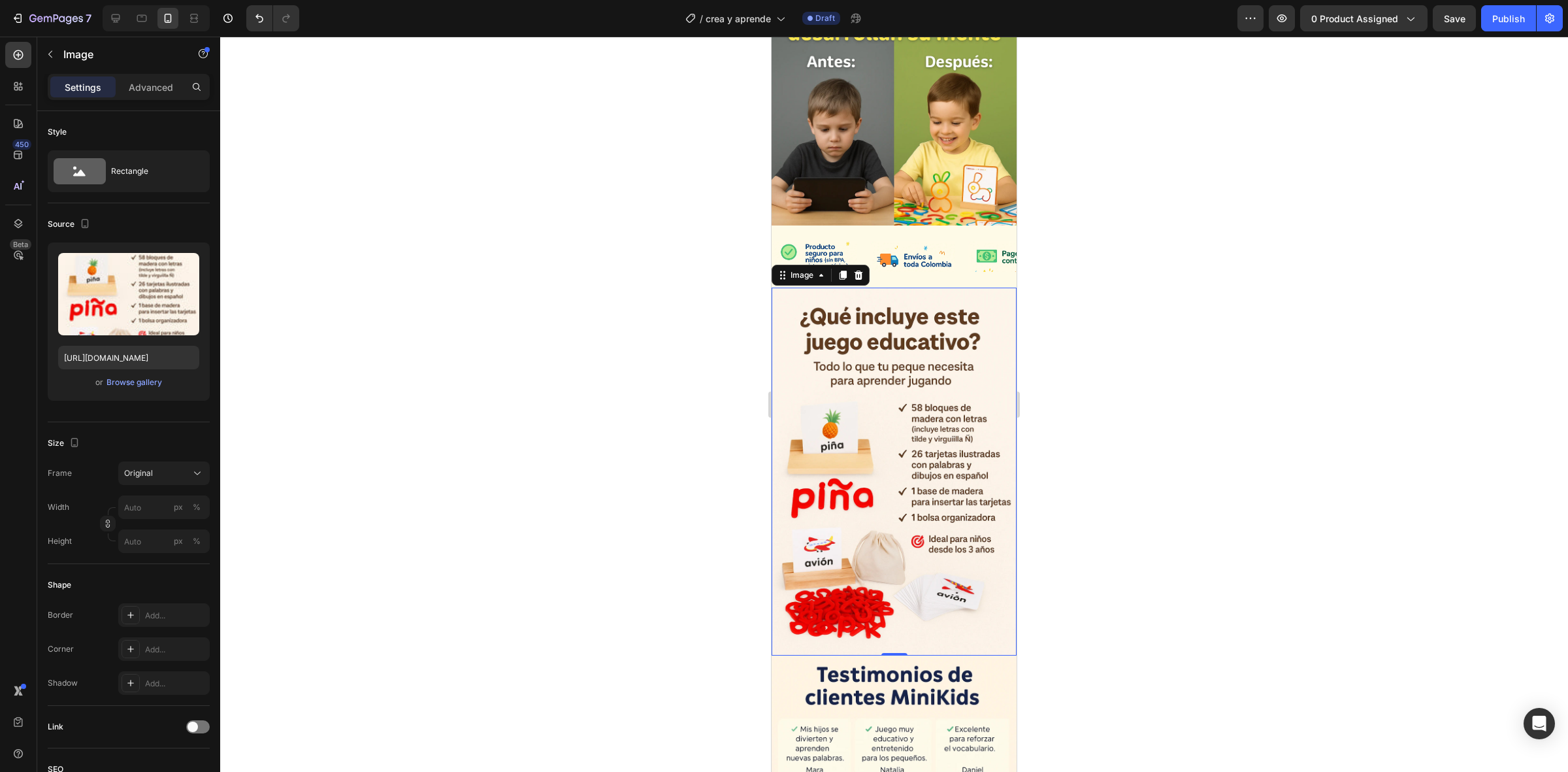
click at [931, 342] on img at bounding box center [894, 472] width 245 height 368
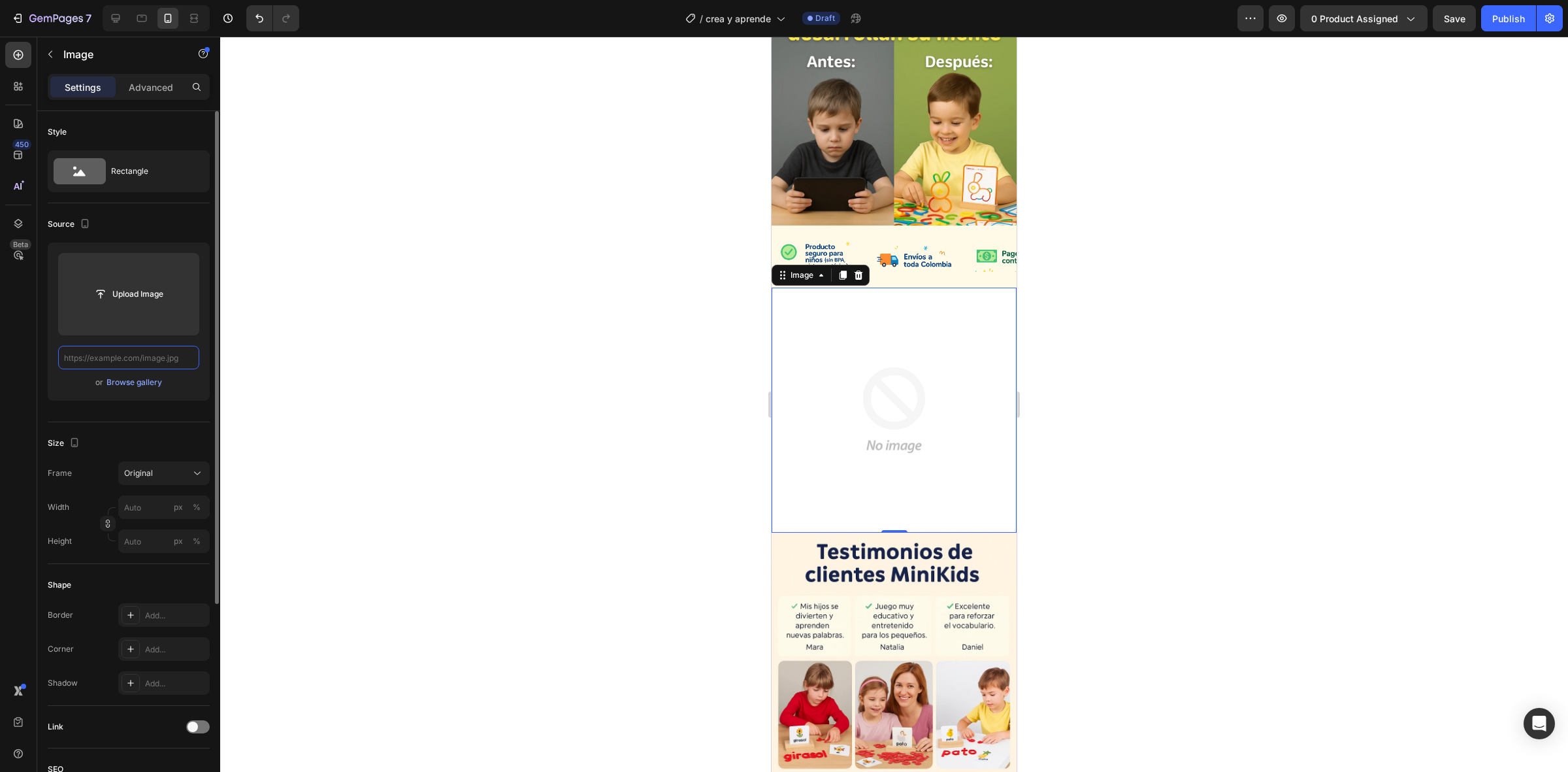
scroll to position [0, 0]
paste input "[URL][DOMAIN_NAME]"
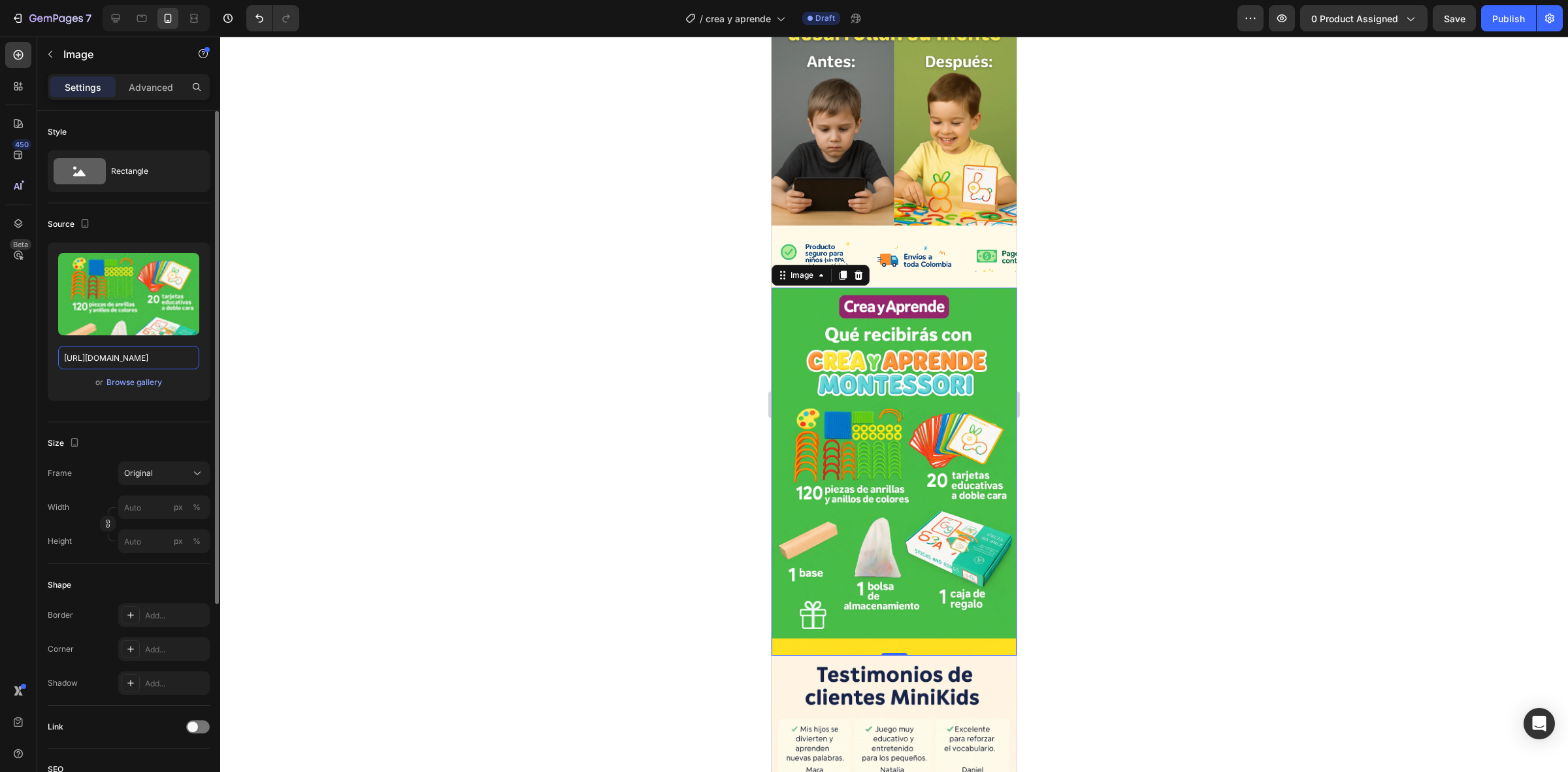
type input "[URL][DOMAIN_NAME]"
click at [589, 371] on div at bounding box center [894, 404] width 1348 height 736
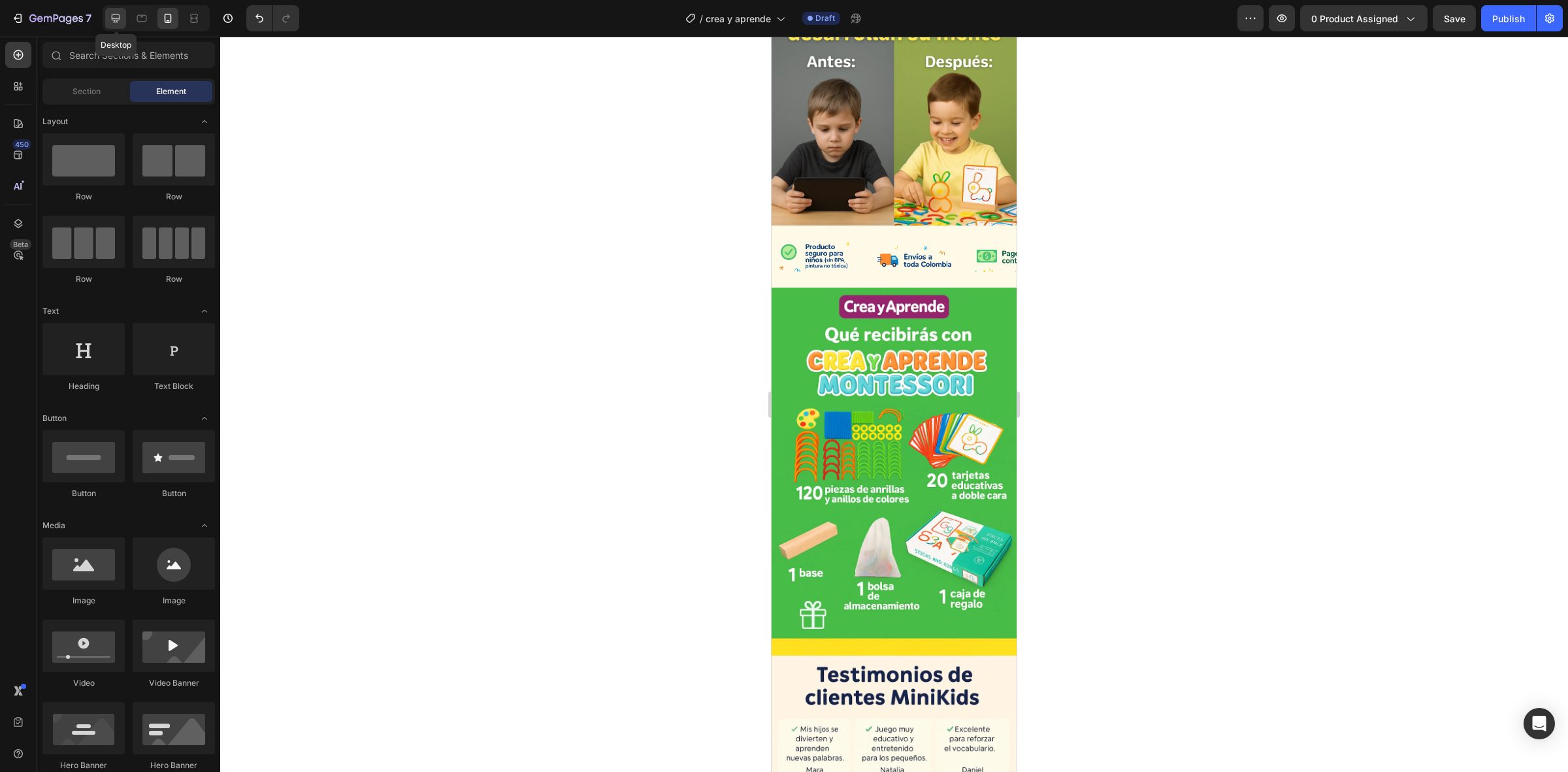
click at [121, 14] on icon at bounding box center [115, 18] width 13 height 13
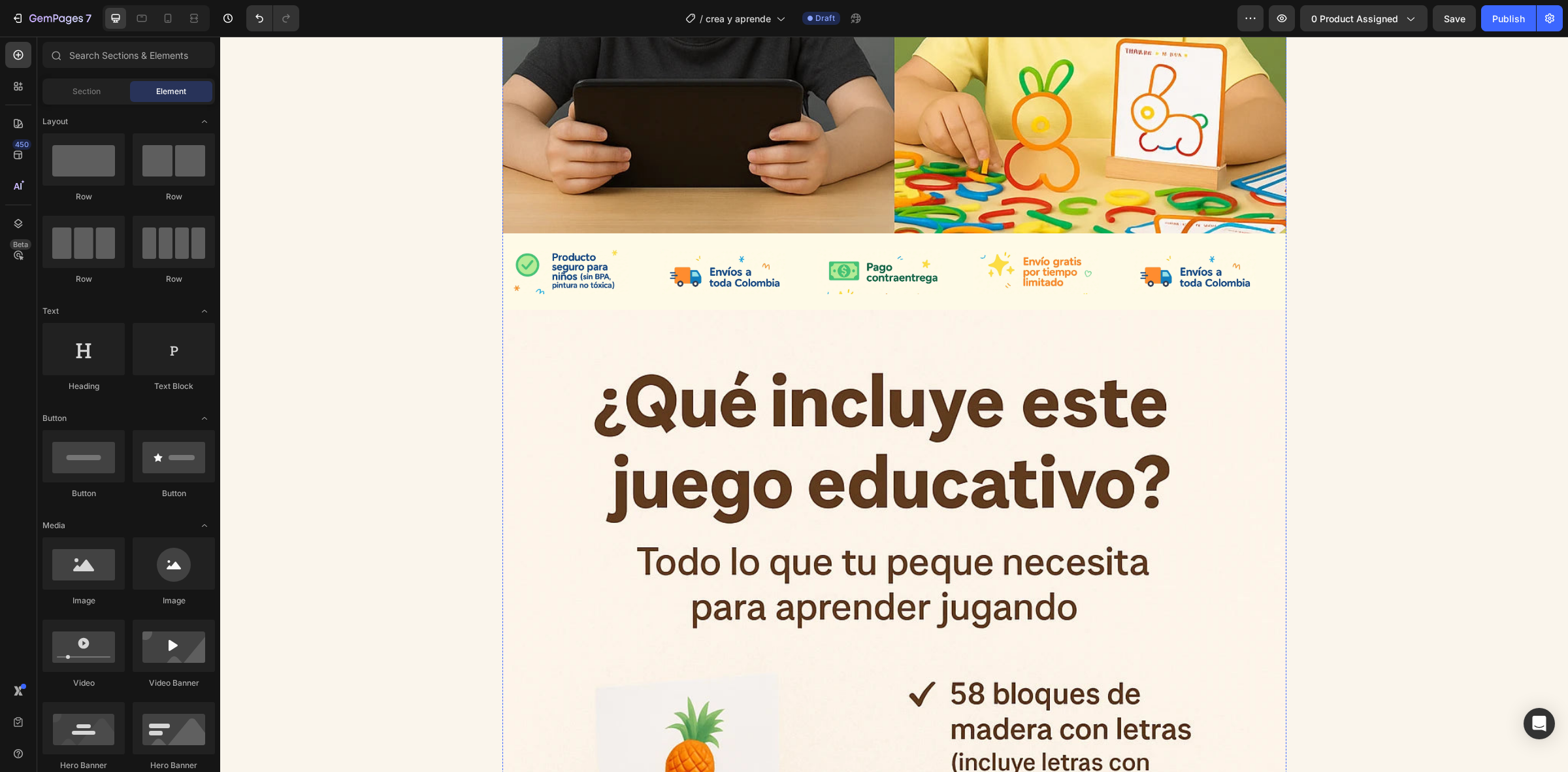
scroll to position [4994, 0]
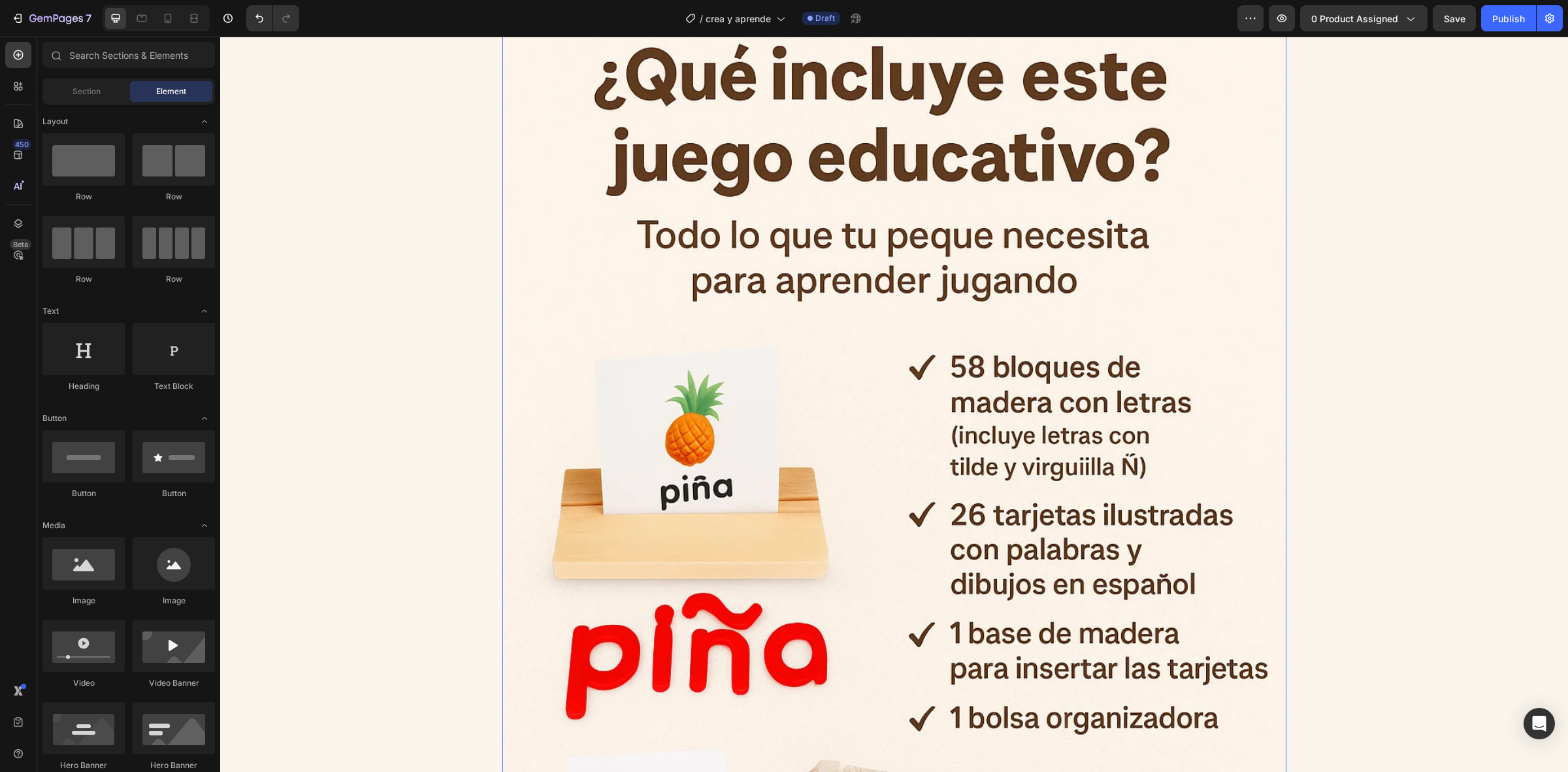
click at [787, 407] on img at bounding box center [894, 571] width 784 height 1176
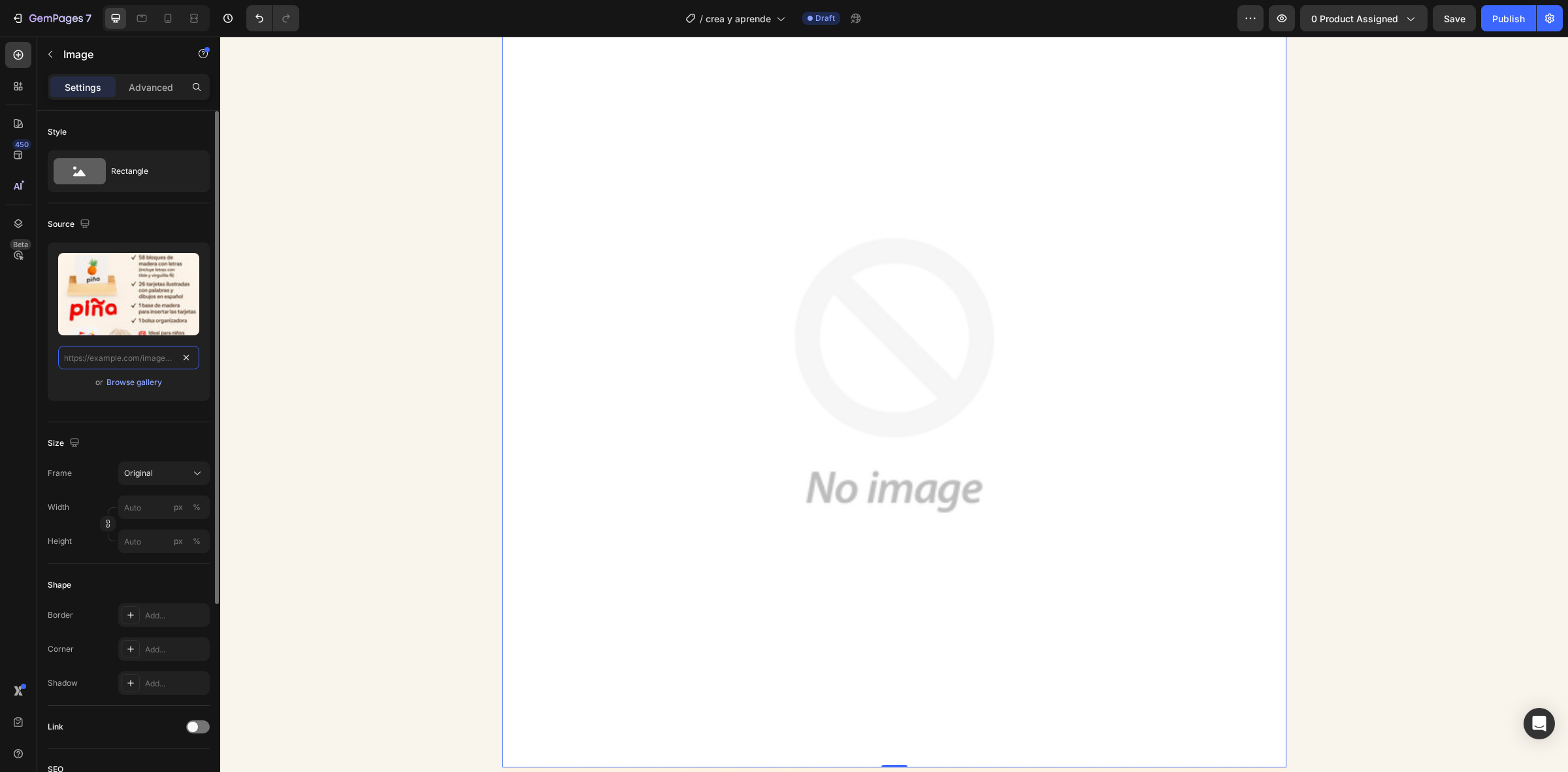
scroll to position [0, 0]
paste input "[URL][DOMAIN_NAME]"
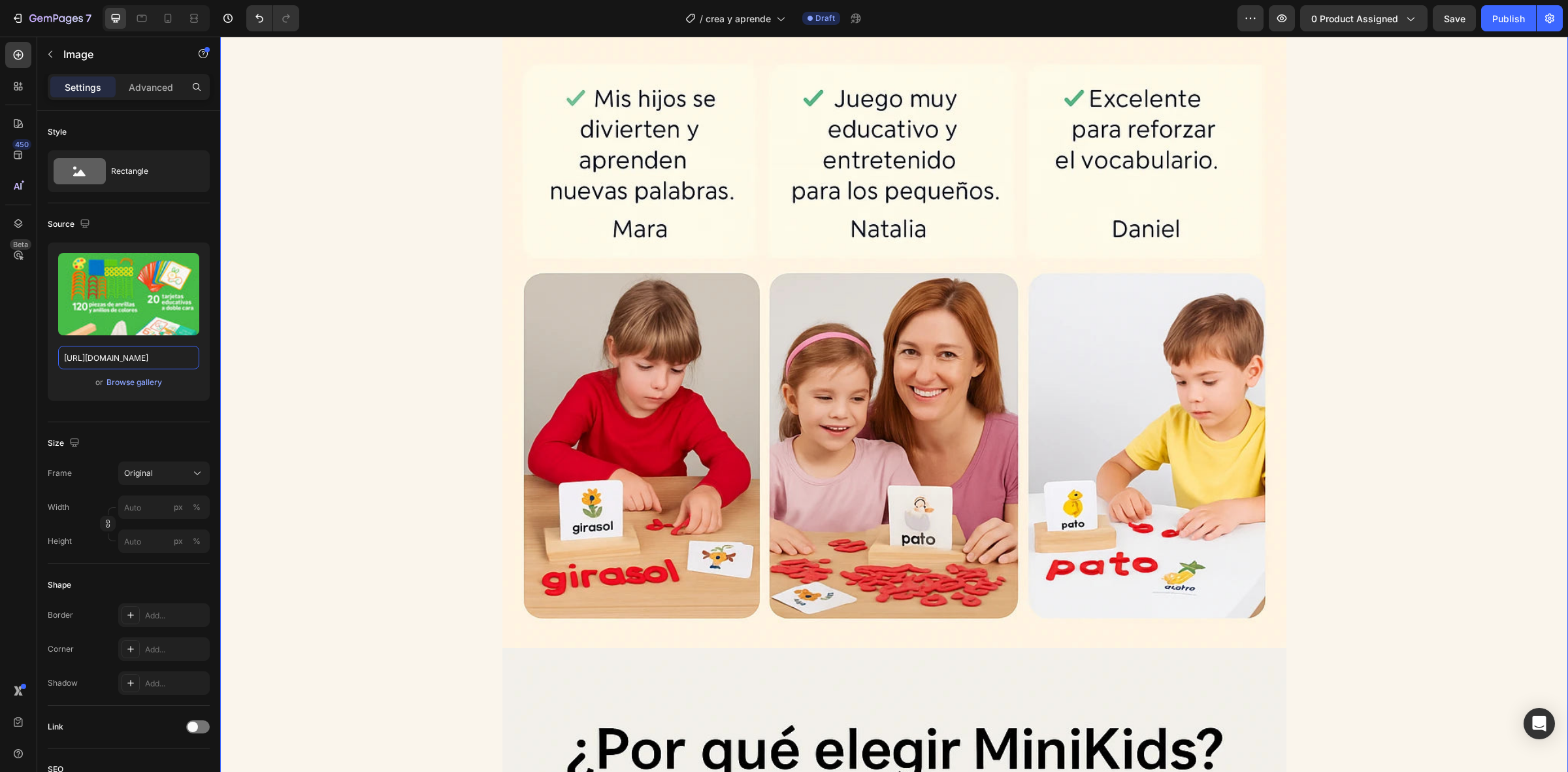
scroll to position [6464, 0]
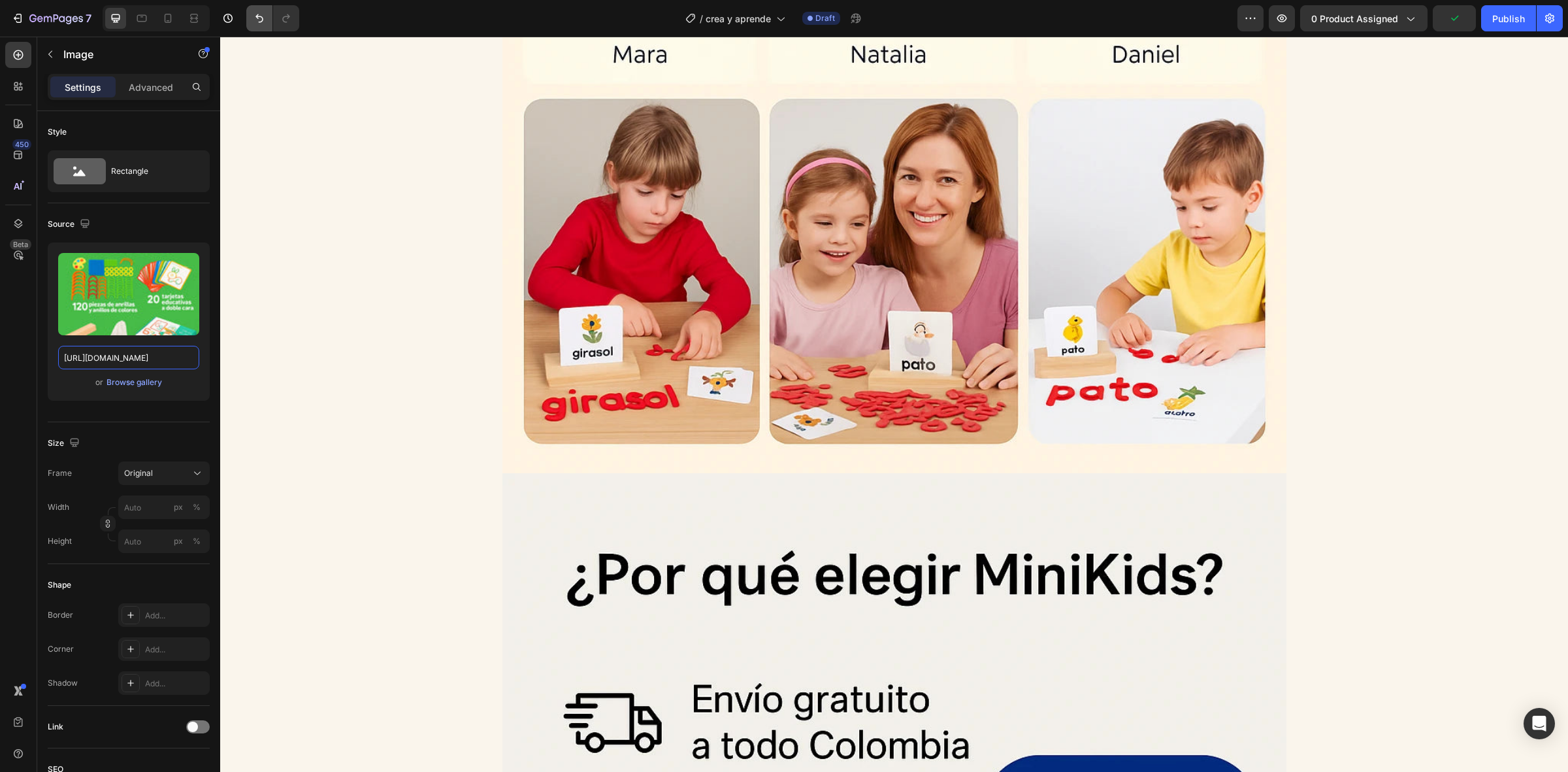
type input "[URL][DOMAIN_NAME]"
click at [667, 381] on img at bounding box center [894, 81] width 784 height 784
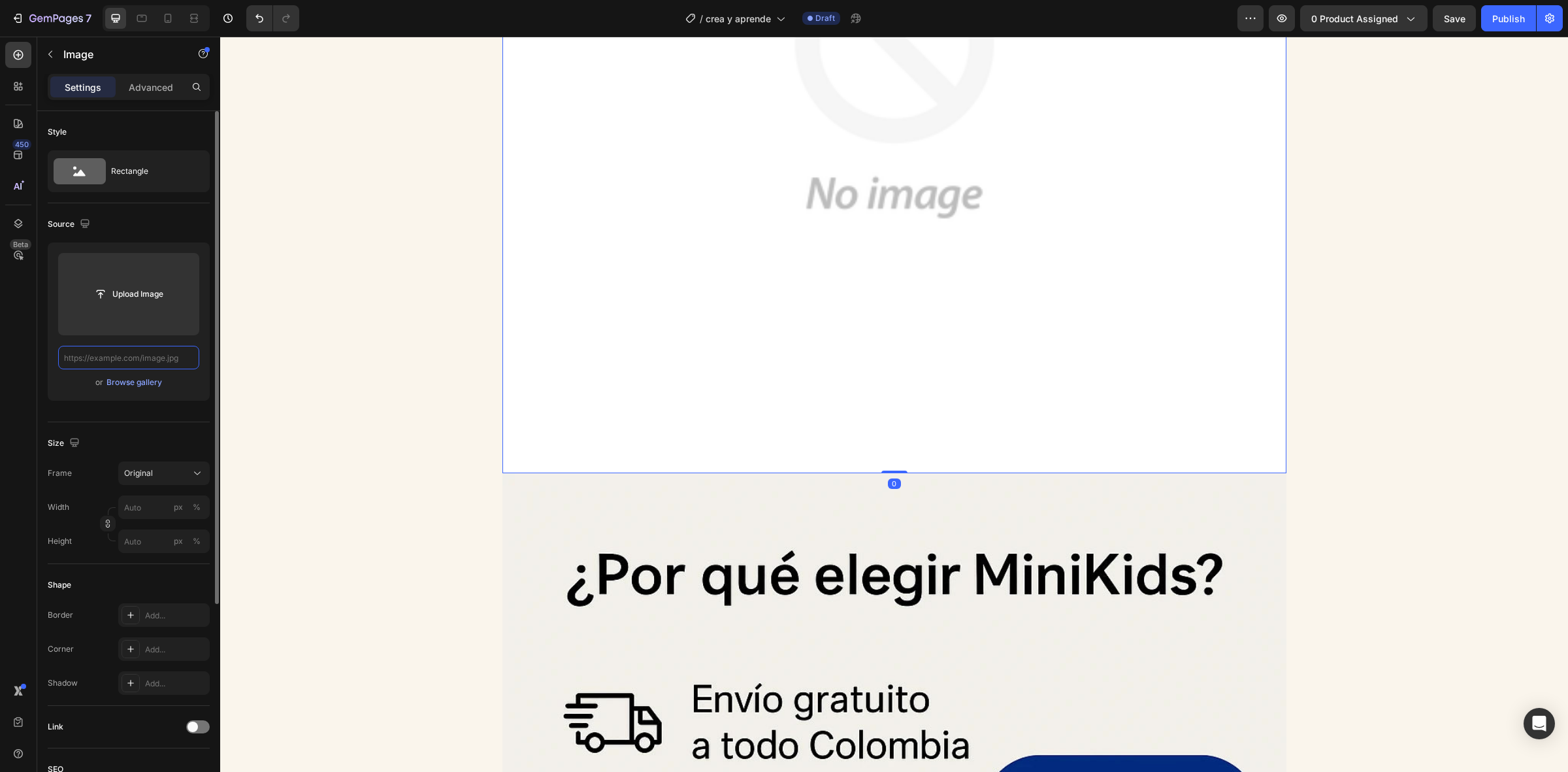
paste input "[URL][DOMAIN_NAME]"
type input "[URL][DOMAIN_NAME]"
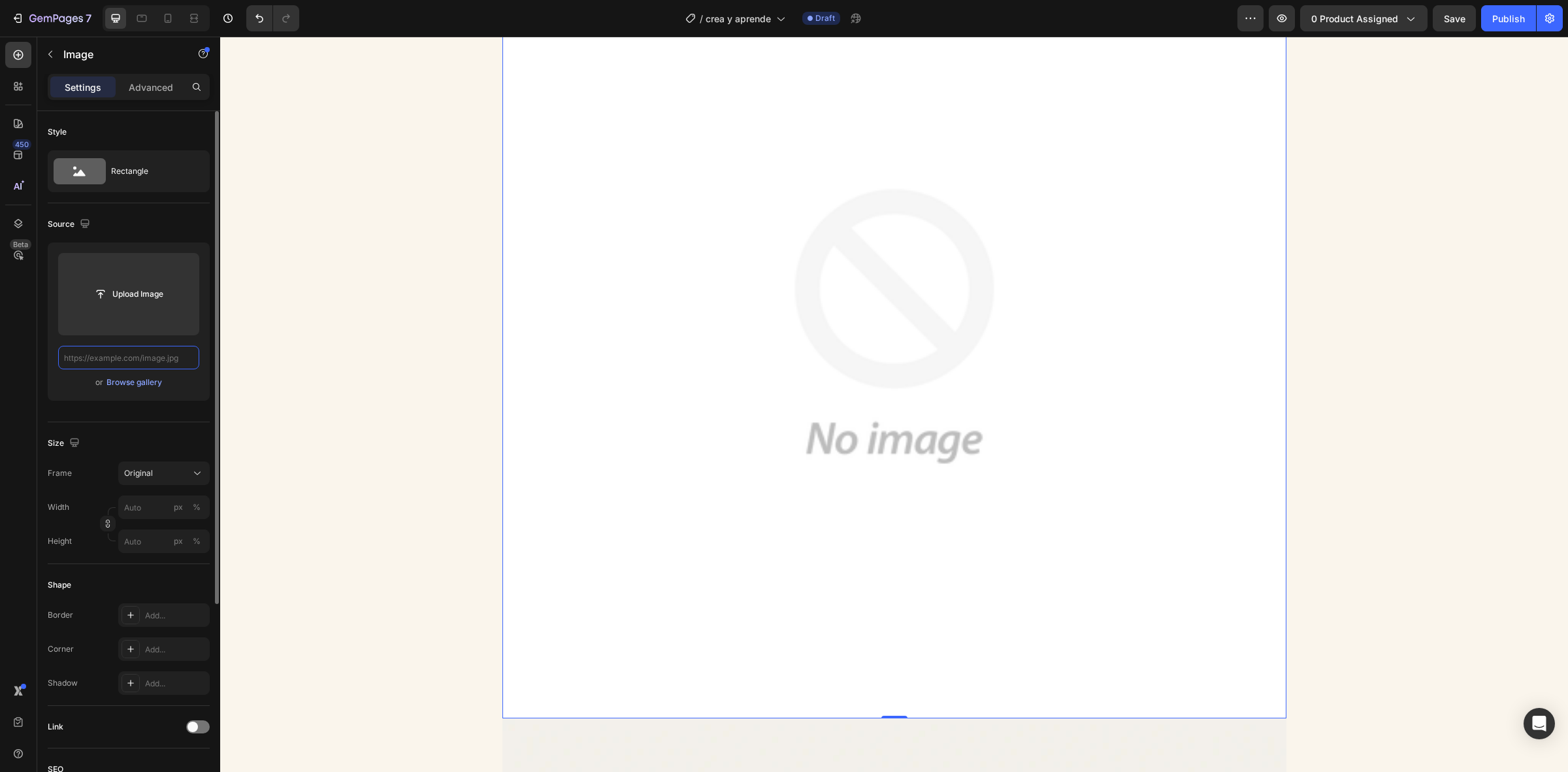
paste input "[URL][DOMAIN_NAME]"
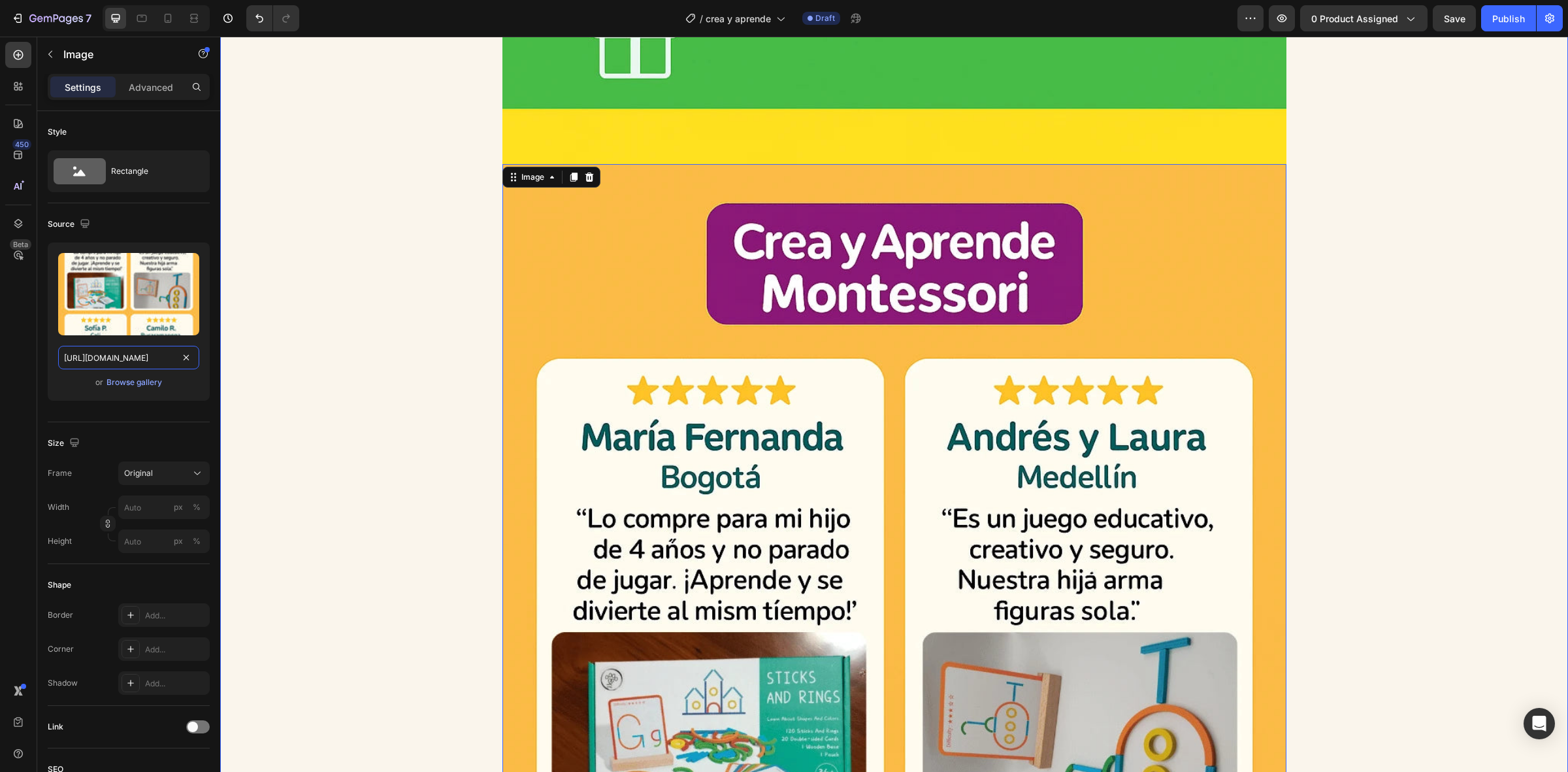
scroll to position [5810, 0]
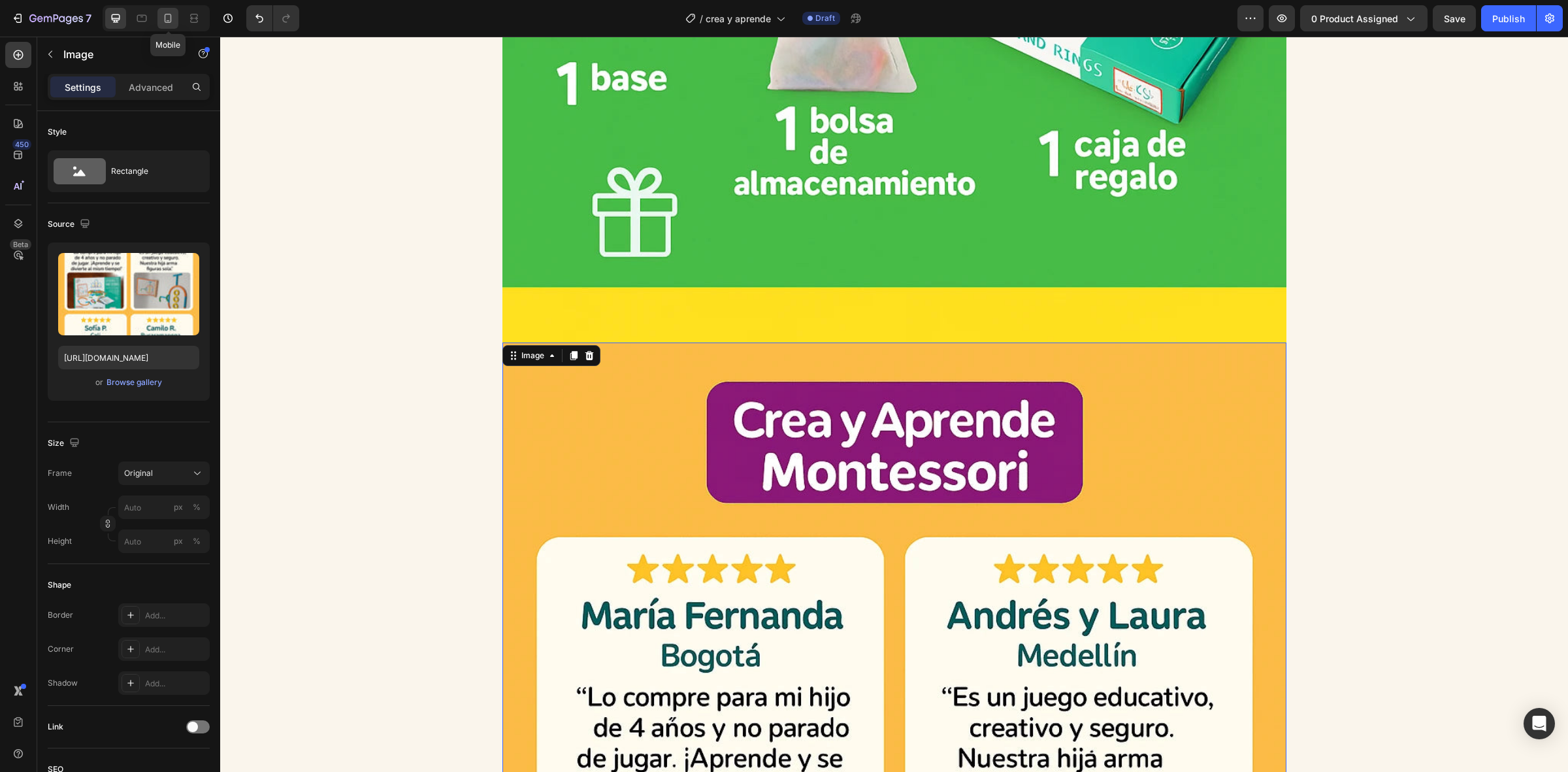
drag, startPoint x: 171, startPoint y: 20, endPoint x: 83, endPoint y: 52, distance: 93.6
click at [171, 20] on icon at bounding box center [168, 18] width 7 height 10
type input "[URL][DOMAIN_NAME]"
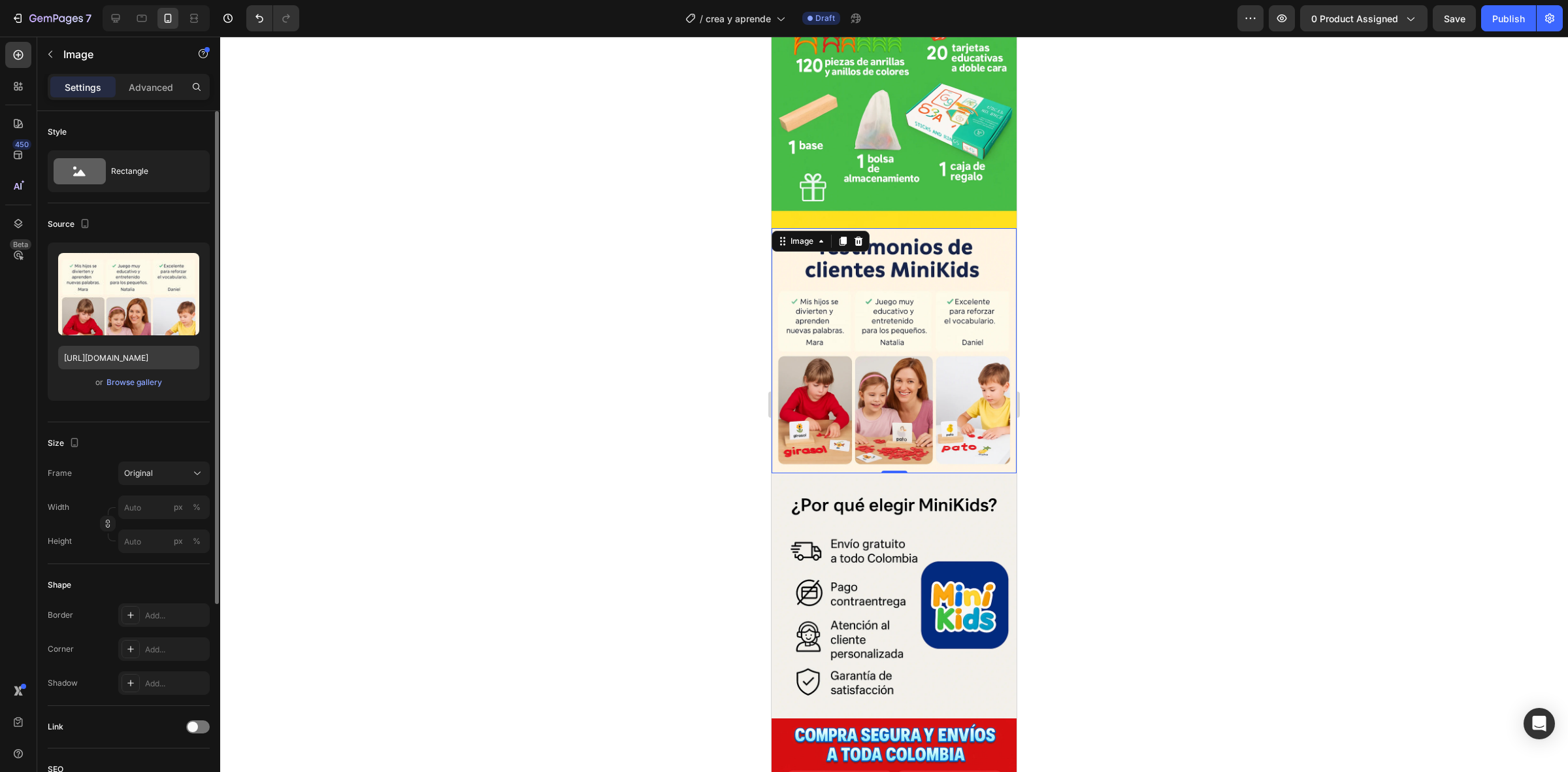
scroll to position [1825, 0]
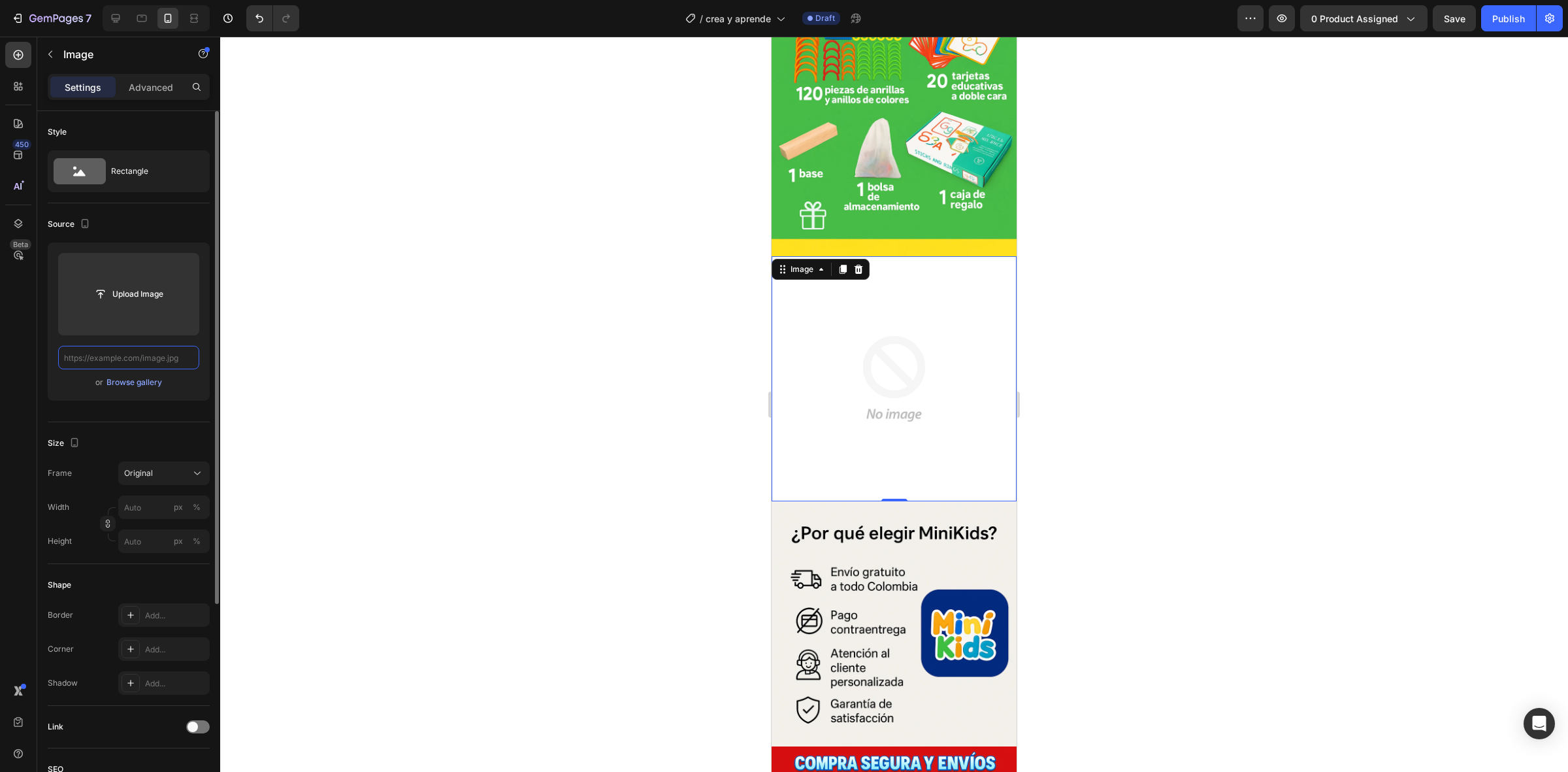
paste input "[URL][DOMAIN_NAME]"
type input "[URL][DOMAIN_NAME]"
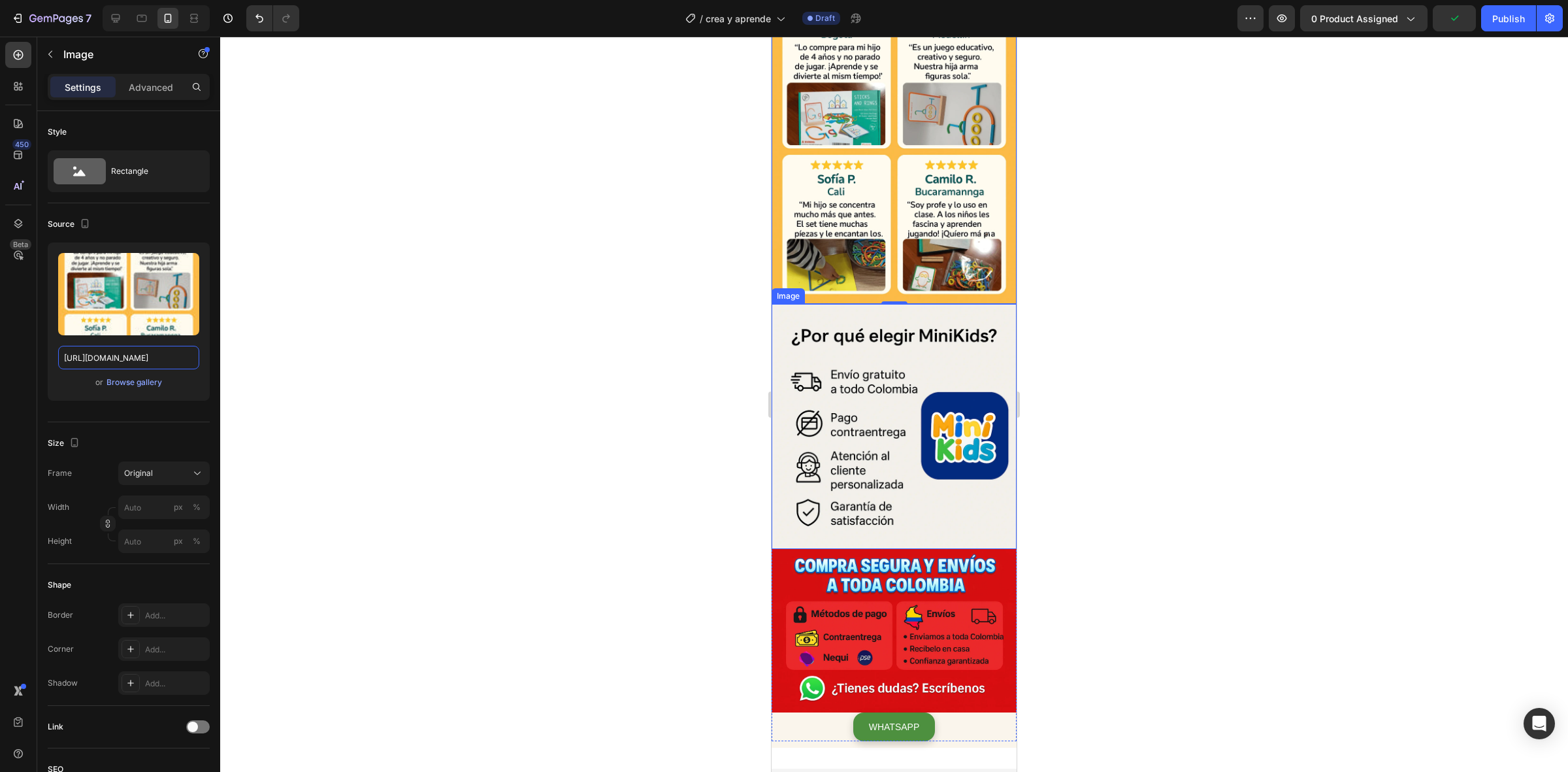
scroll to position [2151, 0]
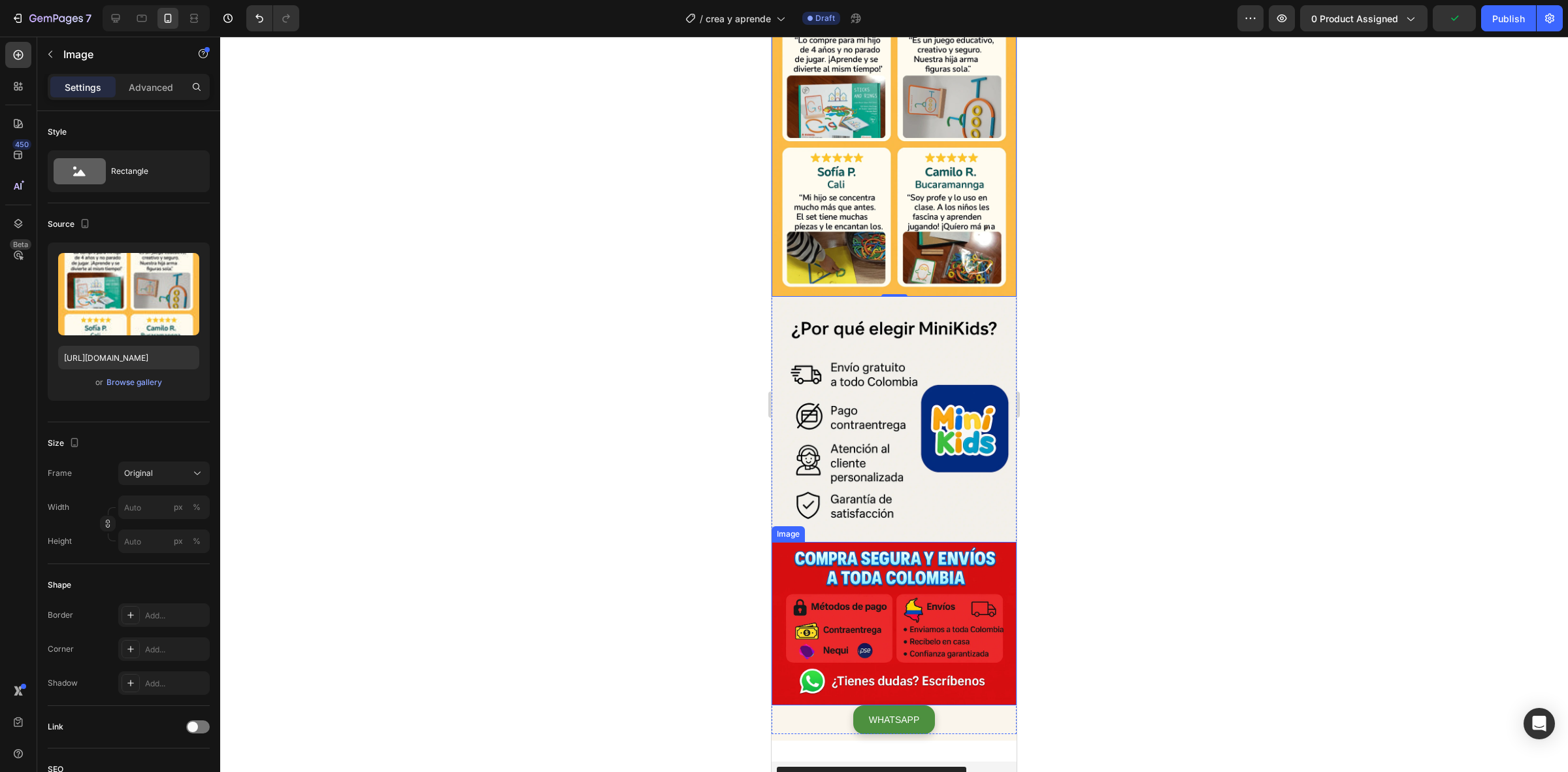
click at [882, 542] on img at bounding box center [894, 624] width 245 height 163
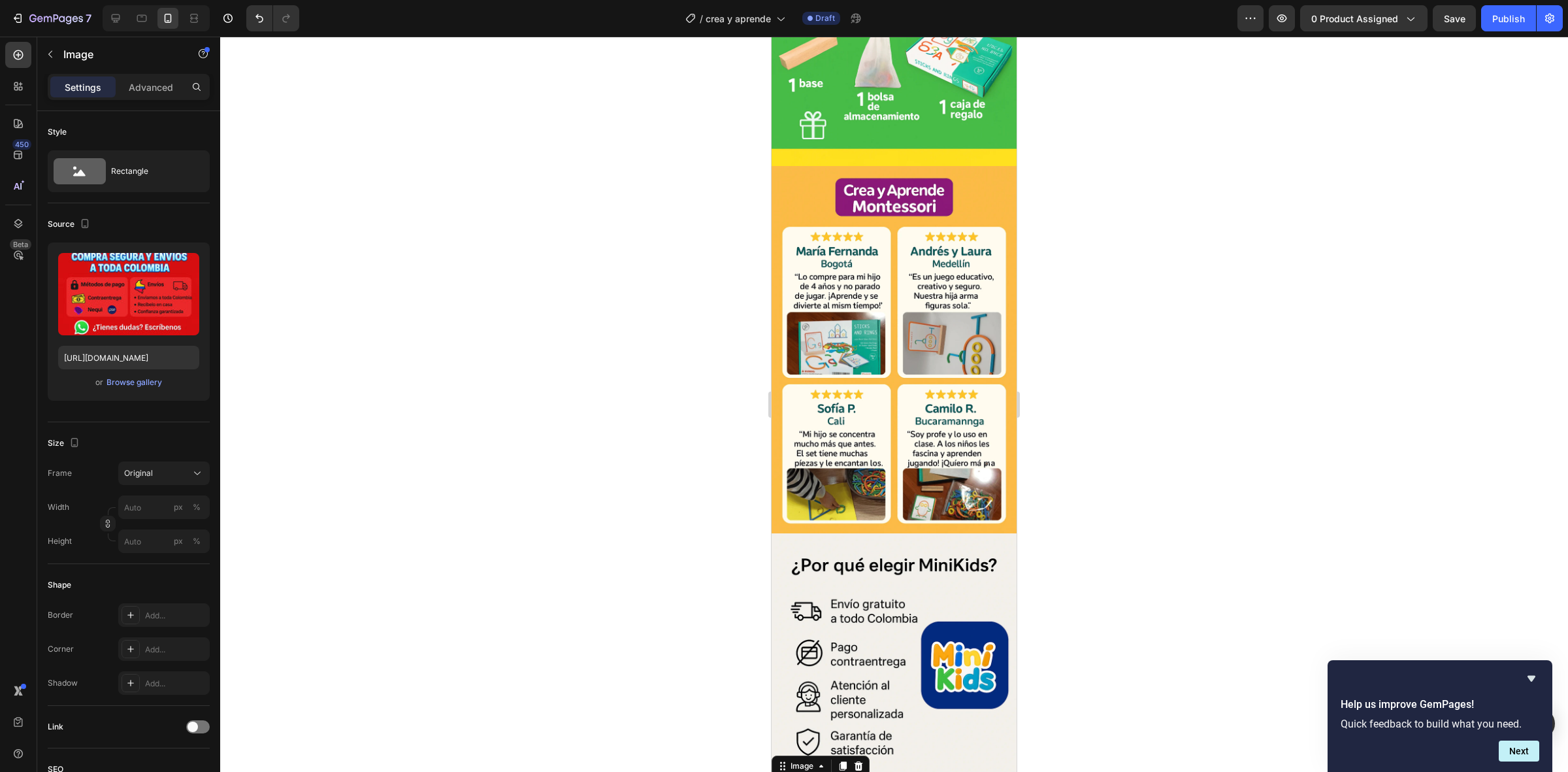
scroll to position [2106, 0]
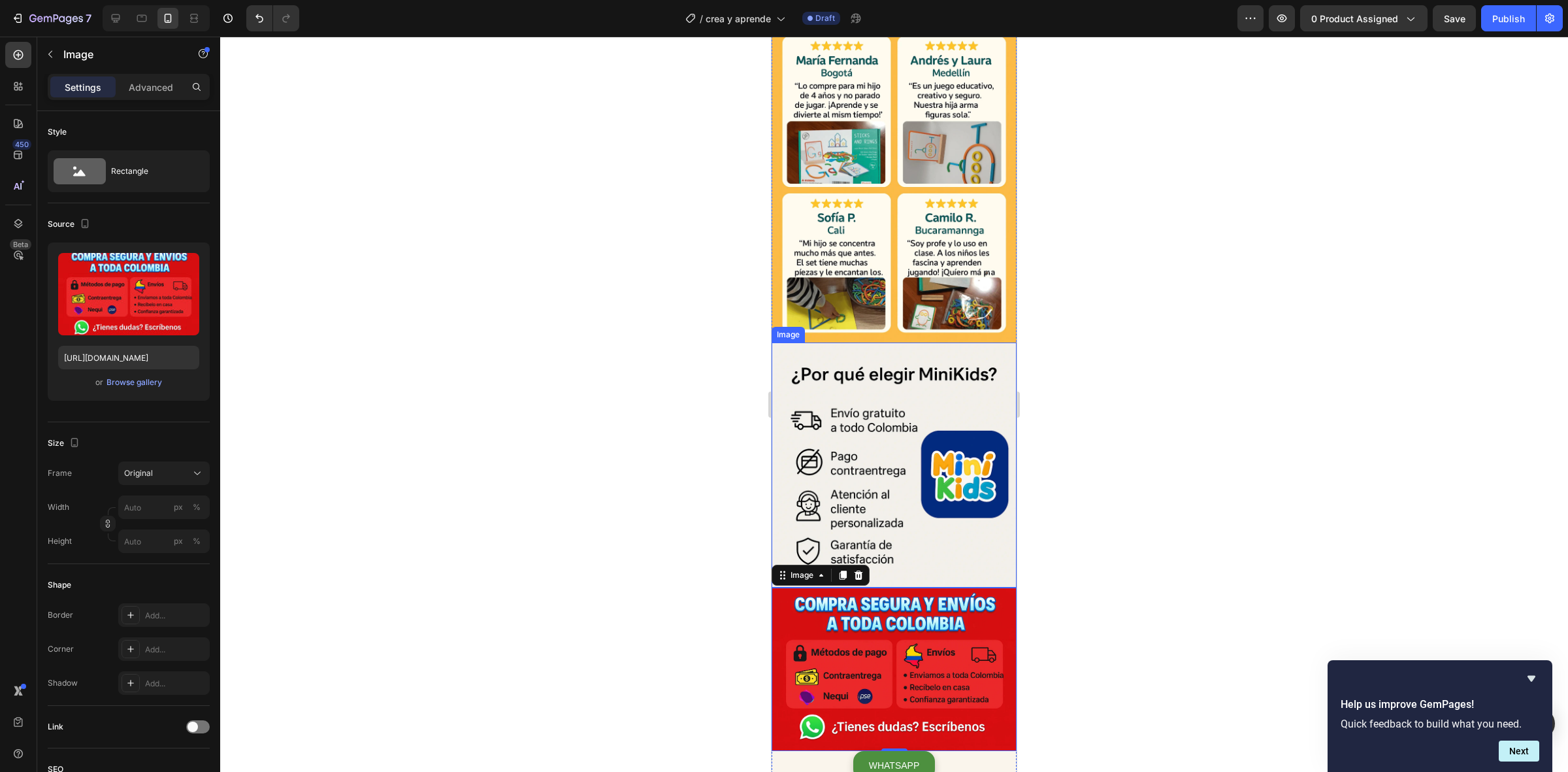
click at [863, 345] on img at bounding box center [894, 465] width 245 height 245
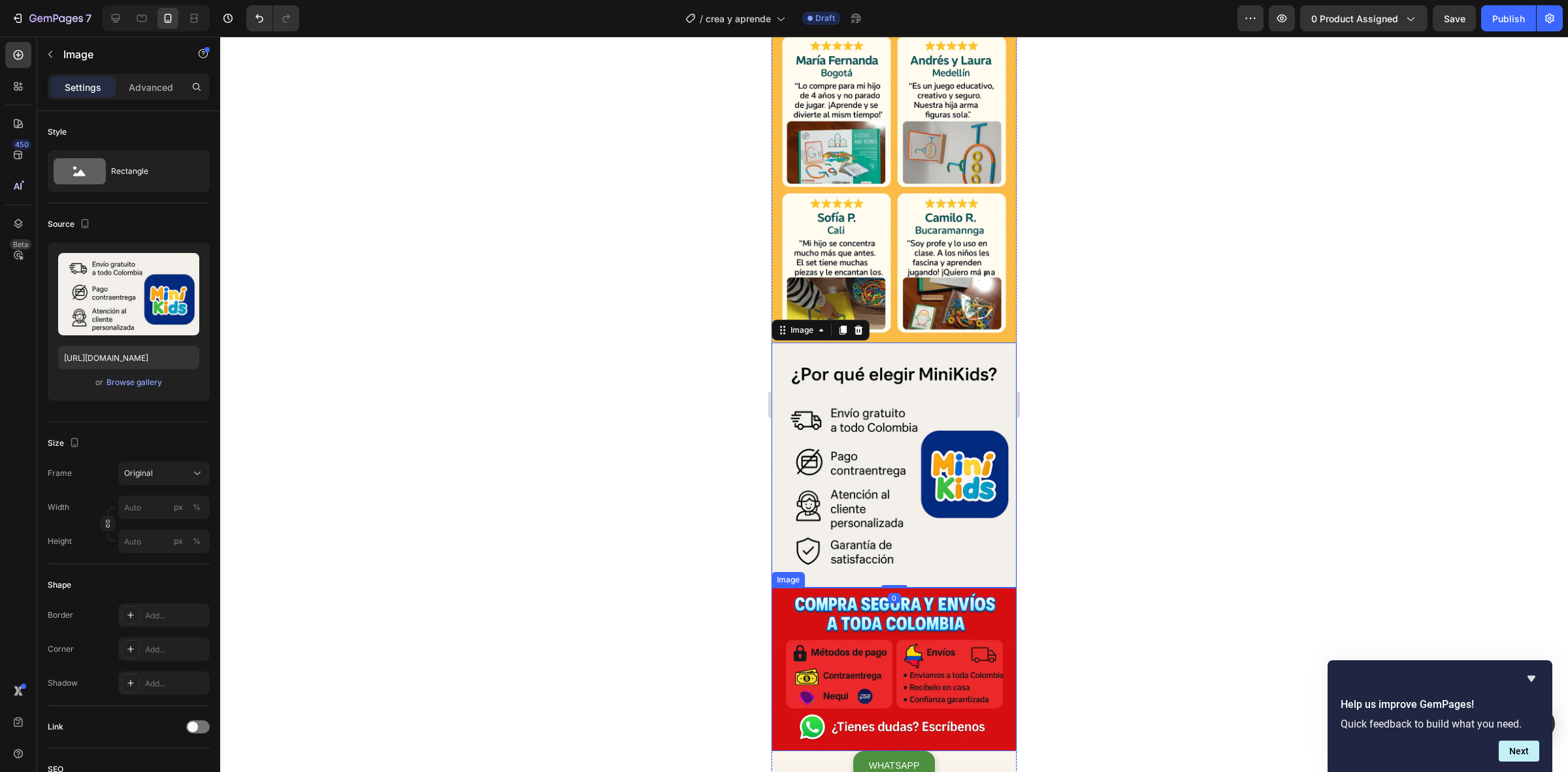
click at [858, 587] on img at bounding box center [894, 669] width 245 height 163
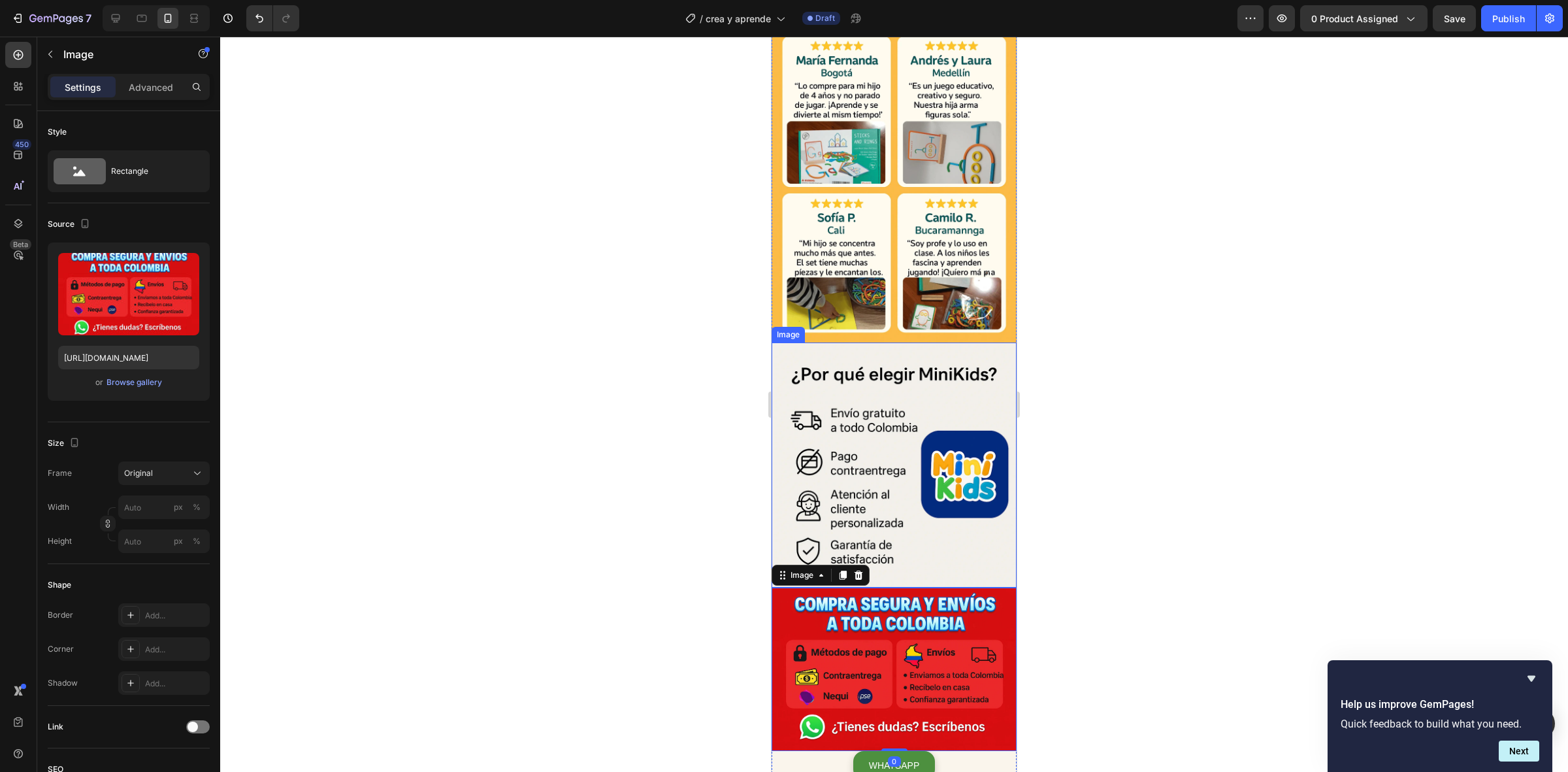
click at [863, 415] on img at bounding box center [894, 465] width 245 height 245
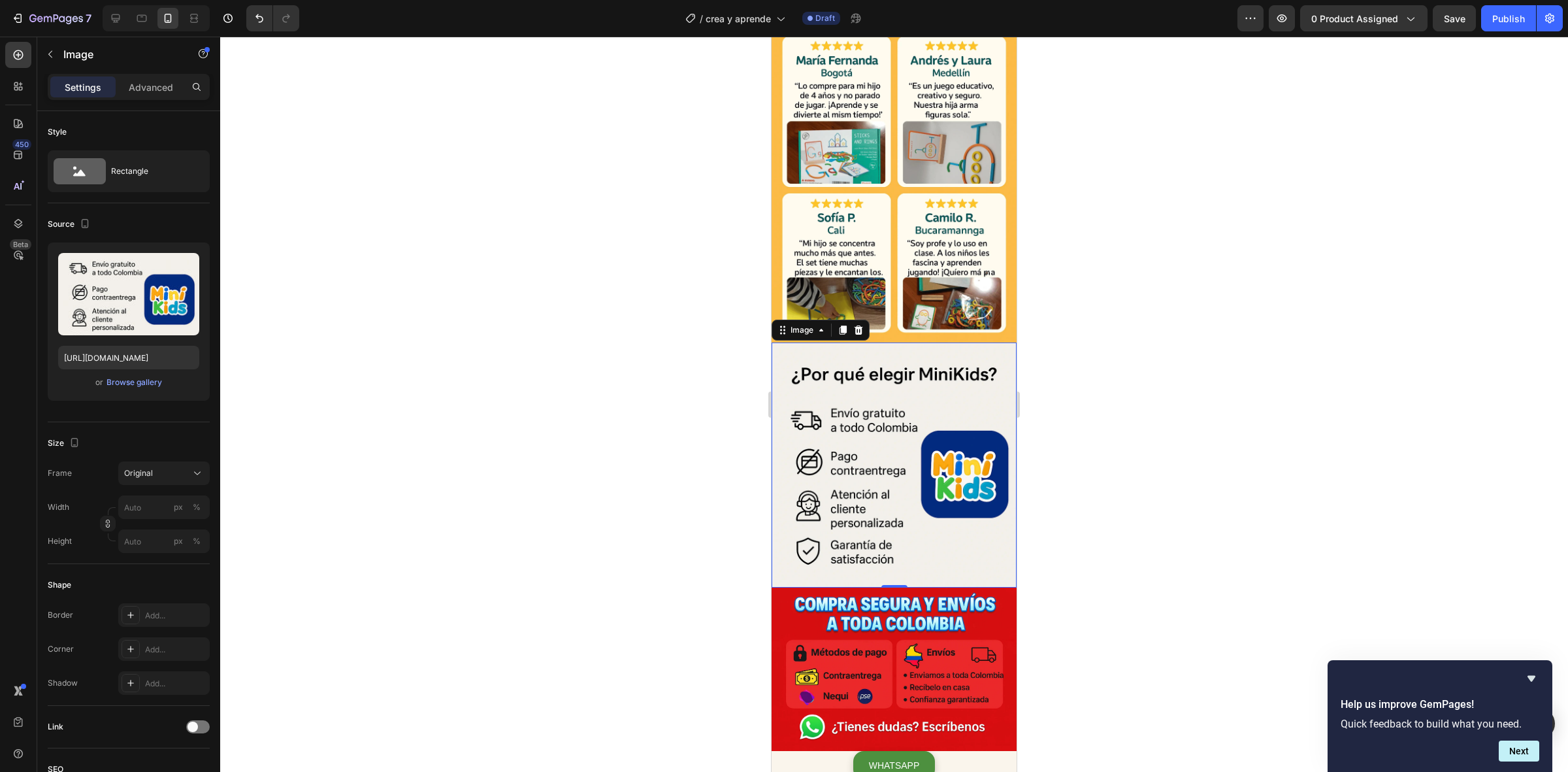
click at [867, 383] on img at bounding box center [894, 465] width 245 height 245
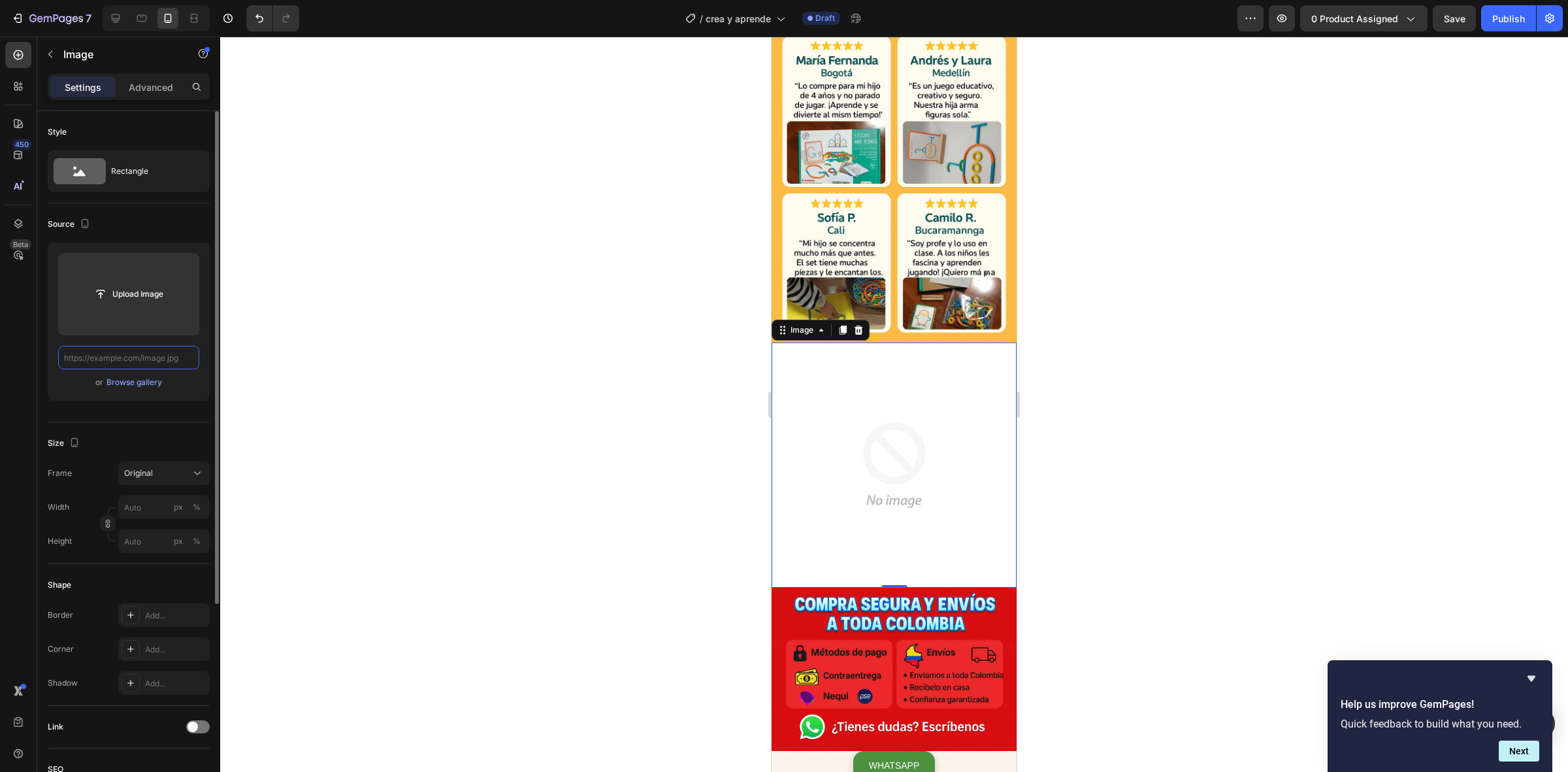
scroll to position [0, 0]
click at [146, 357] on input "text" at bounding box center [128, 357] width 141 height 23
paste input "[URL][DOMAIN_NAME]"
type input "[URL][DOMAIN_NAME]"
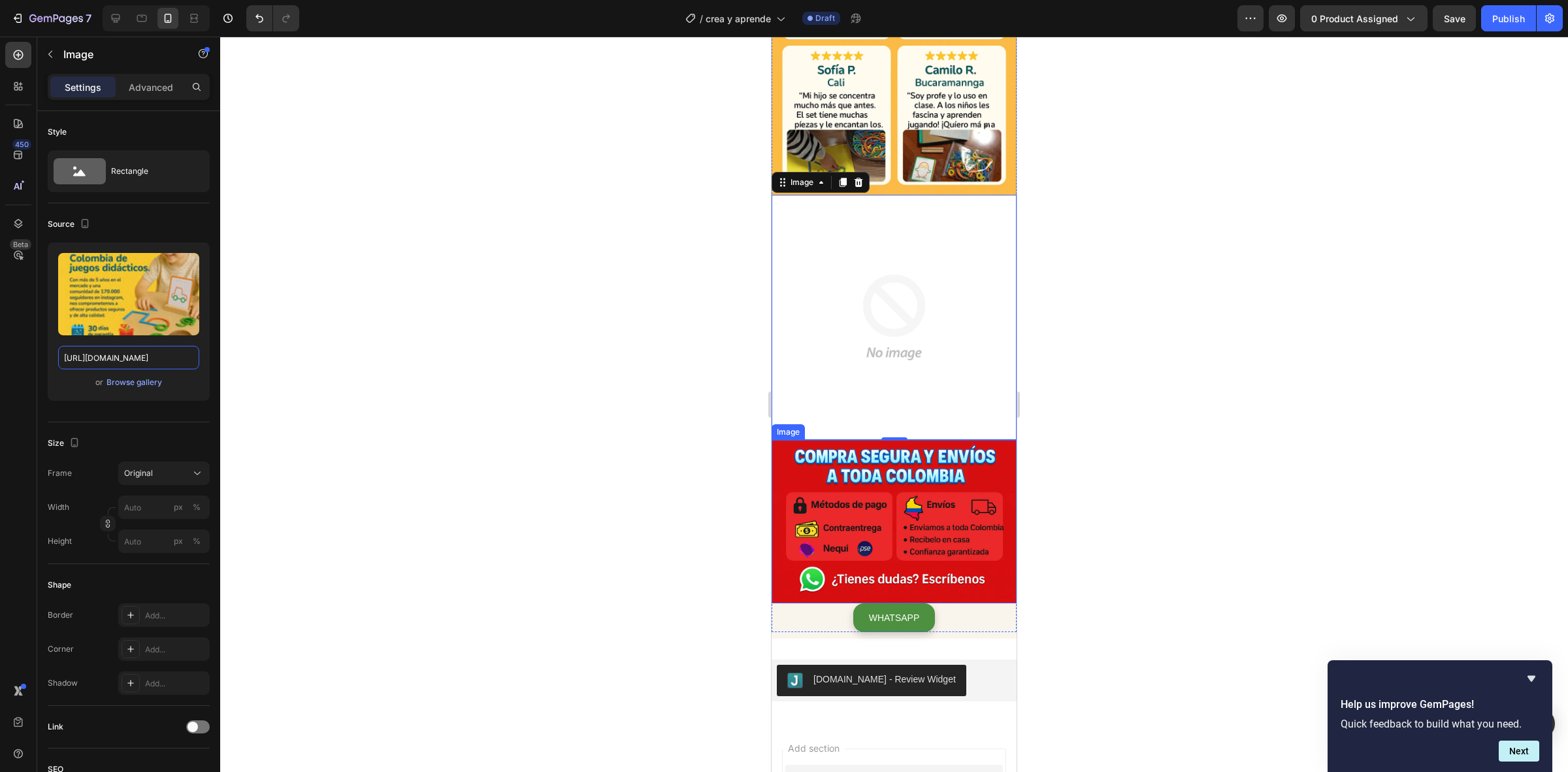
scroll to position [2269, 0]
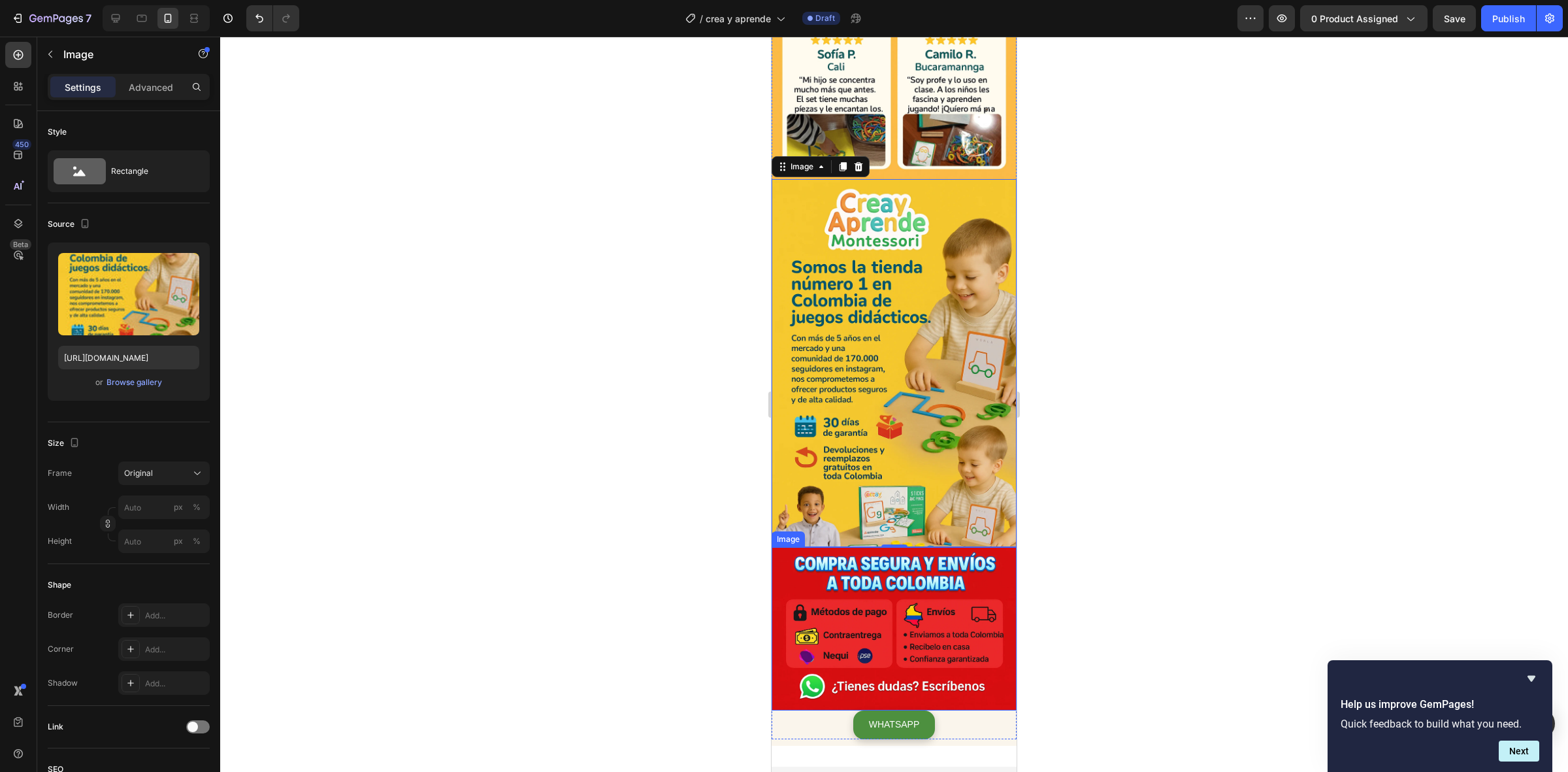
click at [982, 547] on img at bounding box center [894, 629] width 245 height 163
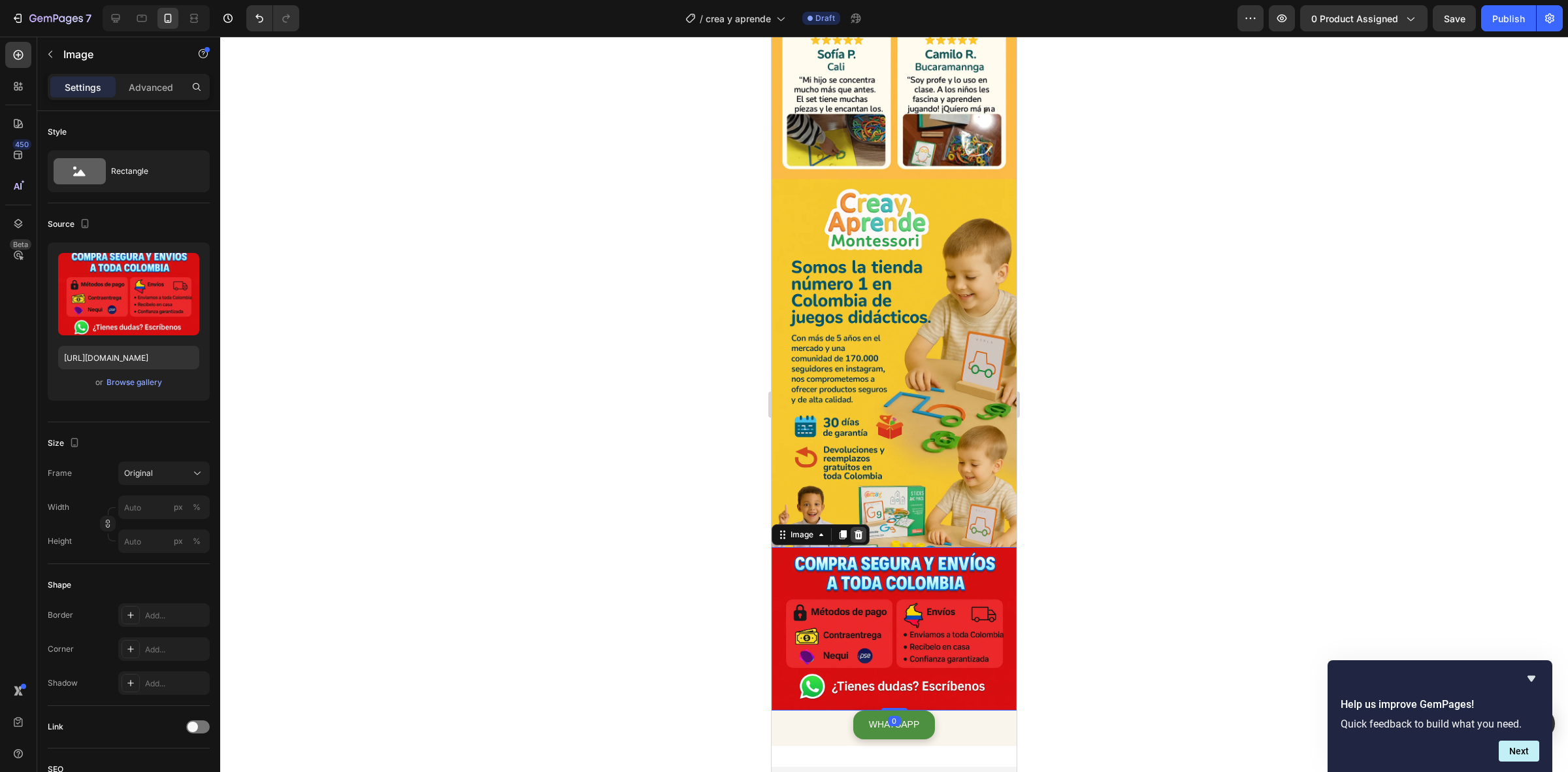
click at [858, 529] on icon at bounding box center [859, 534] width 10 height 10
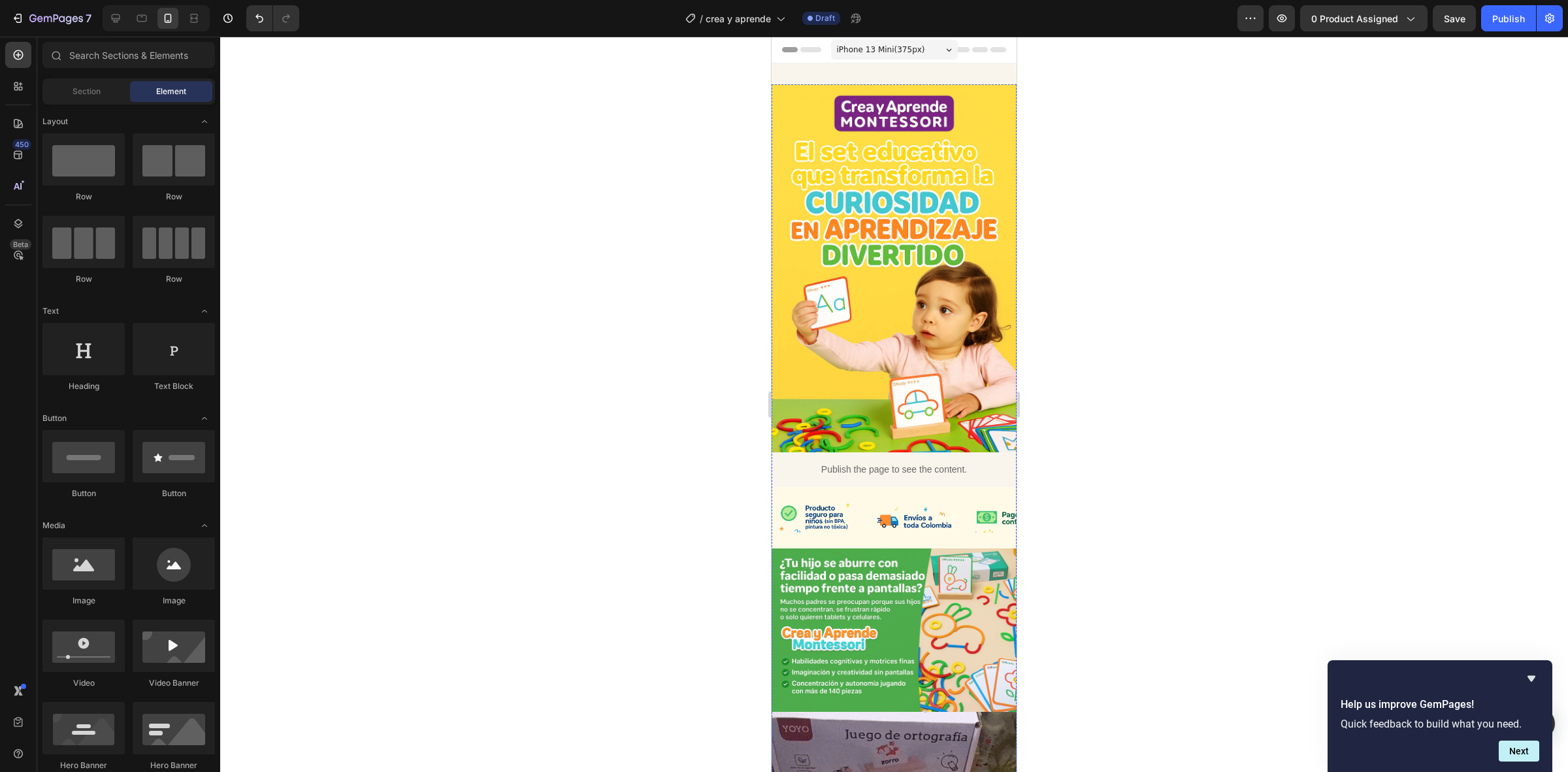
scroll to position [327, 0]
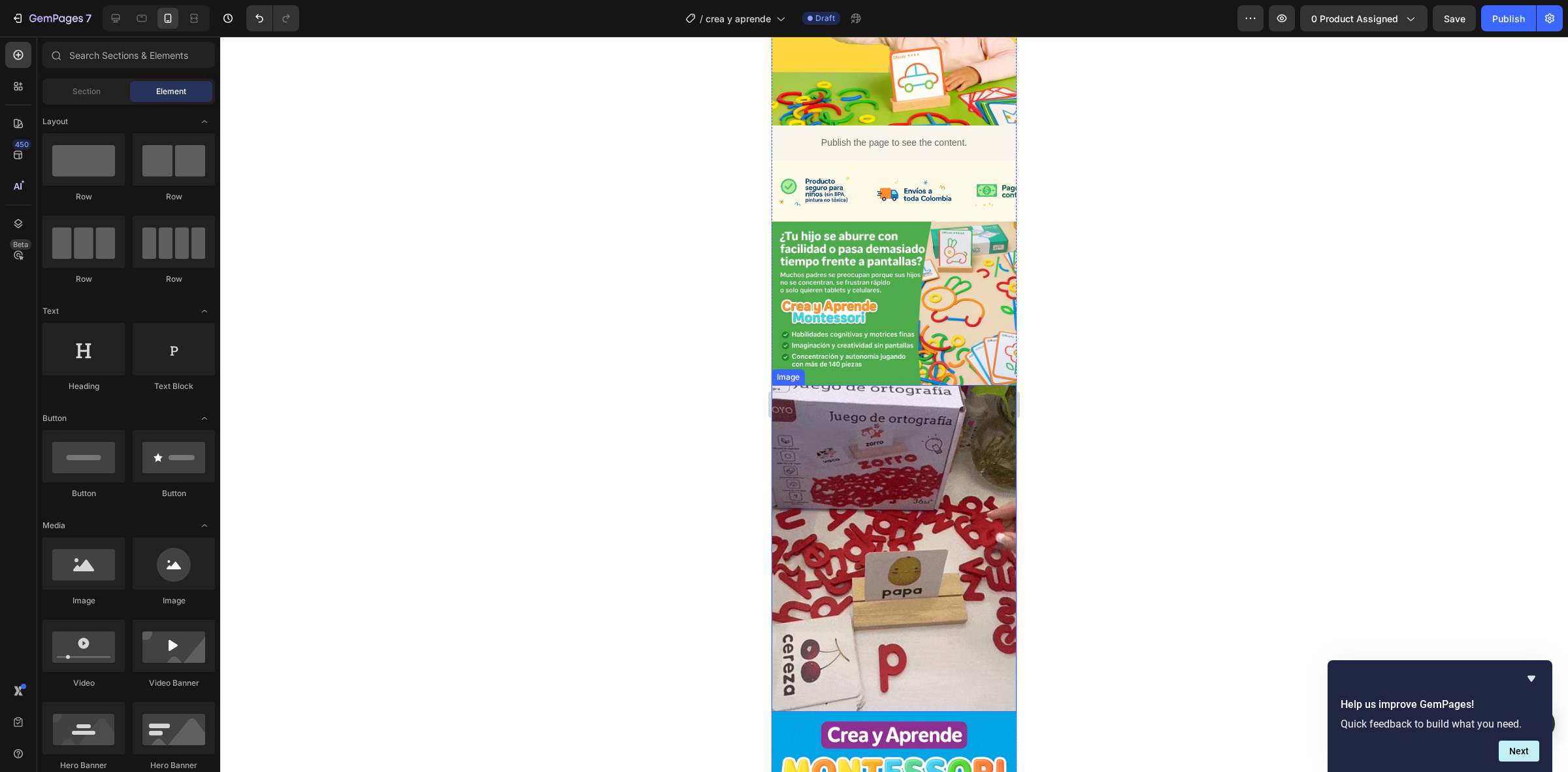
click at [898, 484] on img at bounding box center [894, 548] width 245 height 326
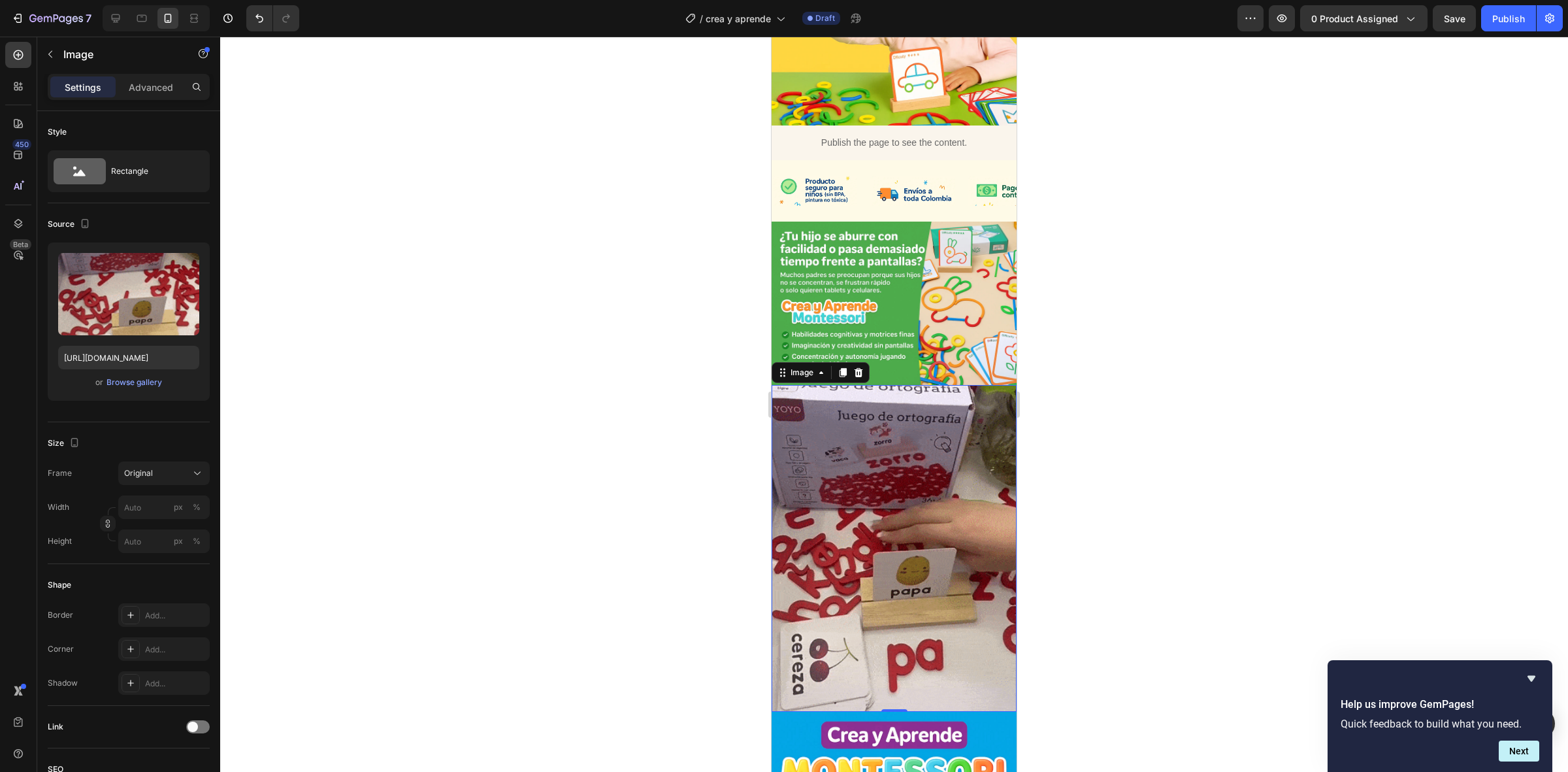
click at [794, 402] on img at bounding box center [894, 548] width 245 height 326
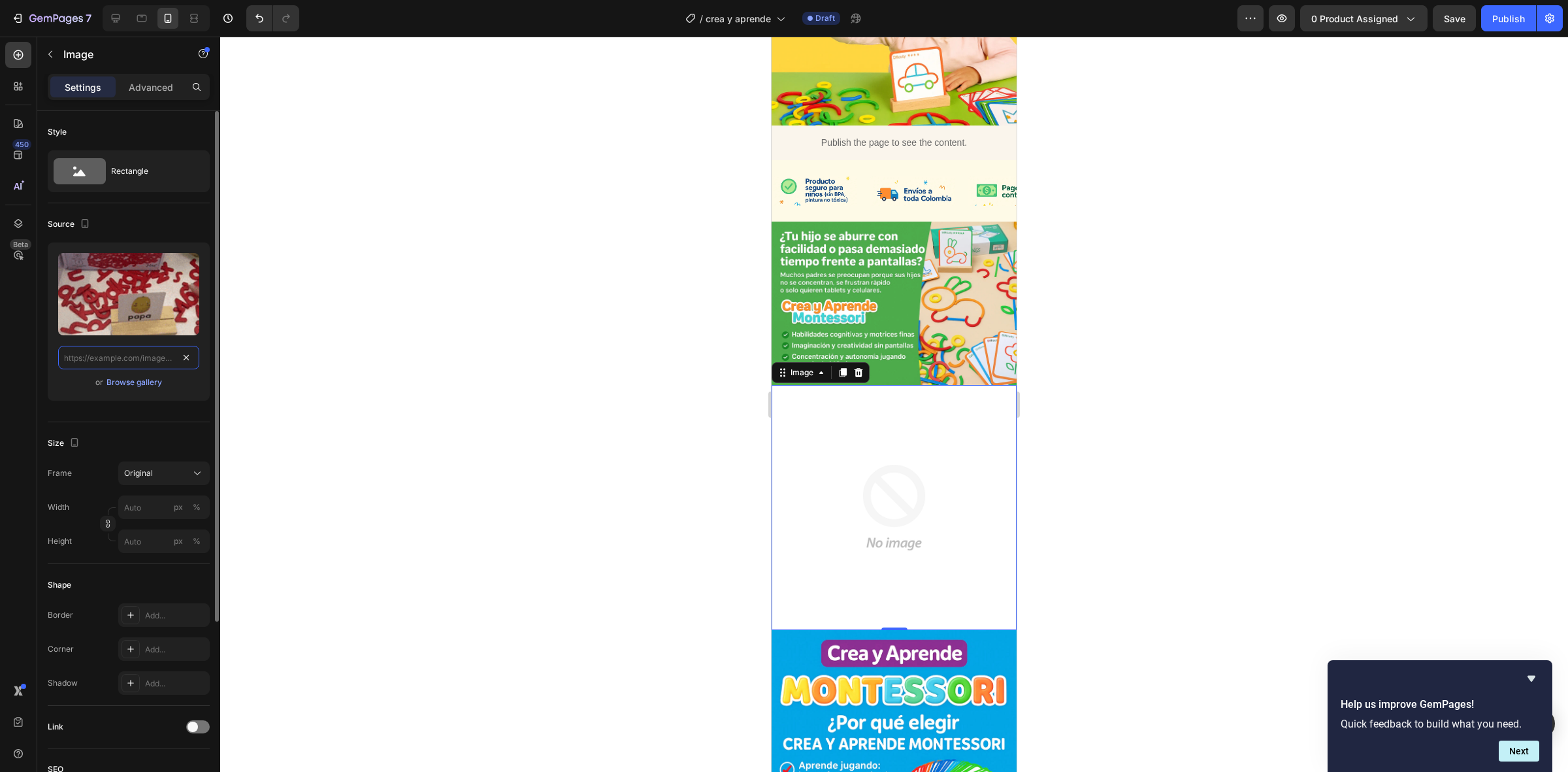
scroll to position [0, 0]
paste input "[URL][DOMAIN_NAME]"
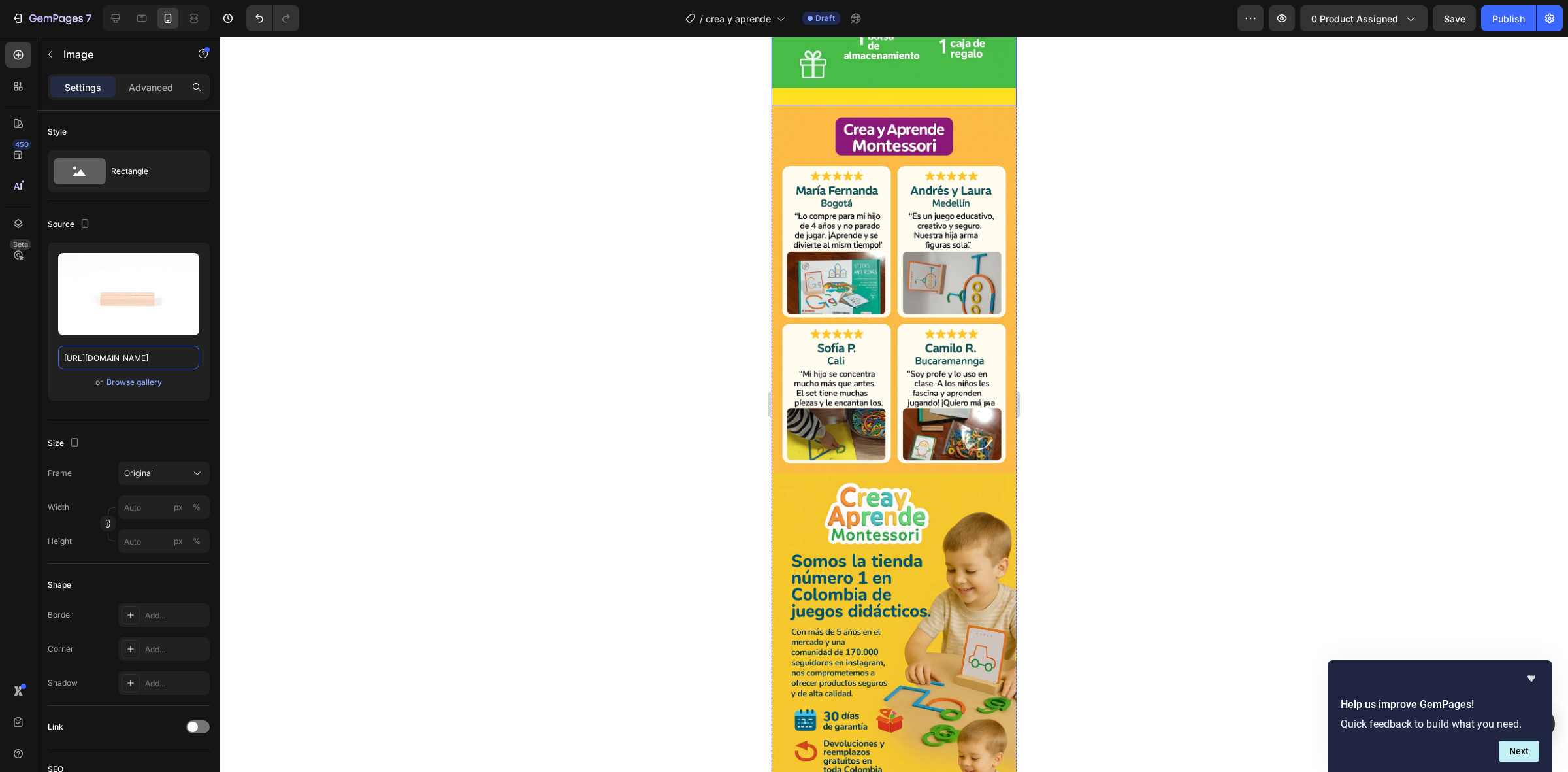
scroll to position [1960, 0]
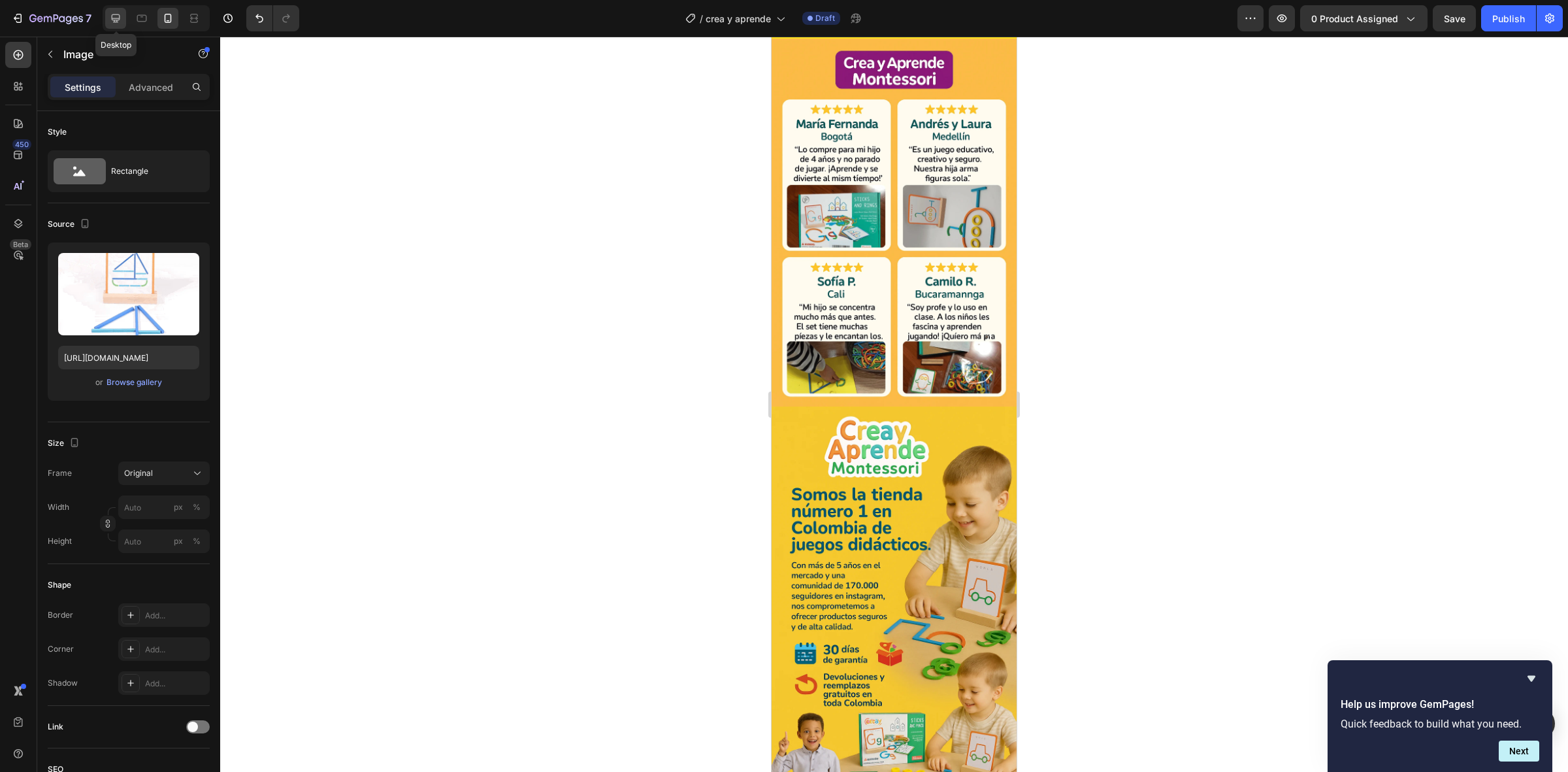
click at [124, 20] on div at bounding box center [115, 18] width 21 height 21
type input "[URL][DOMAIN_NAME]"
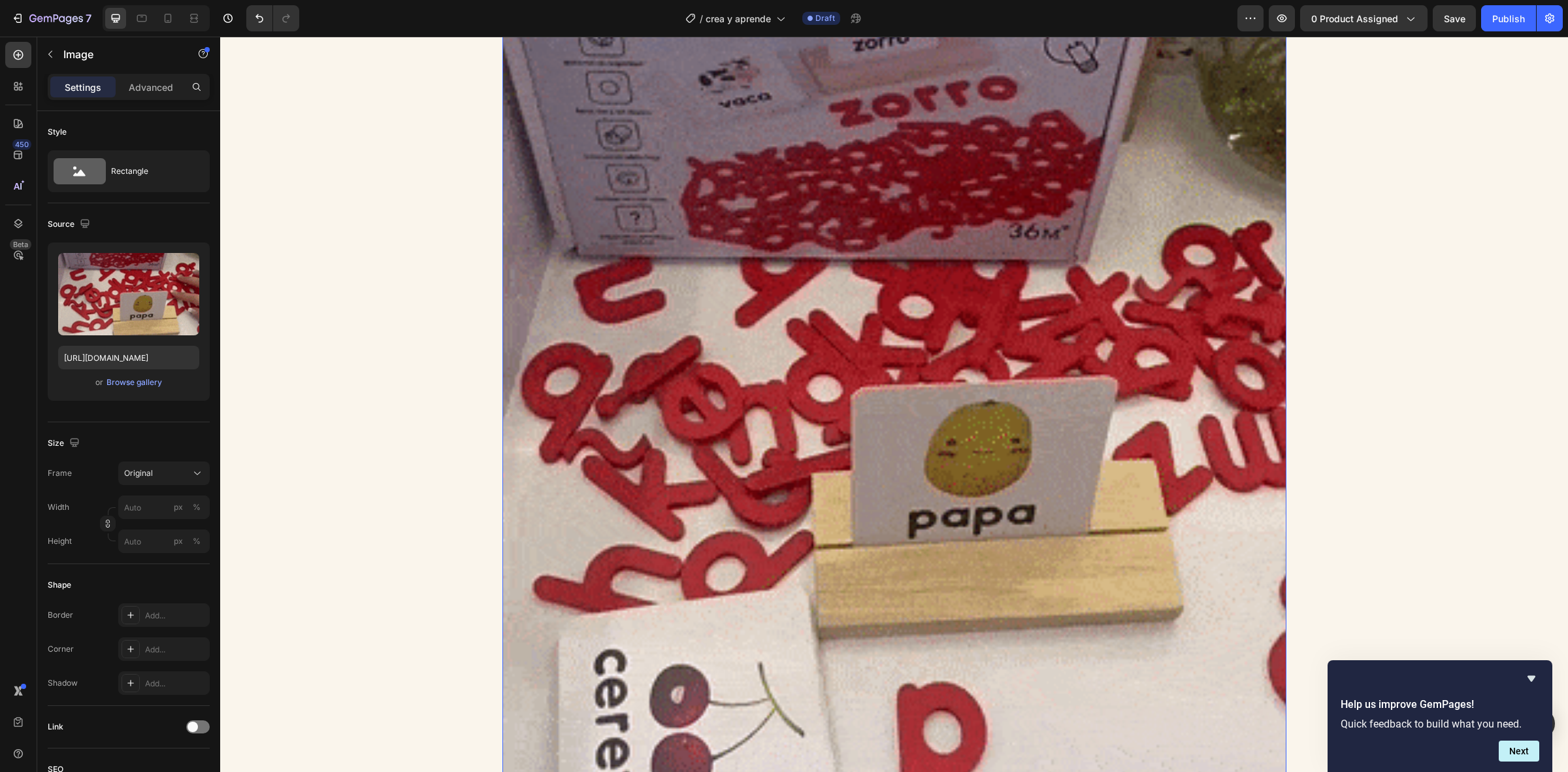
scroll to position [2396, 0]
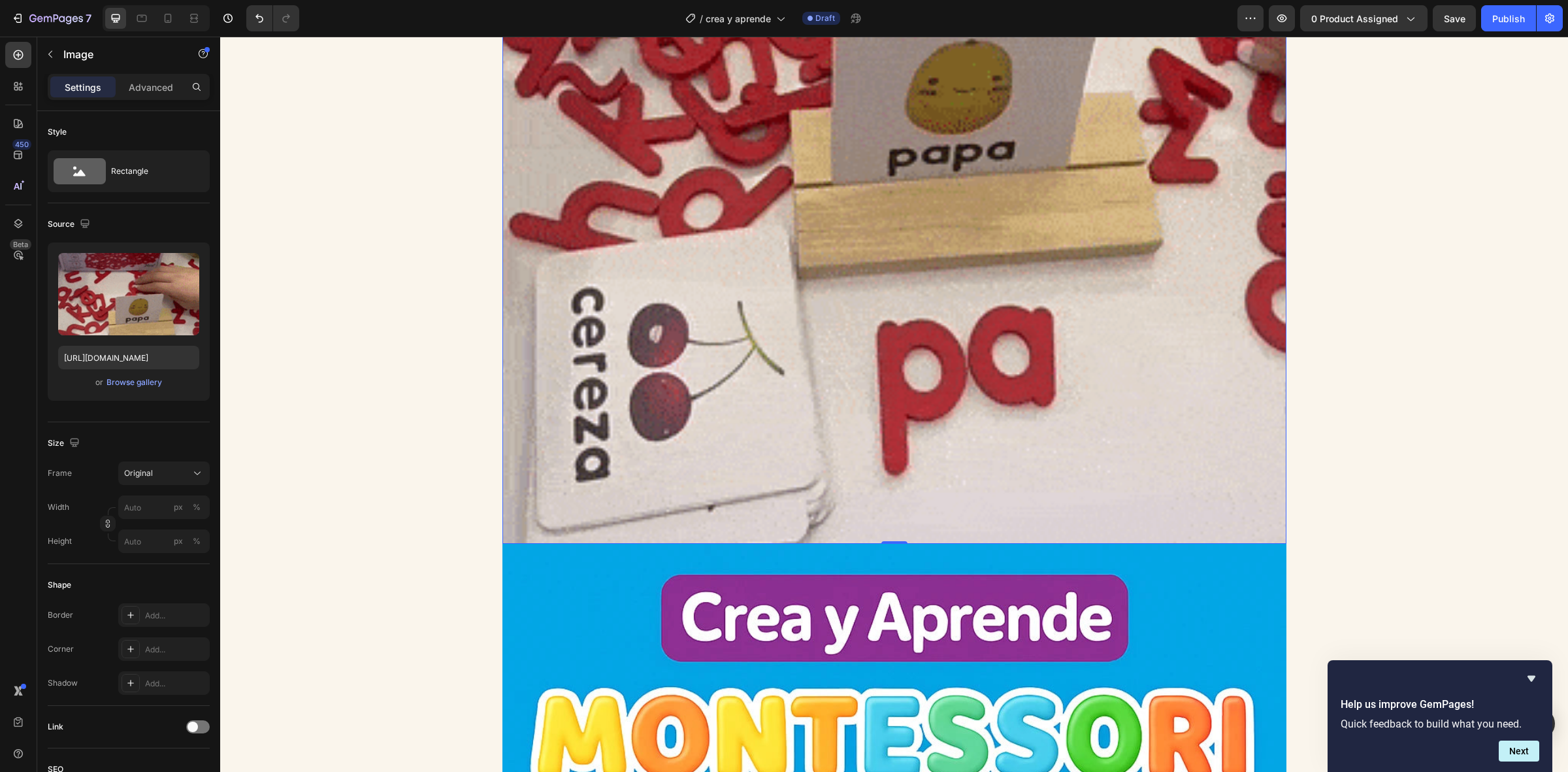
click at [654, 340] on img at bounding box center [894, 22] width 784 height 1044
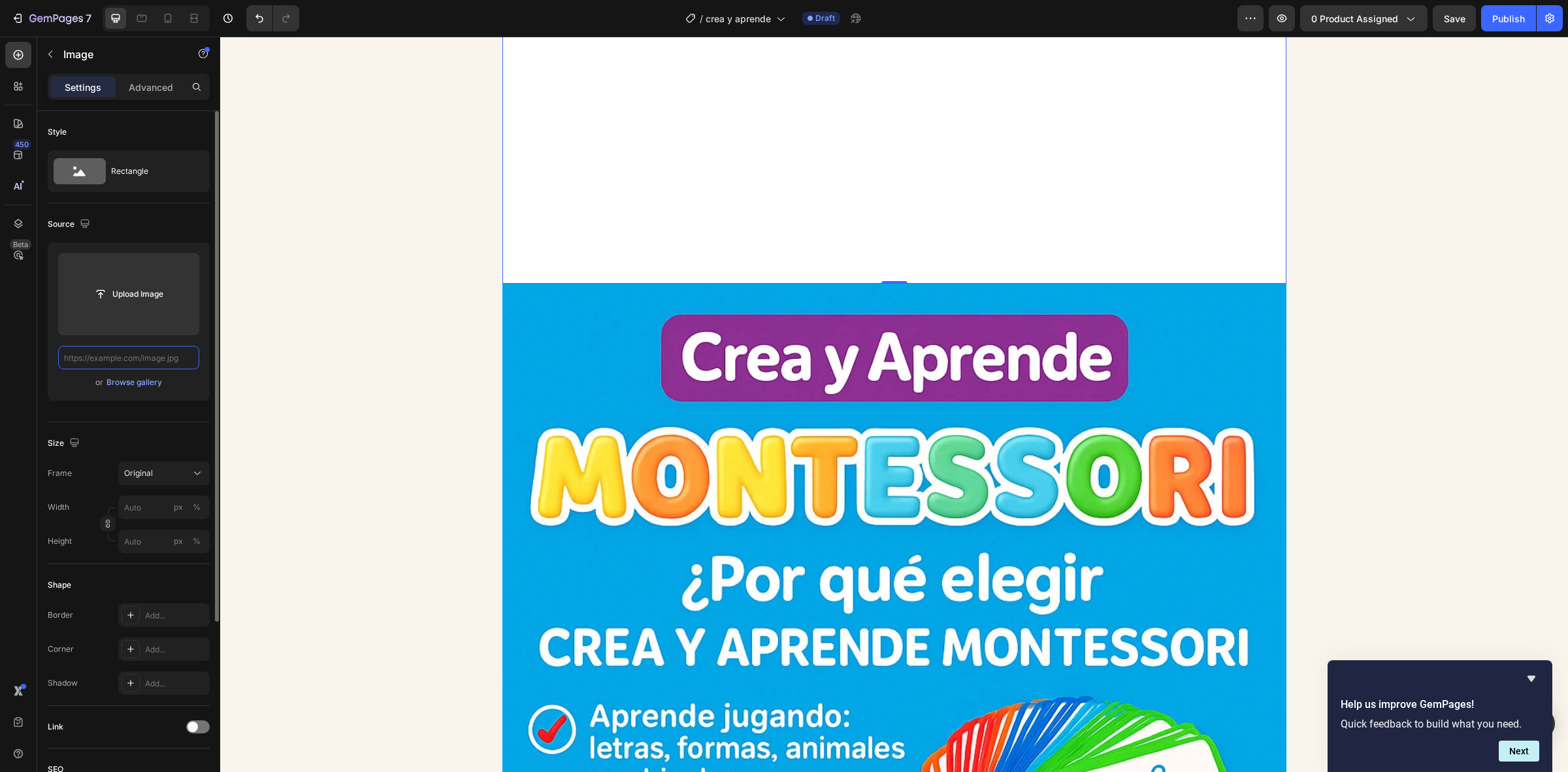
paste input "[URL][DOMAIN_NAME]"
type input "[URL][DOMAIN_NAME]"
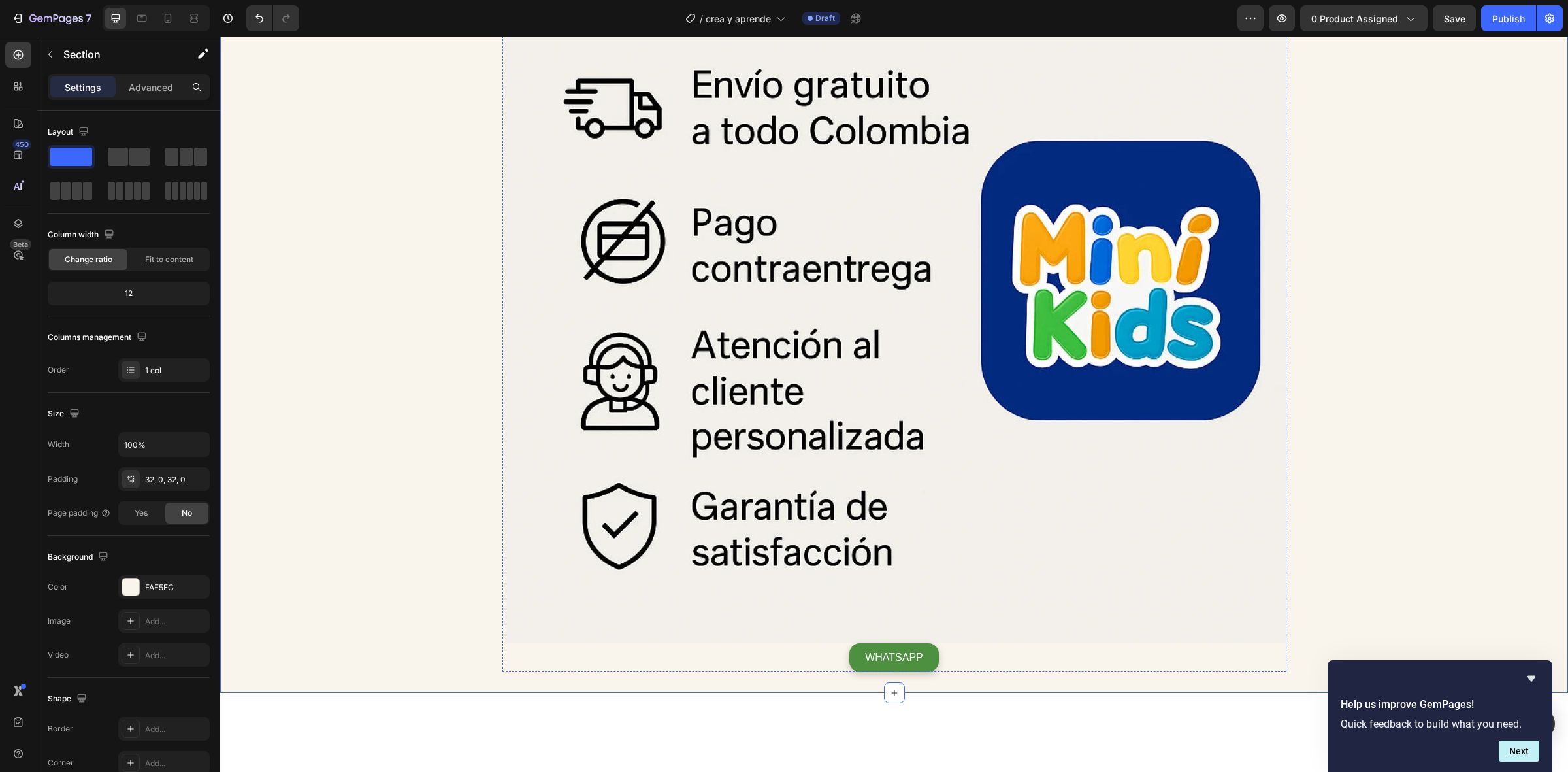
scroll to position [7052, 0]
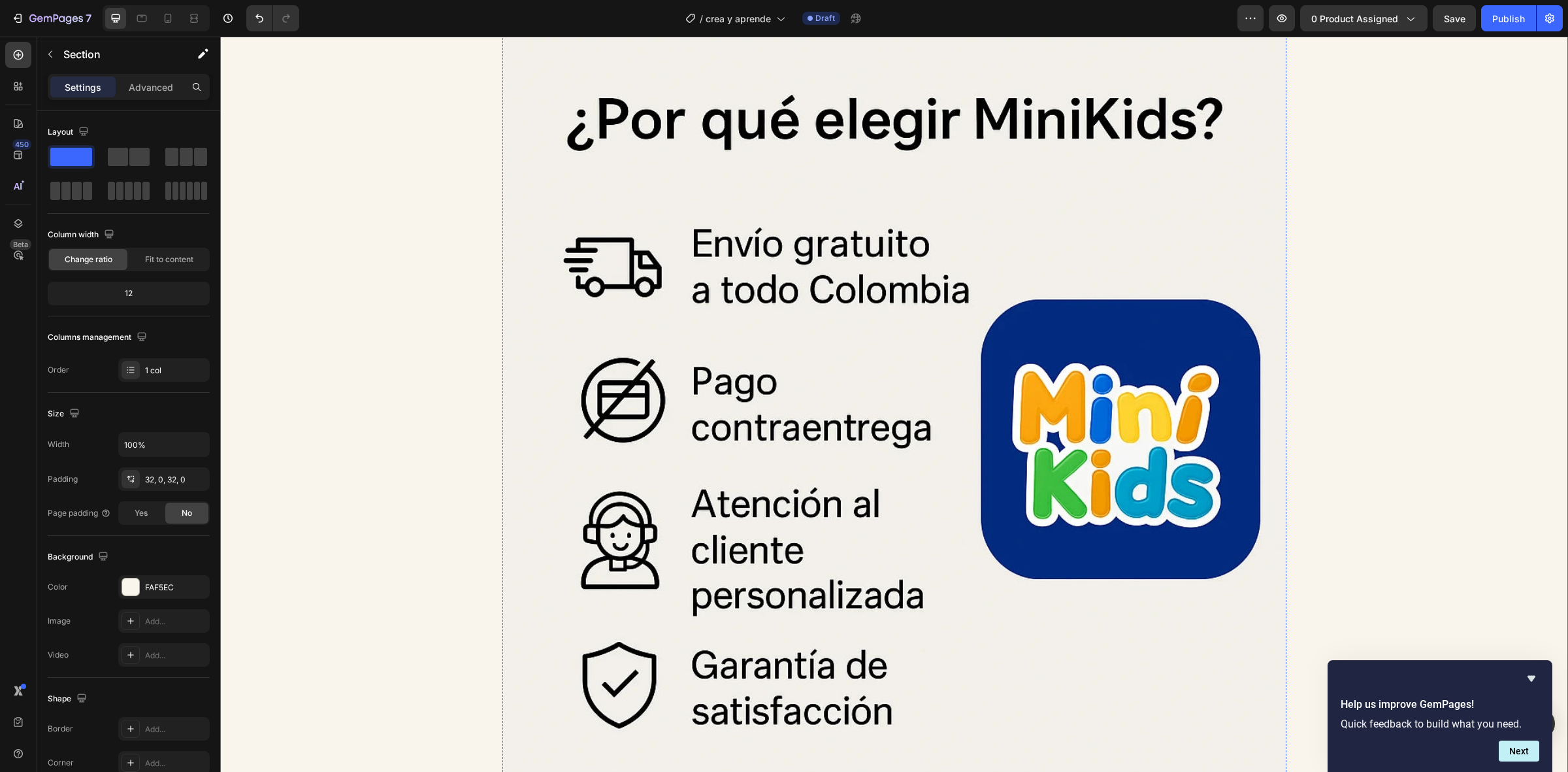
click at [695, 422] on img at bounding box center [894, 409] width 784 height 784
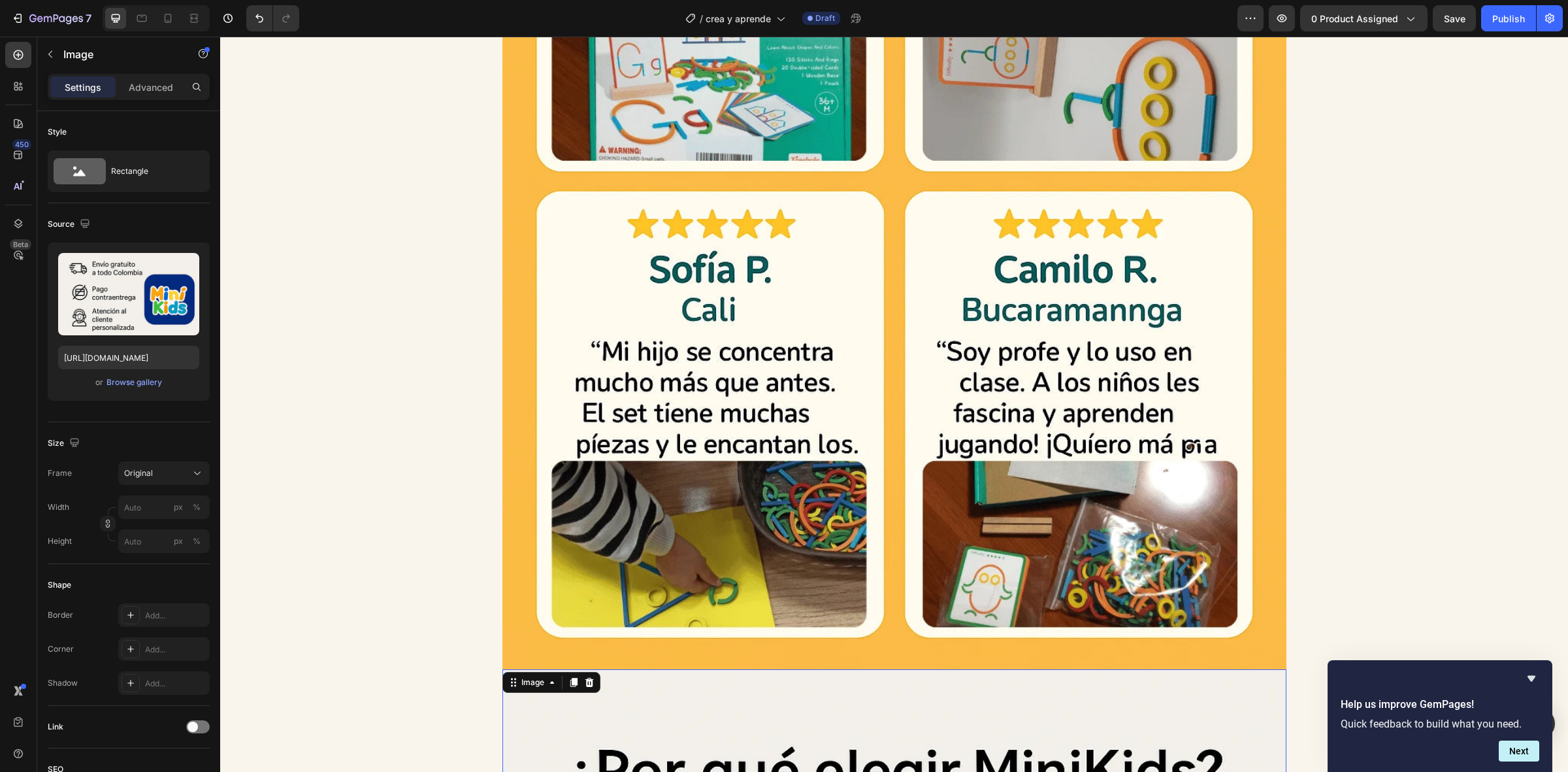
scroll to position [6153, 0]
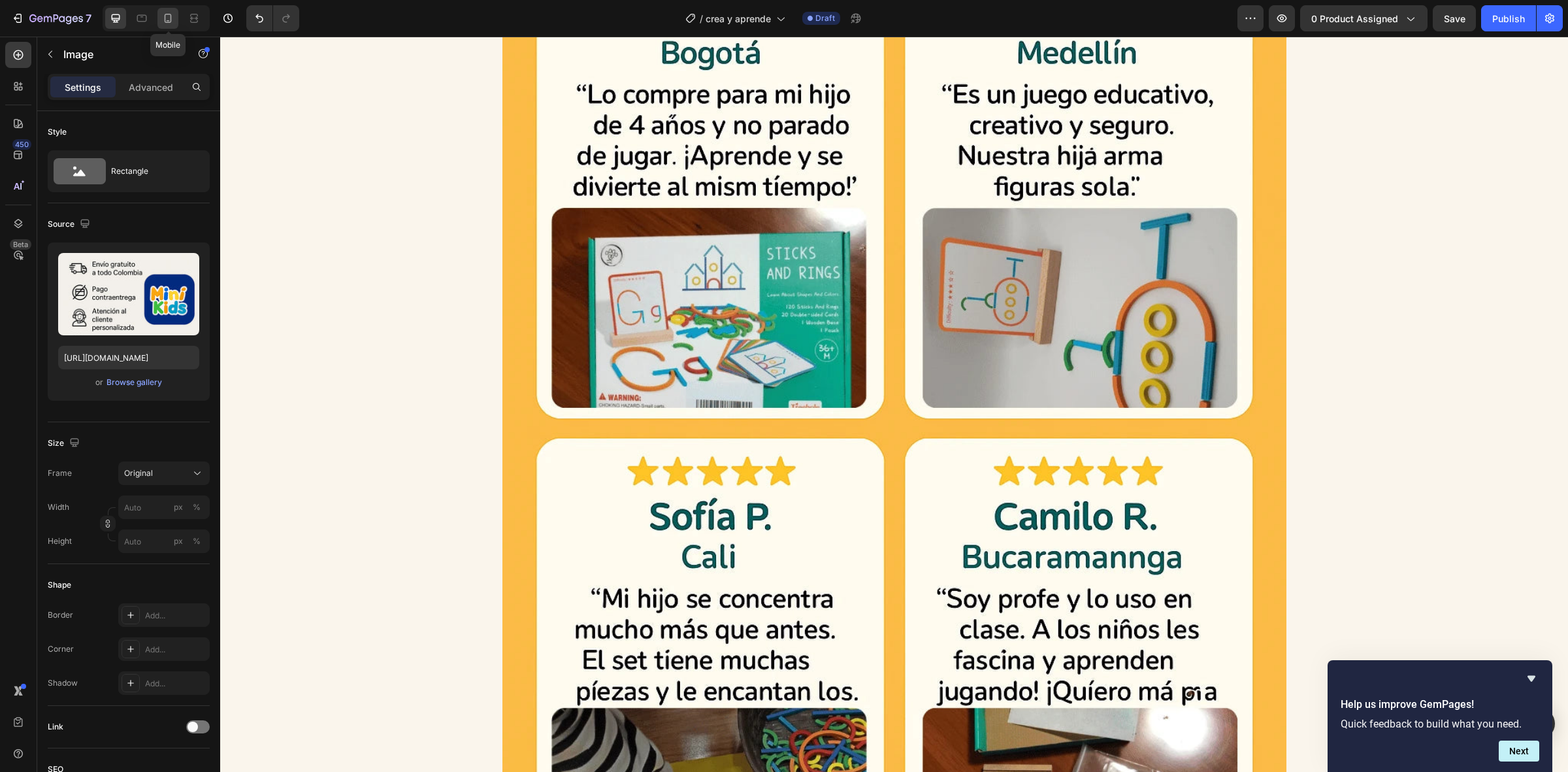
drag, startPoint x: 167, startPoint y: 23, endPoint x: 88, endPoint y: 49, distance: 83.2
click at [167, 23] on icon at bounding box center [167, 18] width 13 height 13
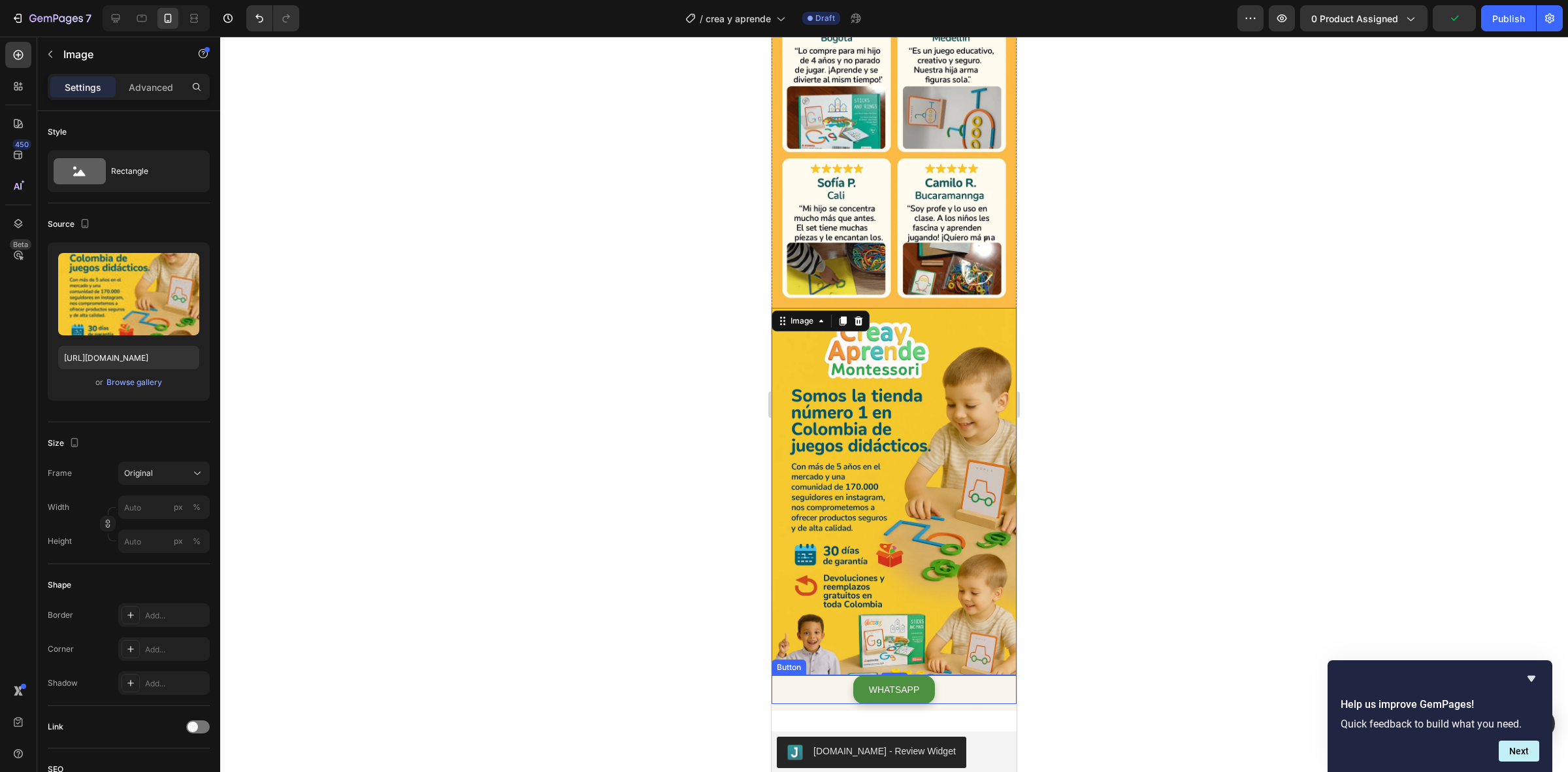
scroll to position [1933, 0]
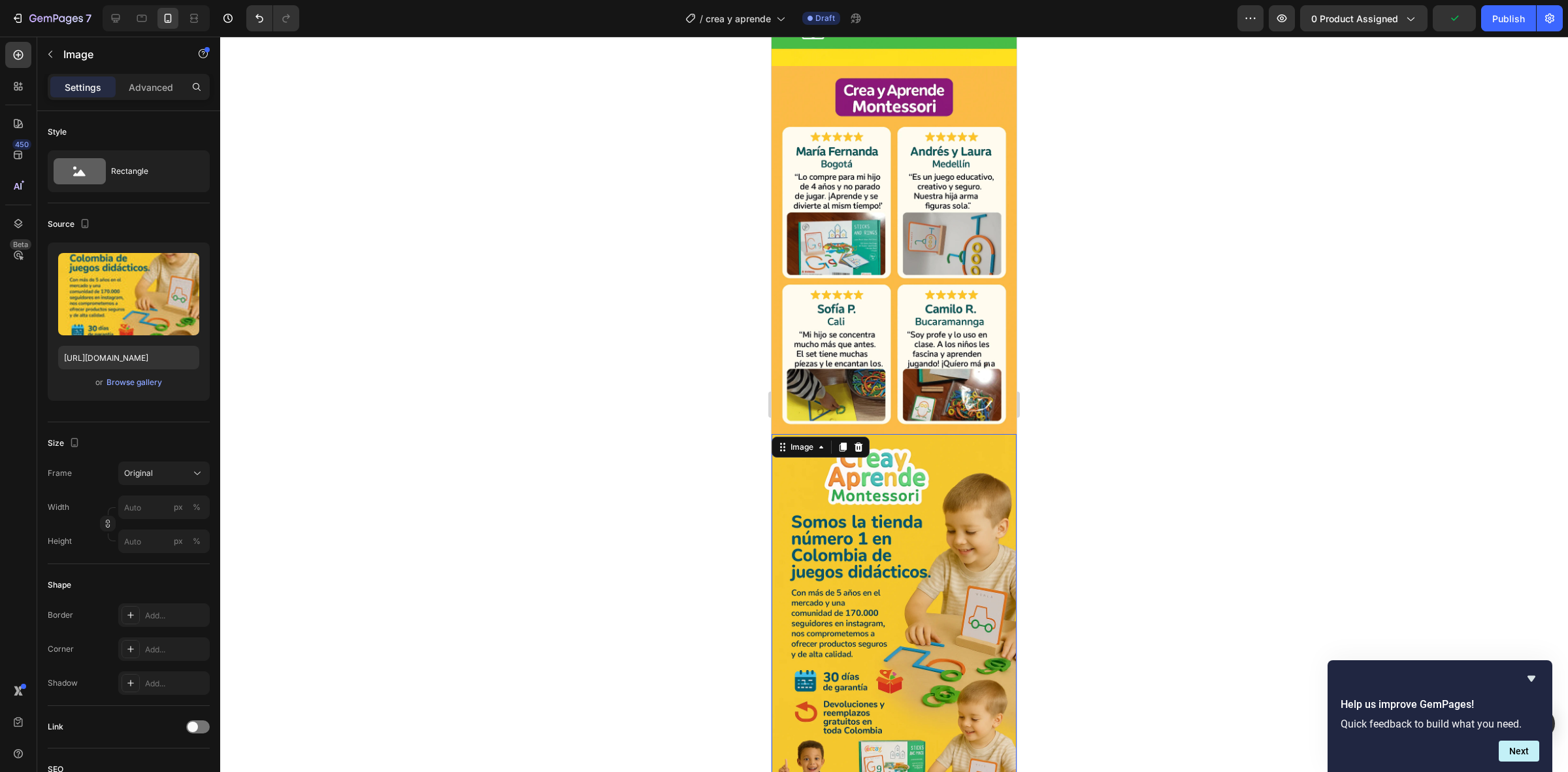
click at [924, 460] on img at bounding box center [894, 618] width 245 height 368
click at [101, 358] on input "[URL][DOMAIN_NAME]" at bounding box center [128, 357] width 141 height 23
click at [119, 20] on icon at bounding box center [116, 19] width 9 height 9
type input "[URL][DOMAIN_NAME]"
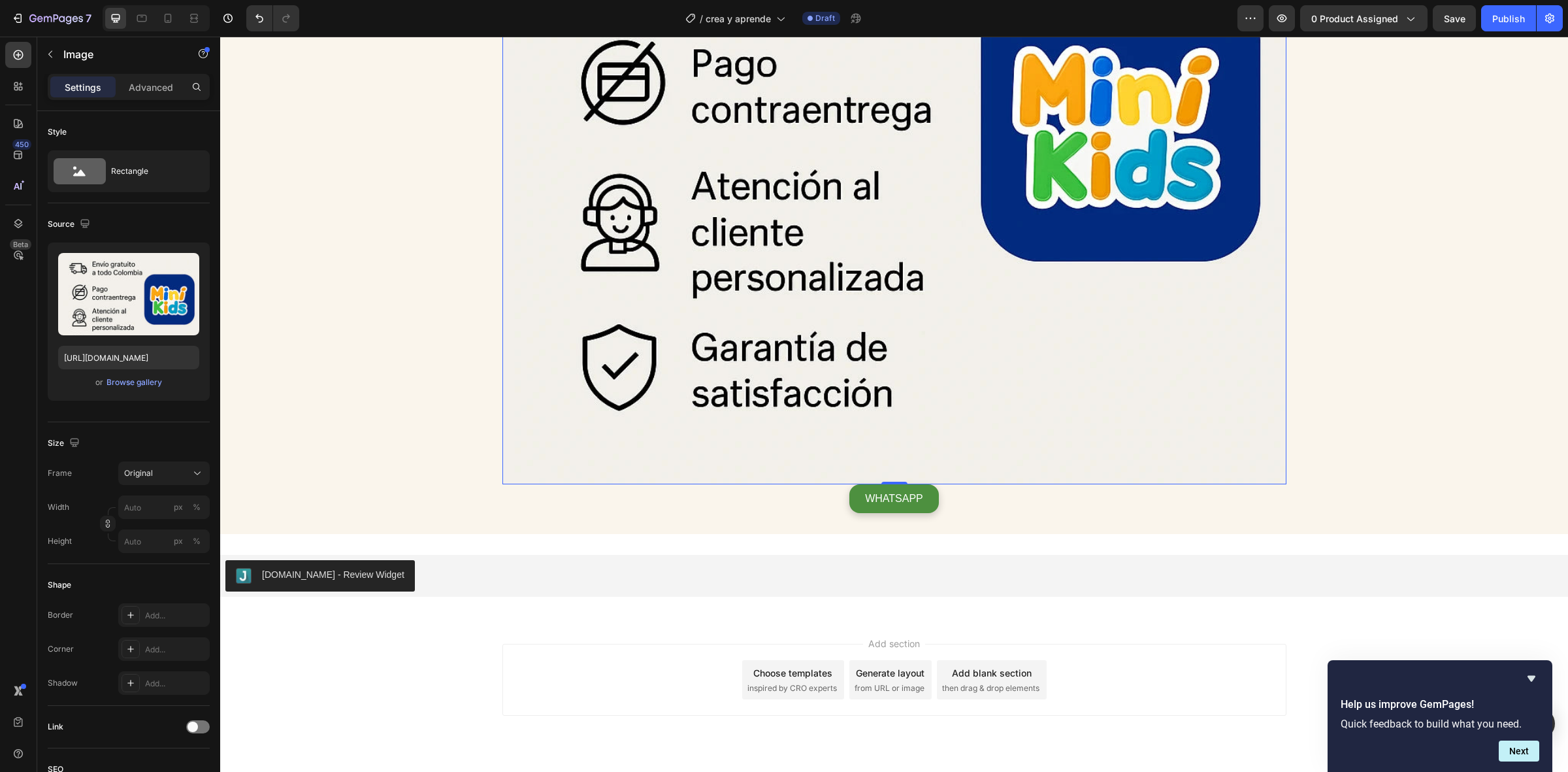
click at [797, 337] on img at bounding box center [894, 92] width 784 height 784
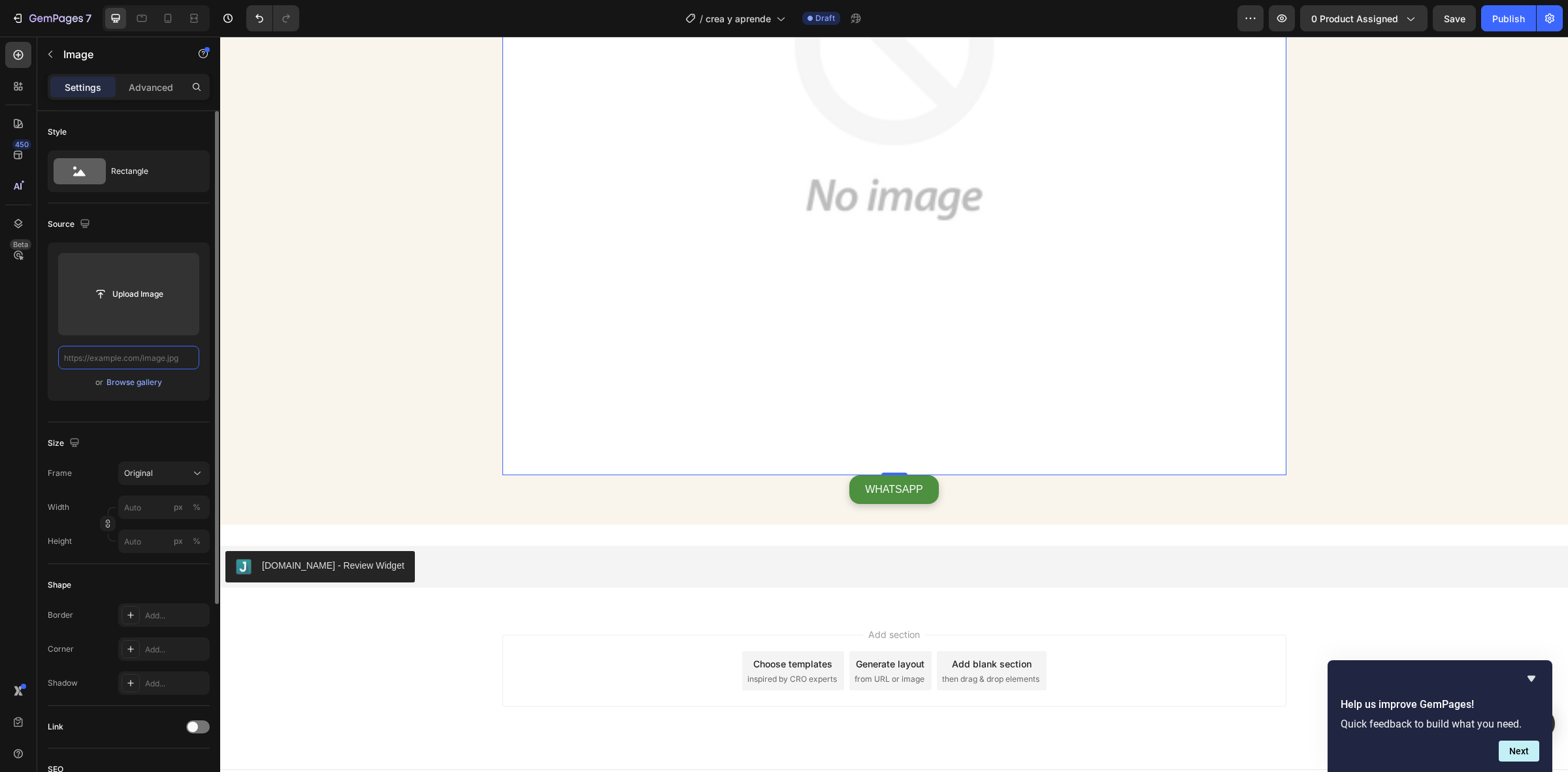
paste input "[URL][DOMAIN_NAME]"
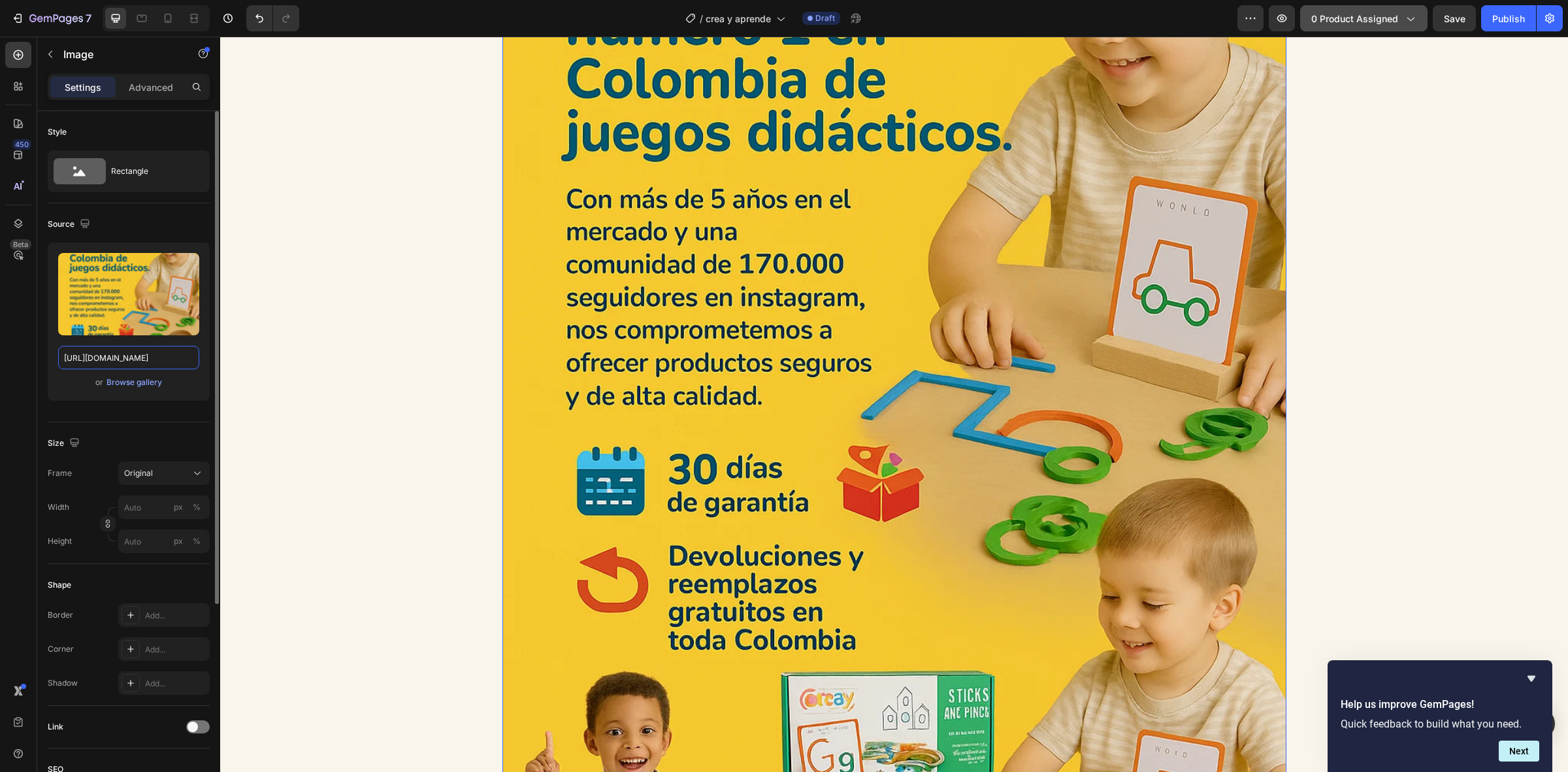
type input "[URL][DOMAIN_NAME]"
click at [1324, 27] on button "0 product assigned" at bounding box center [1363, 18] width 127 height 26
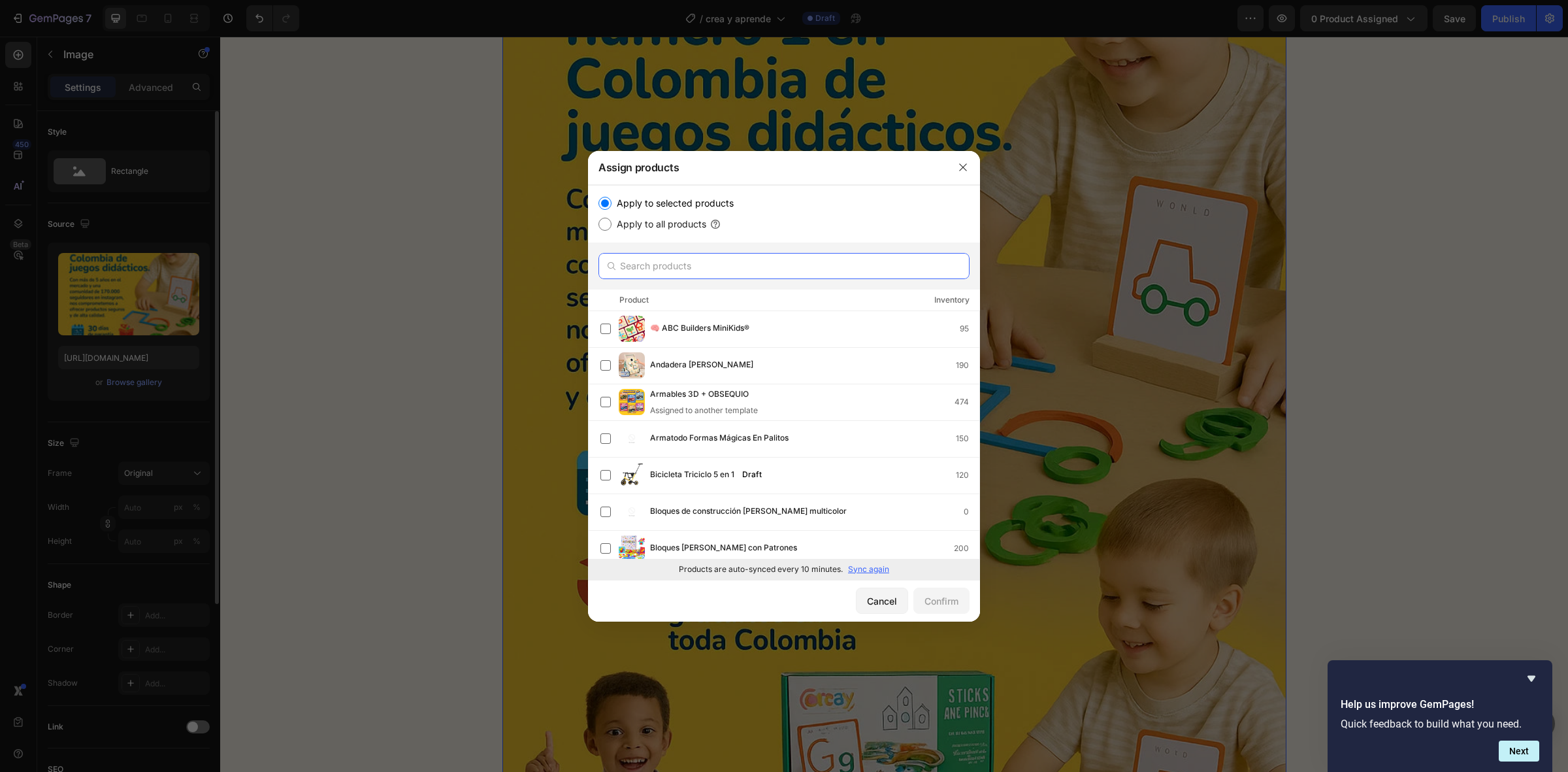
click at [716, 255] on input "text" at bounding box center [784, 266] width 371 height 26
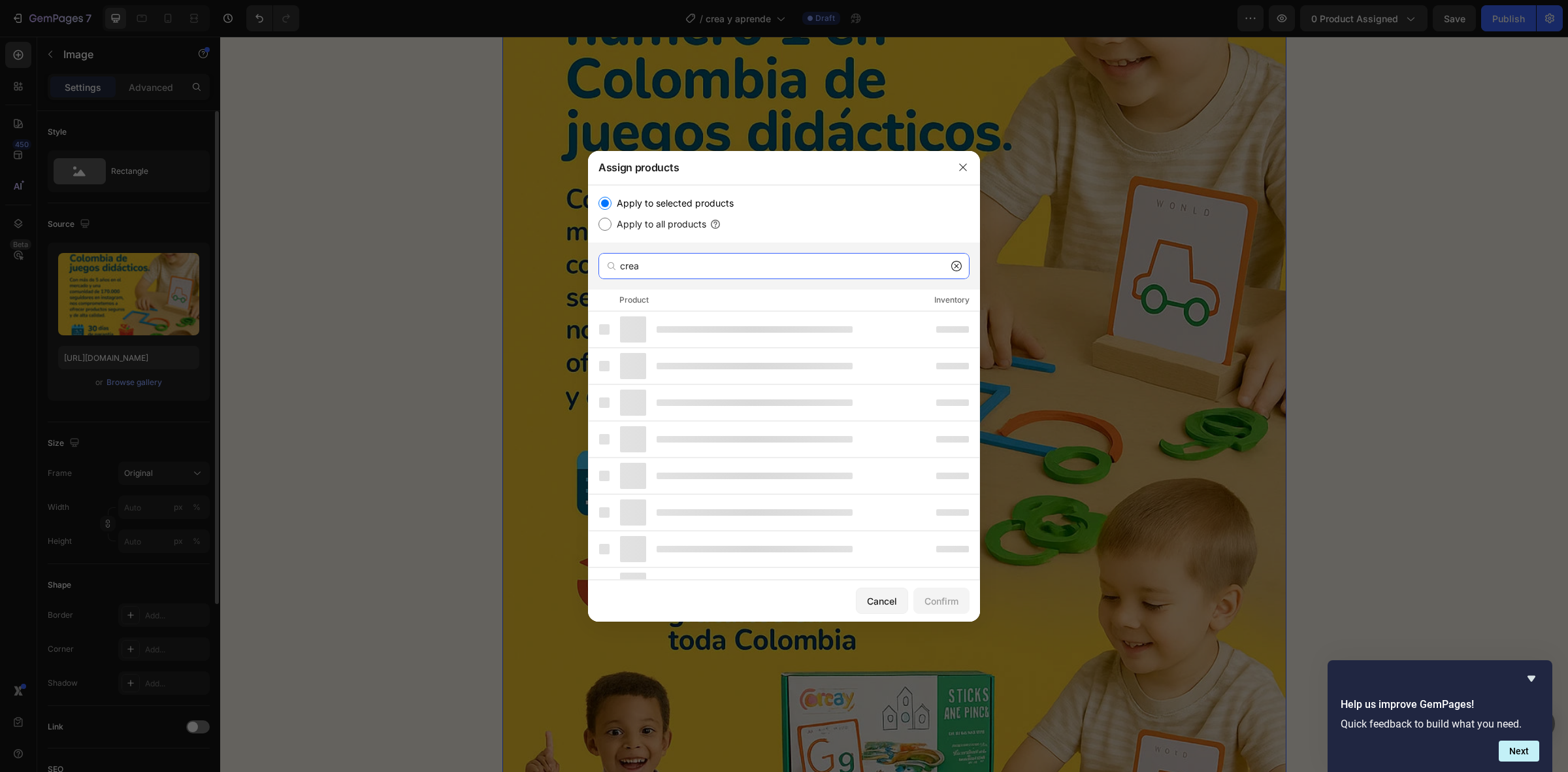
type input "crea"
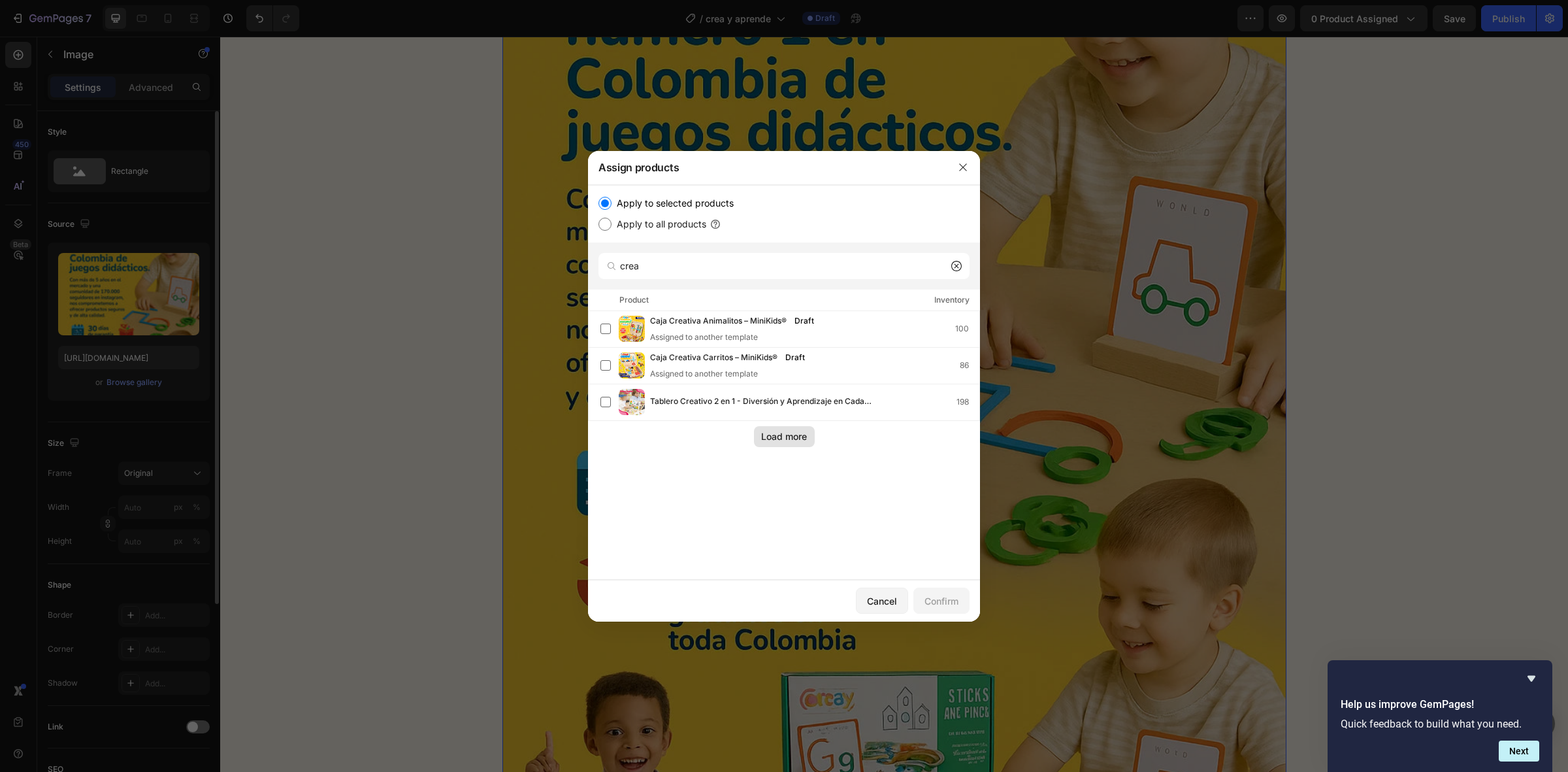
click at [760, 443] on button "Load more" at bounding box center [785, 436] width 61 height 21
click at [886, 592] on button "Cancel" at bounding box center [882, 600] width 52 height 26
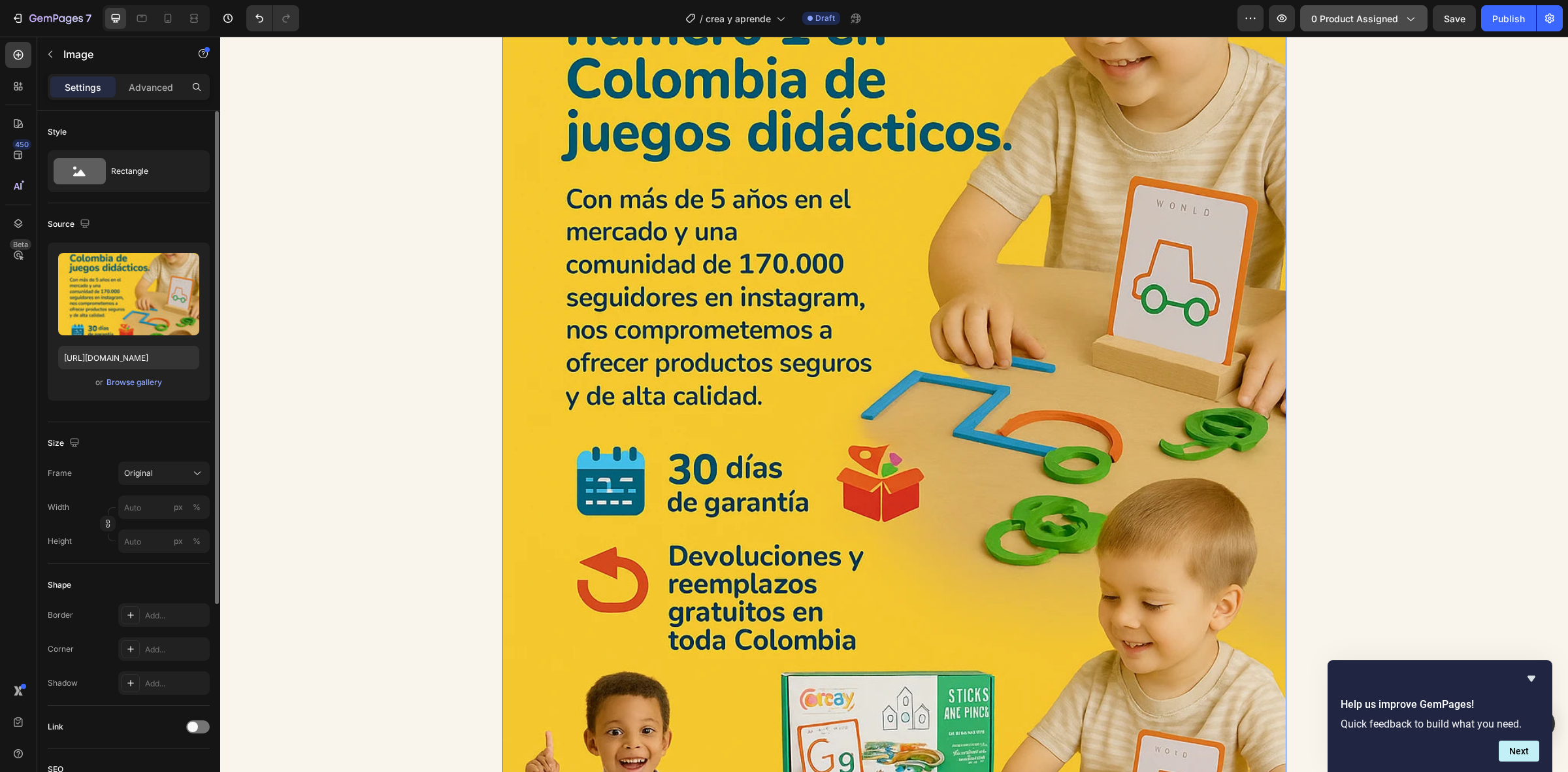
click at [1403, 25] on button "0 product assigned" at bounding box center [1363, 18] width 127 height 26
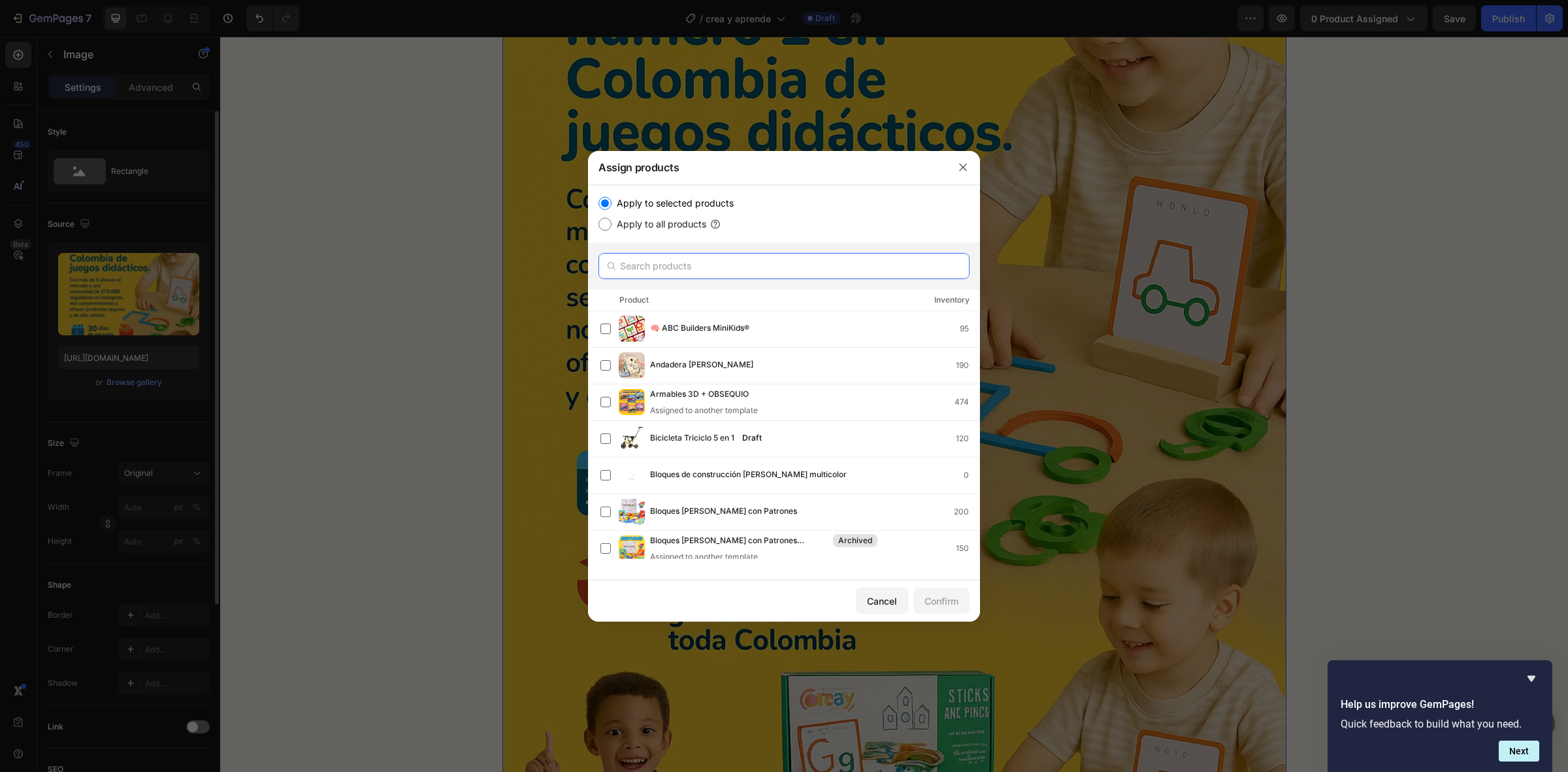
click at [683, 255] on input "text" at bounding box center [784, 266] width 371 height 26
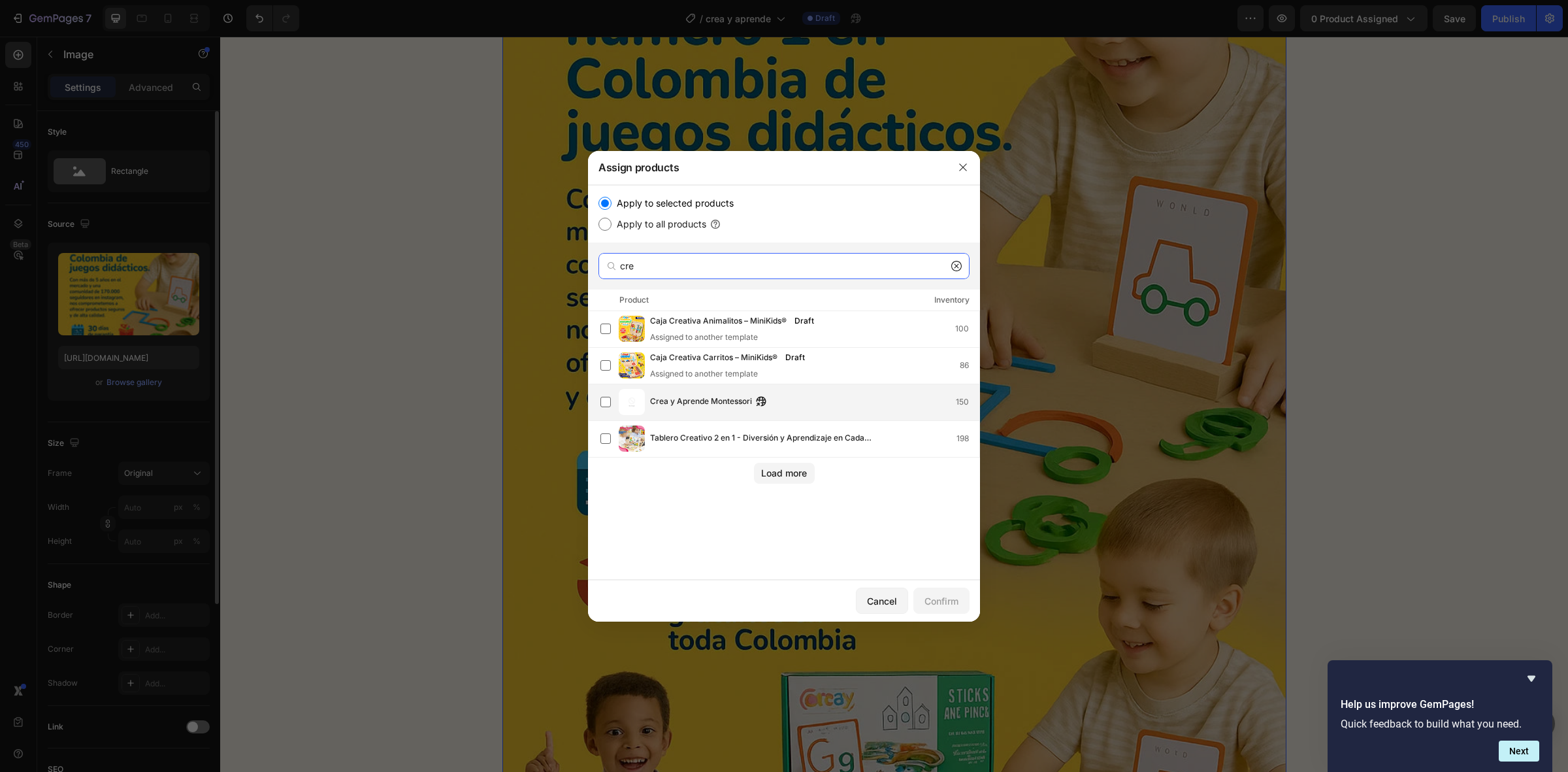
type input "cre"
click at [672, 406] on span "Crea y Aprende Montessori" at bounding box center [702, 402] width 102 height 15
click at [918, 593] on button "Confirm" at bounding box center [941, 600] width 56 height 26
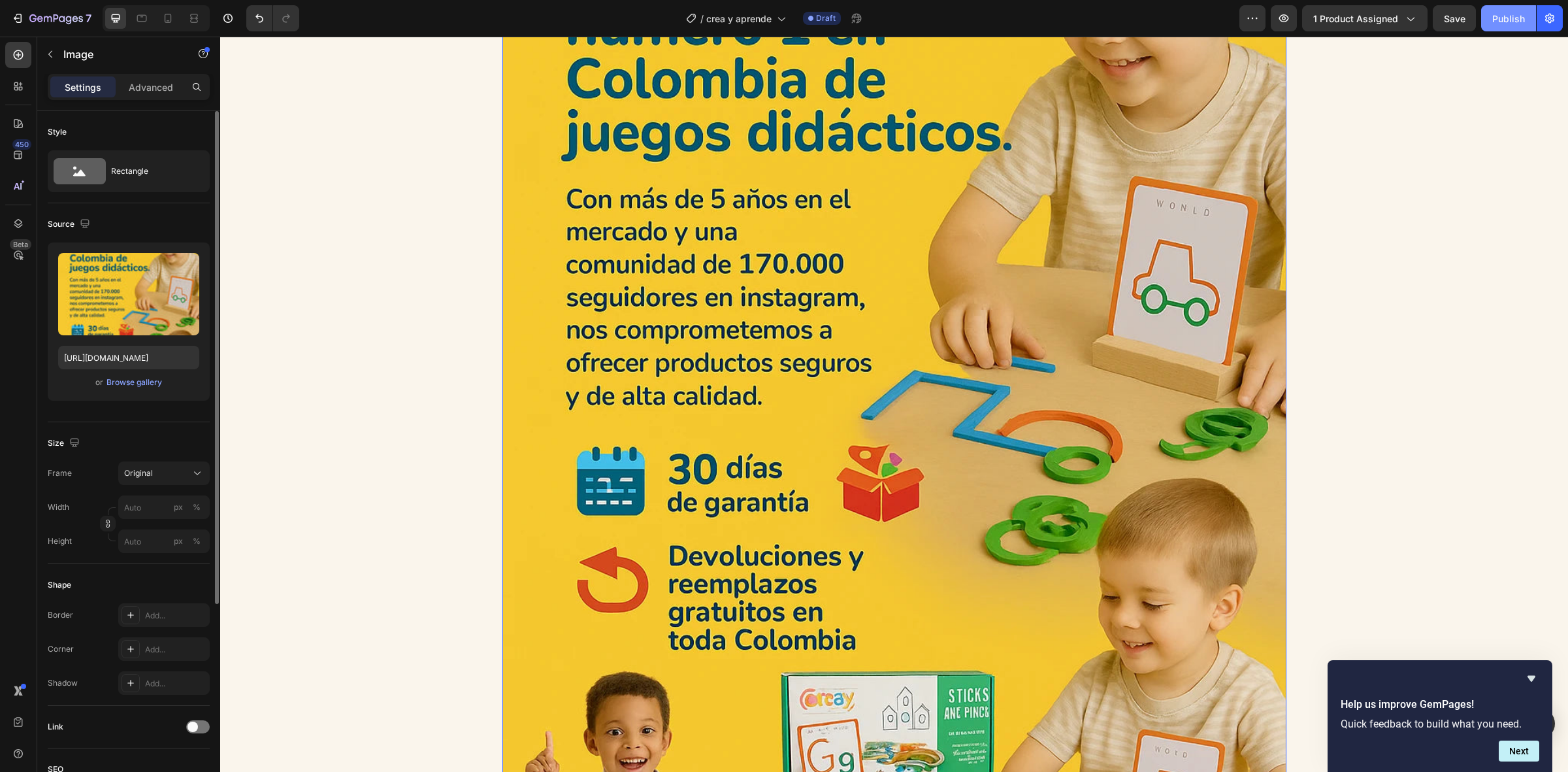
click at [1510, 15] on div "Publish" at bounding box center [1509, 19] width 33 height 14
